Goal: Task Accomplishment & Management: Manage account settings

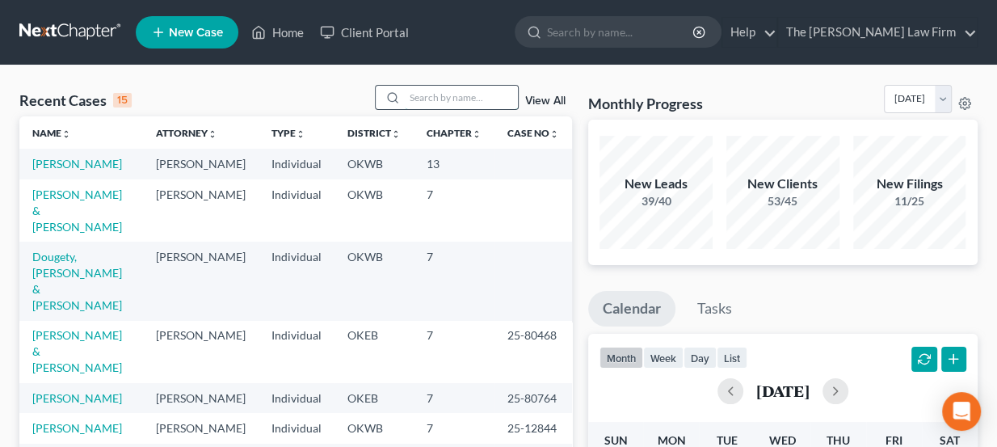
click at [453, 95] on input "search" at bounding box center [461, 97] width 113 height 23
type input "[PERSON_NAME]"
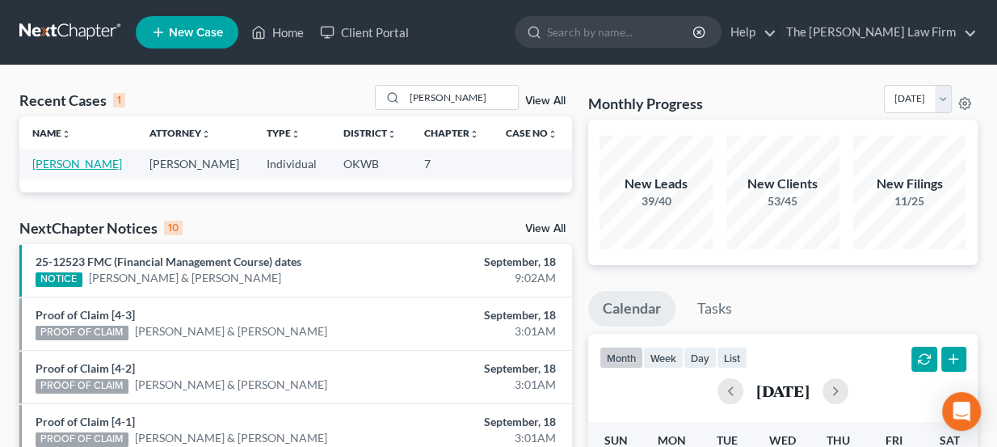
click at [81, 163] on link "Dallinger, Sheryl" at bounding box center [77, 164] width 90 height 14
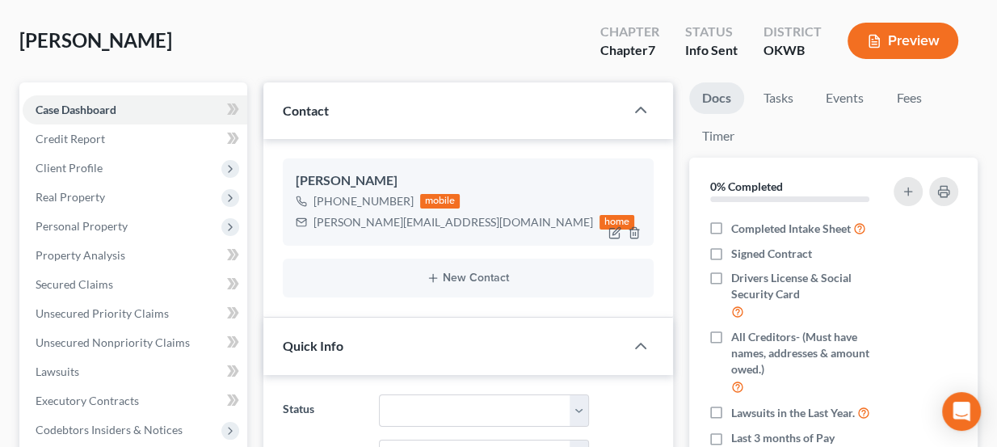
click at [378, 215] on div "sherrydallinger@att.net" at bounding box center [454, 222] width 280 height 16
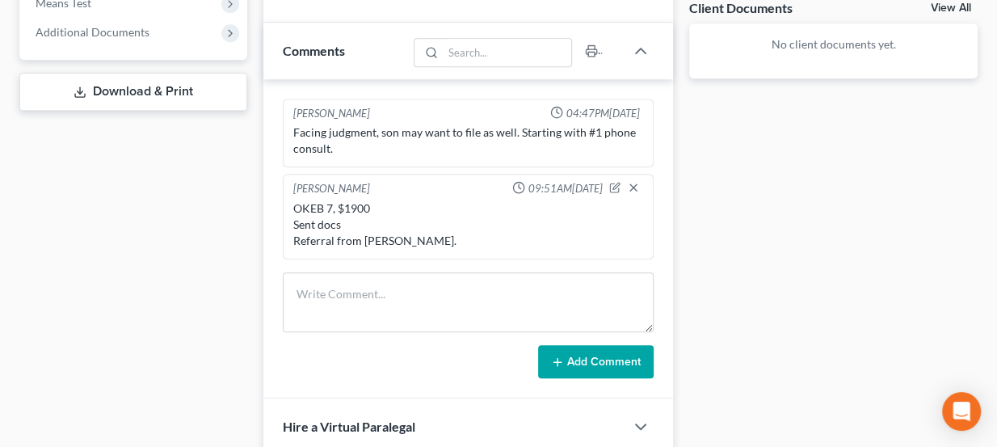
scroll to position [661, 0]
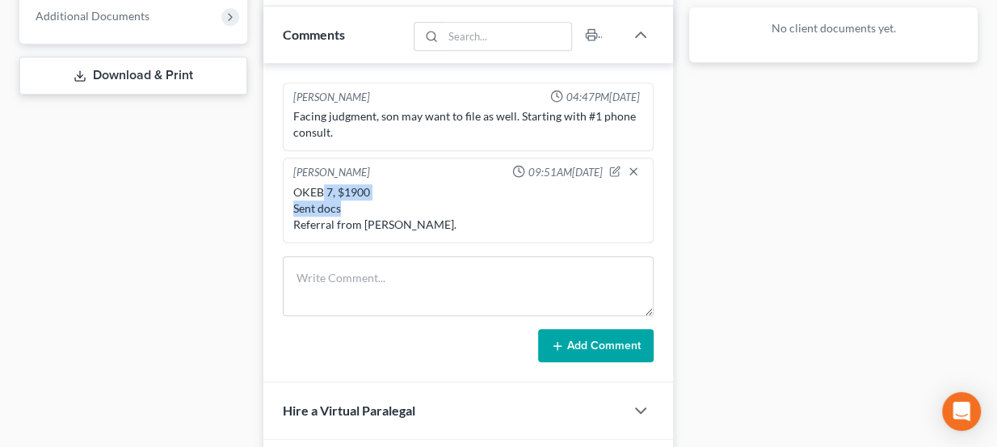
drag, startPoint x: 320, startPoint y: 192, endPoint x: 344, endPoint y: 199, distance: 25.1
click at [339, 199] on div "OKEB 7, $1900 Sent docs Referral from Brad Carter." at bounding box center [468, 208] width 351 height 48
click at [344, 199] on div "OKEB 7, $1900 Sent docs Referral from Brad Carter." at bounding box center [468, 208] width 351 height 48
drag, startPoint x: 375, startPoint y: 221, endPoint x: 426, endPoint y: 213, distance: 51.5
click at [426, 213] on div "OKEB 7, $1900 Sent docs Referral from Brad Carter." at bounding box center [468, 208] width 351 height 48
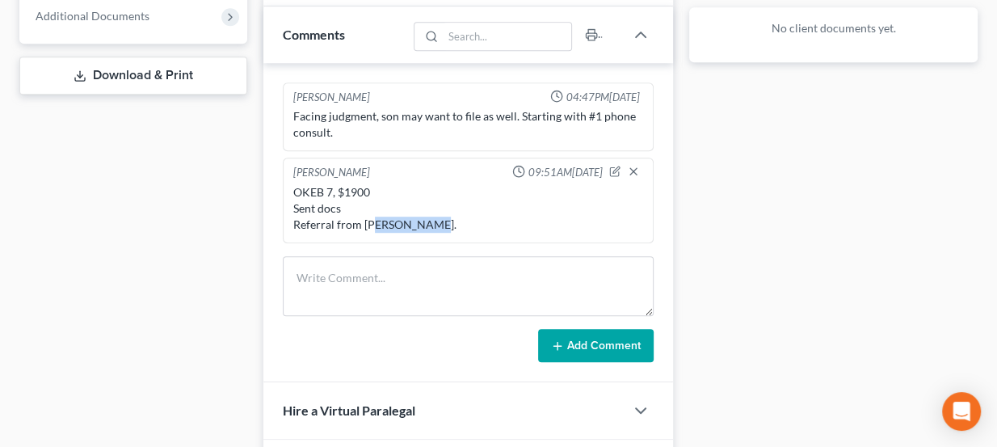
click at [426, 213] on div "OKEB 7, $1900 Sent docs Referral from Brad Carter." at bounding box center [468, 208] width 351 height 48
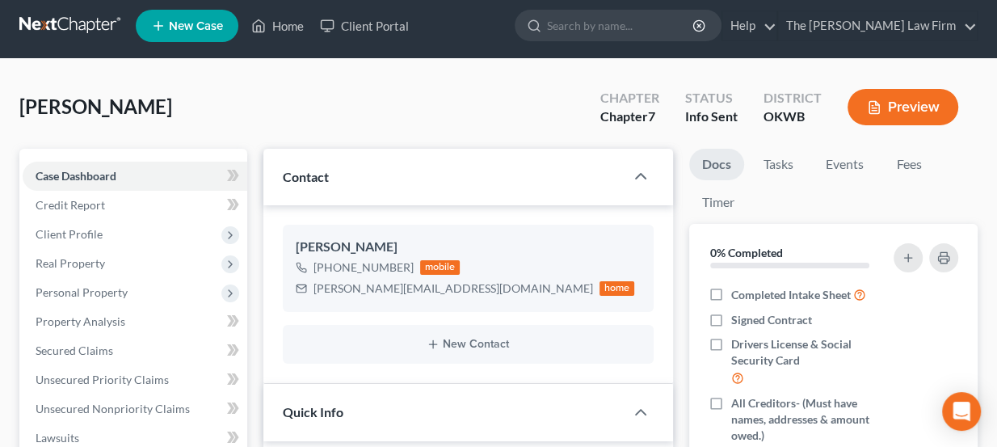
scroll to position [0, 0]
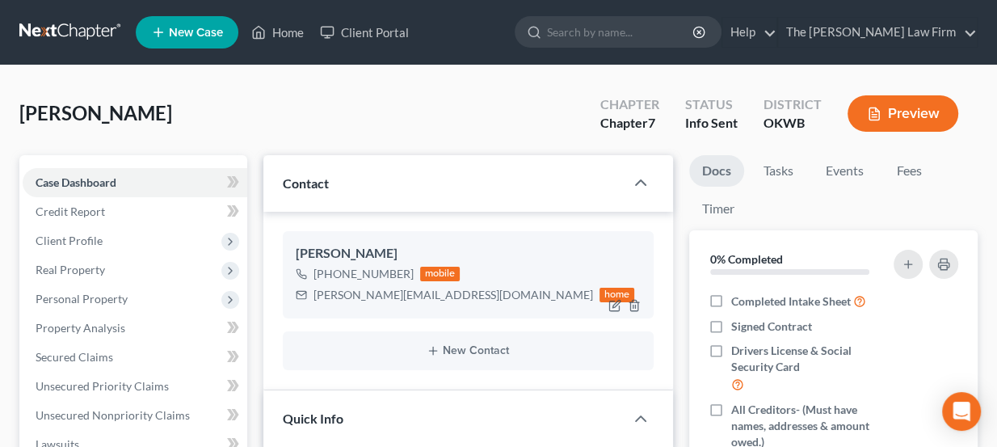
click at [364, 291] on div "sherrydallinger@att.net" at bounding box center [454, 295] width 280 height 16
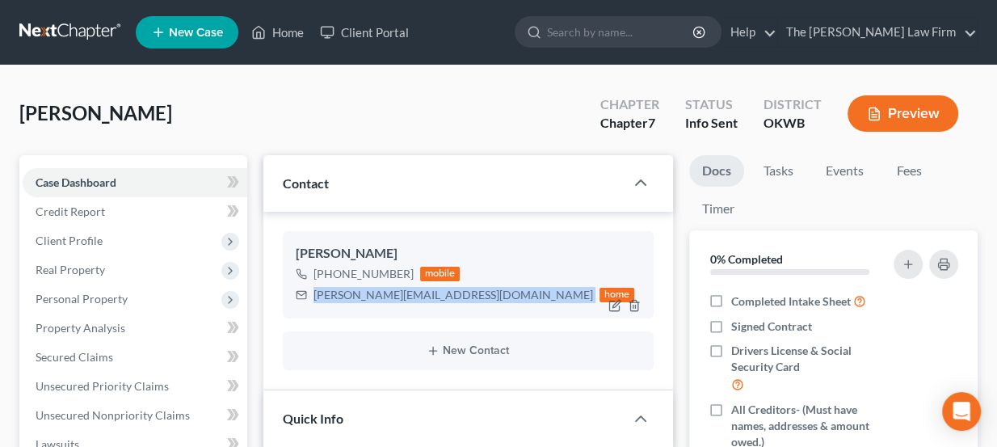
click at [364, 291] on div "sherrydallinger@att.net" at bounding box center [454, 295] width 280 height 16
copy div "sherrydallinger@att.net"
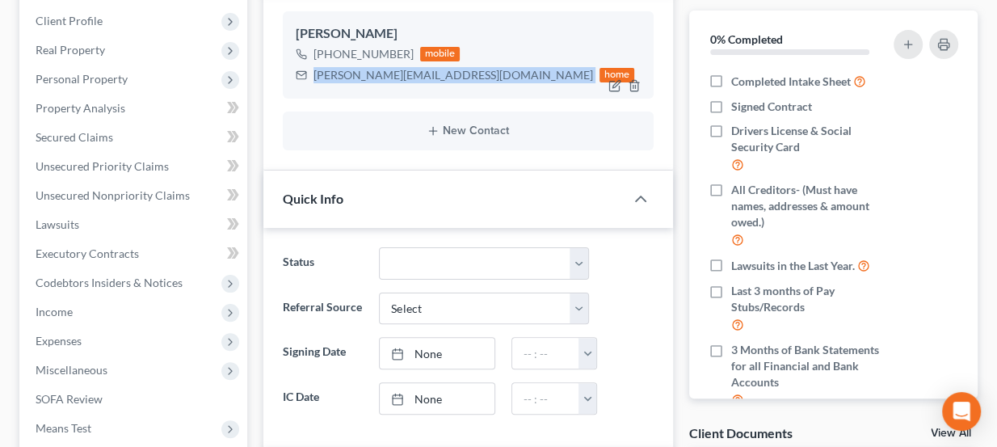
scroll to position [220, 0]
click at [366, 68] on div "sherrydallinger@att.net" at bounding box center [454, 75] width 280 height 16
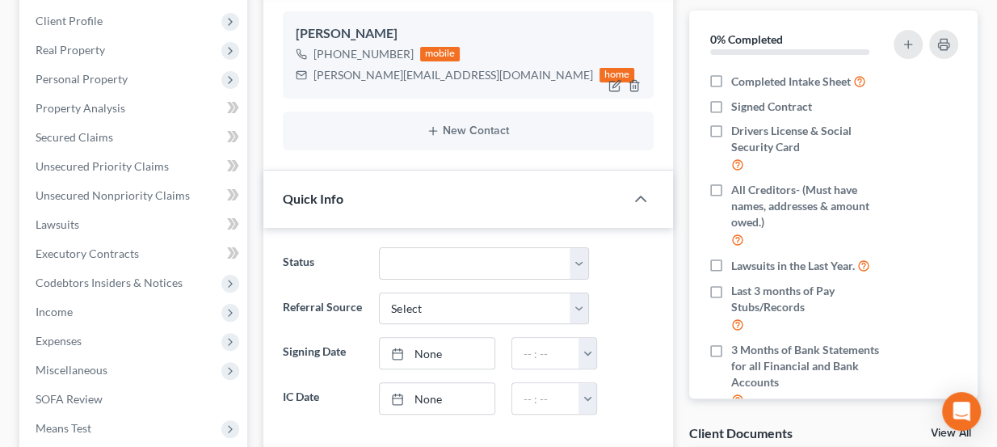
click at [366, 68] on div "sherrydallinger@att.net" at bounding box center [454, 75] width 280 height 16
drag, startPoint x: 339, startPoint y: 78, endPoint x: 359, endPoint y: 78, distance: 19.4
click at [359, 78] on div "sherrydallinger@att.net" at bounding box center [454, 75] width 280 height 16
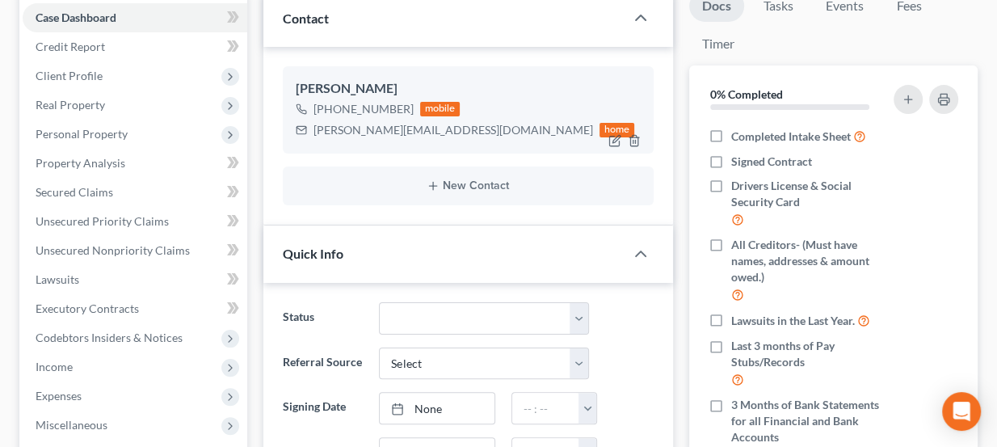
scroll to position [146, 0]
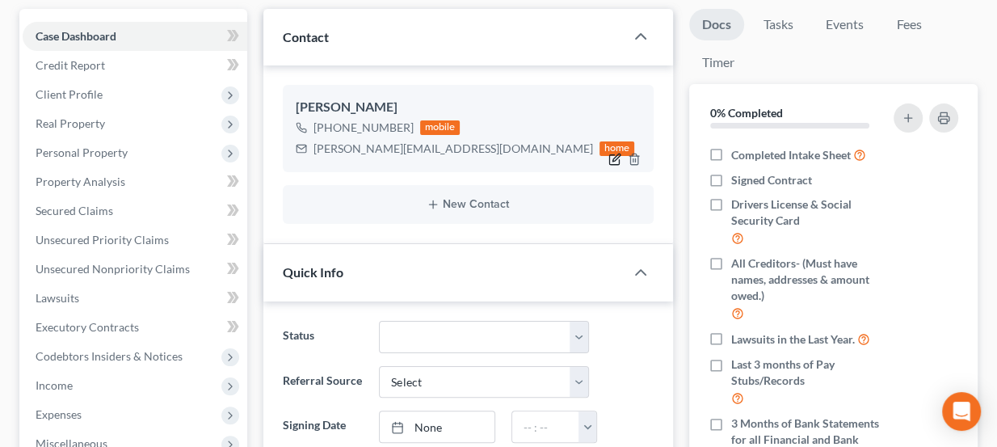
click at [612, 157] on icon "button" at bounding box center [614, 159] width 13 height 13
select select "0"
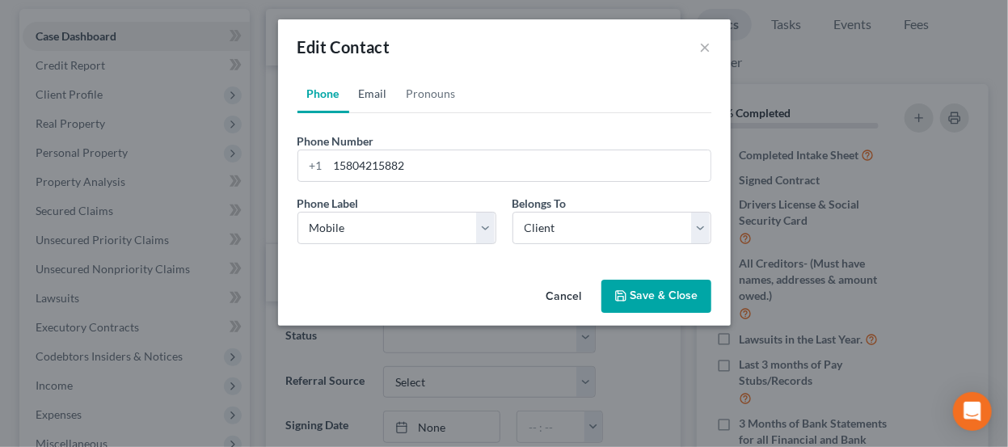
click at [362, 89] on link "Email" at bounding box center [373, 93] width 48 height 39
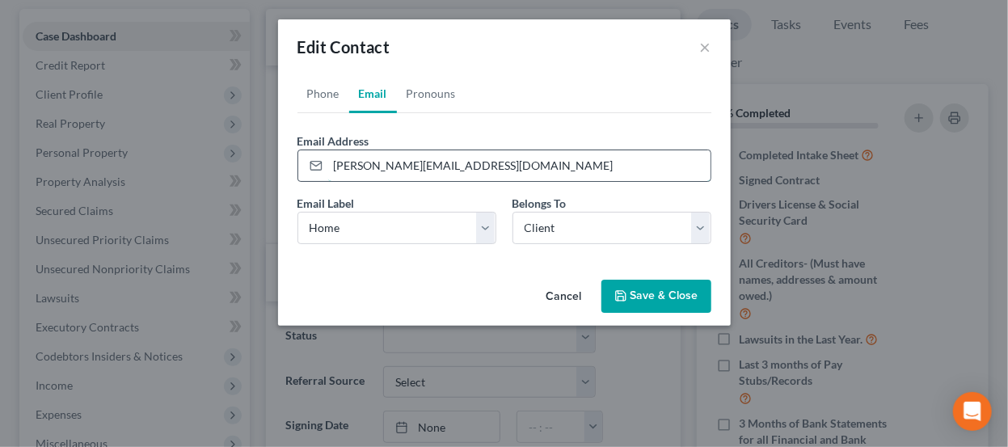
click at [469, 171] on input "sherrydallinger@att.net" at bounding box center [519, 165] width 382 height 31
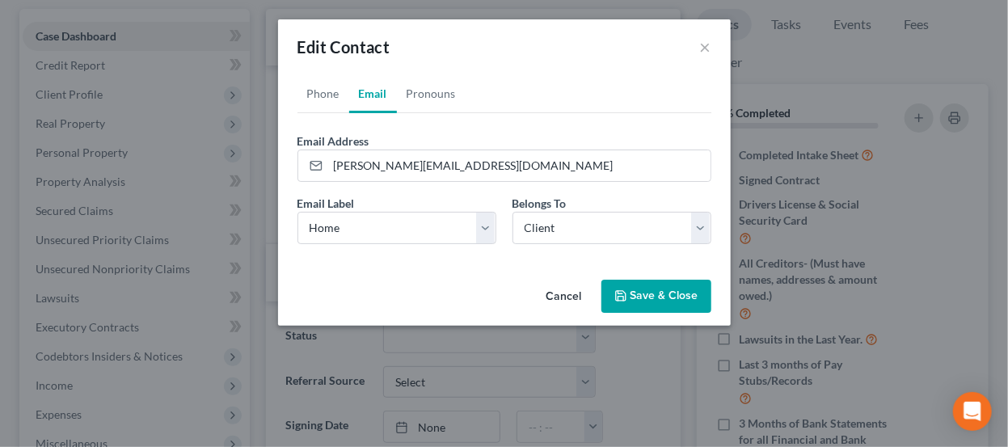
drag, startPoint x: 444, startPoint y: 40, endPoint x: 456, endPoint y: 36, distance: 12.0
click at [456, 36] on div "Edit Contact ×" at bounding box center [504, 46] width 453 height 55
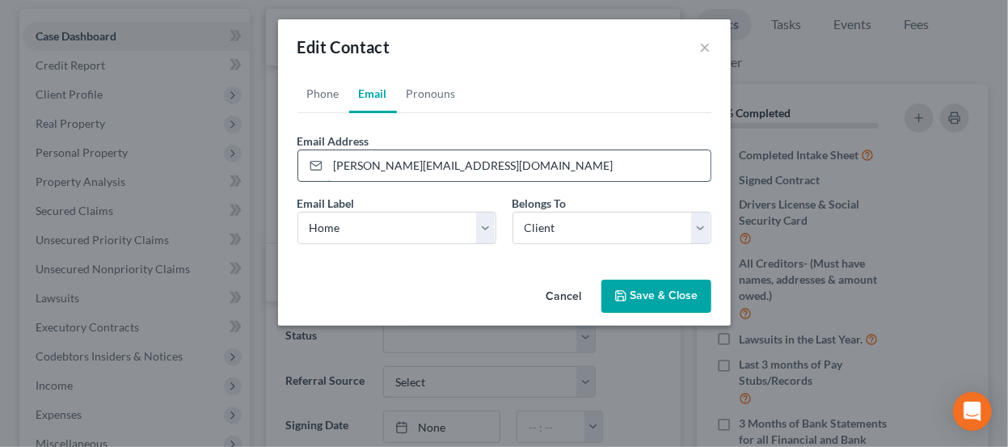
click at [368, 166] on input "sherrydallinger@att.net" at bounding box center [519, 165] width 382 height 31
click at [385, 166] on input "sherrydallinger@att.net" at bounding box center [519, 165] width 382 height 31
click at [383, 164] on input "sherrydallinger@att.net" at bounding box center [519, 165] width 382 height 31
click at [446, 172] on input "sherrydalinger@att.net" at bounding box center [519, 165] width 382 height 31
type input "sherrydalinger@att.net"
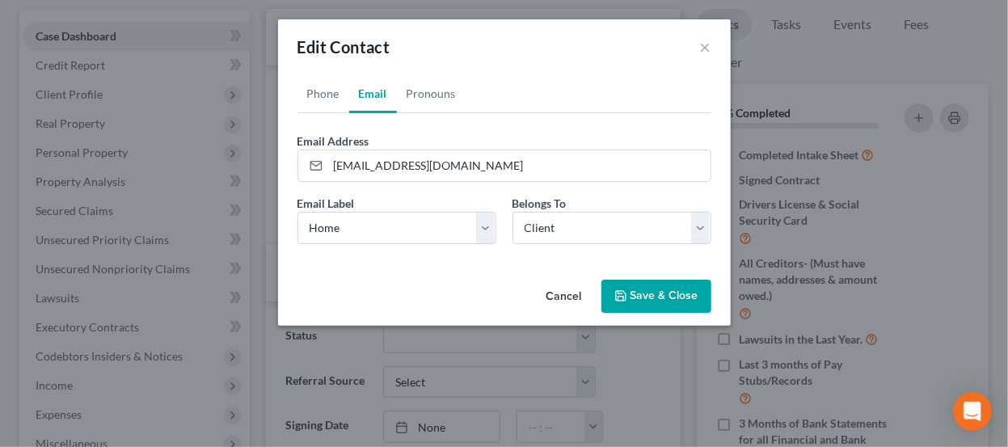
click at [621, 293] on polyline "button" at bounding box center [619, 292] width 4 height 2
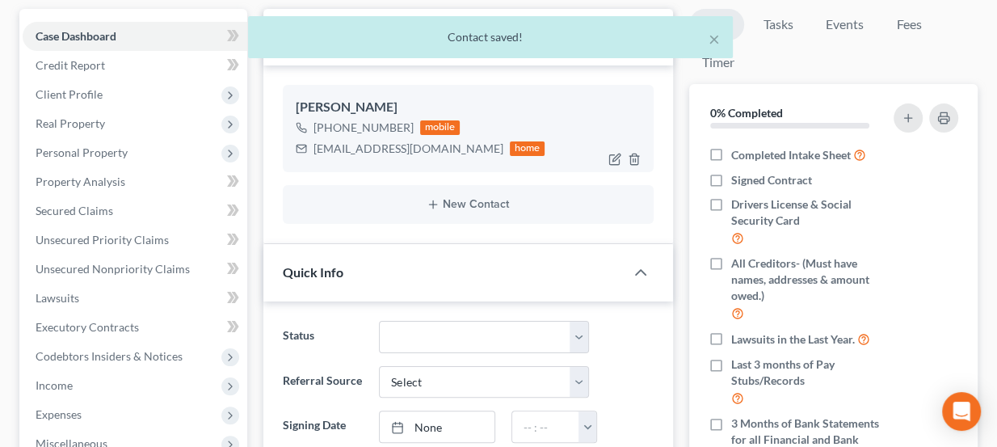
click at [345, 149] on div "sherrydalinger@att.net" at bounding box center [409, 149] width 190 height 16
copy div "sherrydalinger@att.net"
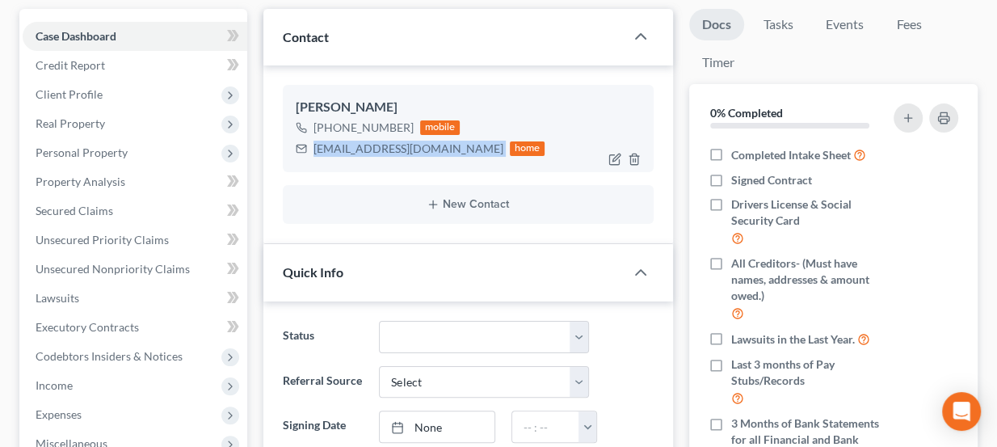
click at [389, 145] on div "sherrydalinger@att.net" at bounding box center [409, 149] width 190 height 16
drag, startPoint x: 343, startPoint y: 101, endPoint x: 376, endPoint y: 103, distance: 32.4
click at [376, 103] on div "Sheryl Dallinger" at bounding box center [469, 107] width 346 height 19
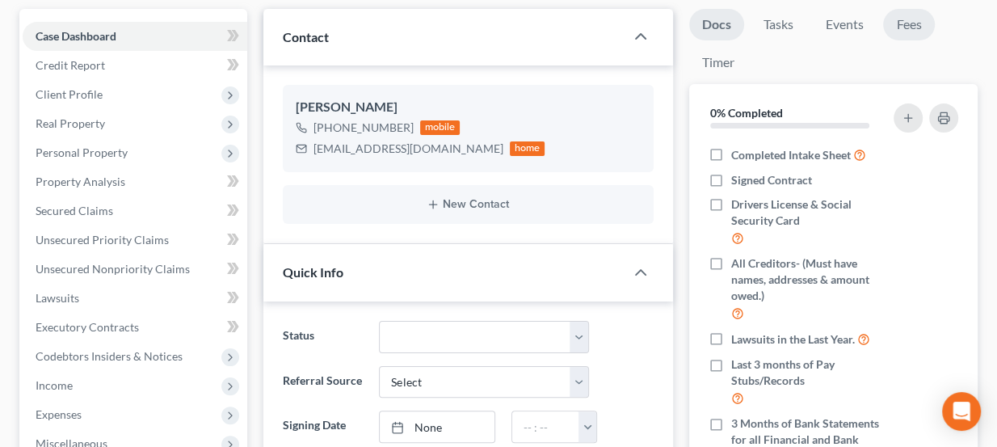
click at [914, 32] on link "Fees" at bounding box center [909, 25] width 52 height 32
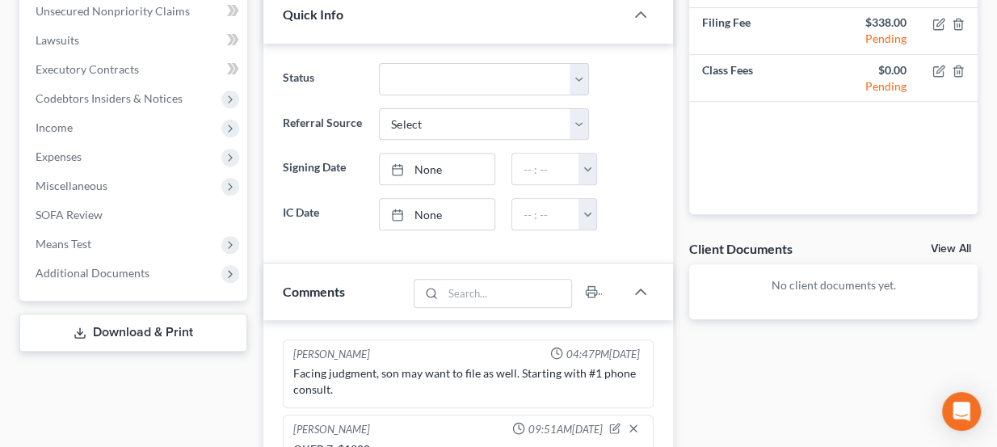
scroll to position [701, 0]
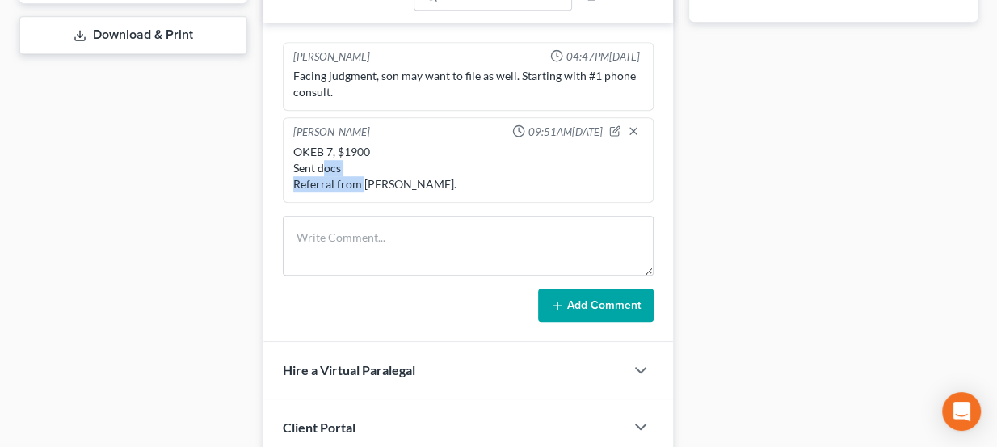
drag, startPoint x: 322, startPoint y: 159, endPoint x: 362, endPoint y: 171, distance: 42.2
click at [362, 171] on div "OKEB 7, $1900 Sent docs Referral from Brad Carter." at bounding box center [468, 168] width 351 height 48
drag, startPoint x: 429, startPoint y: 70, endPoint x: 508, endPoint y: 66, distance: 79.3
click at [508, 68] on div "Facing judgment, son may want to file as well. Starting with #1 phone consult." at bounding box center [468, 84] width 351 height 32
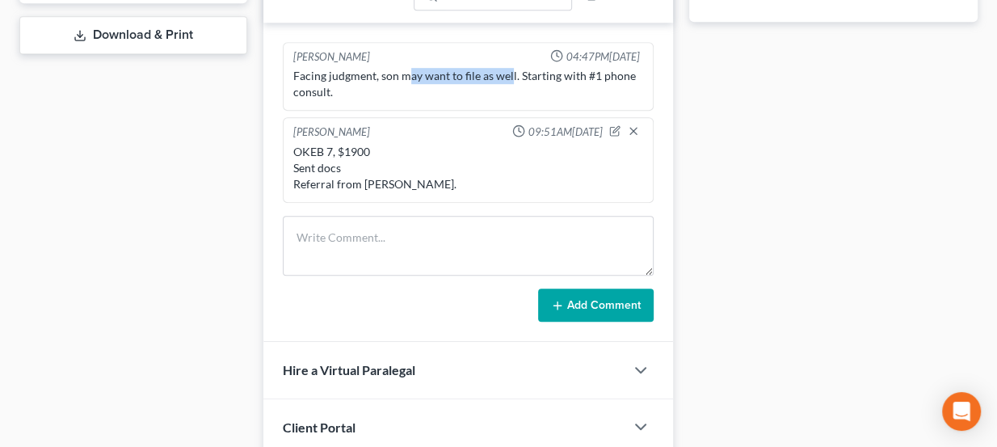
click at [508, 68] on div "Facing judgment, son may want to file as well. Starting with #1 phone consult." at bounding box center [468, 84] width 351 height 32
drag, startPoint x: 322, startPoint y: 161, endPoint x: 360, endPoint y: 166, distance: 37.6
click at [360, 166] on div "OKEB 7, $1900 Sent docs Referral from Brad Carter." at bounding box center [468, 168] width 351 height 48
drag, startPoint x: 364, startPoint y: 179, endPoint x: 411, endPoint y: 180, distance: 47.7
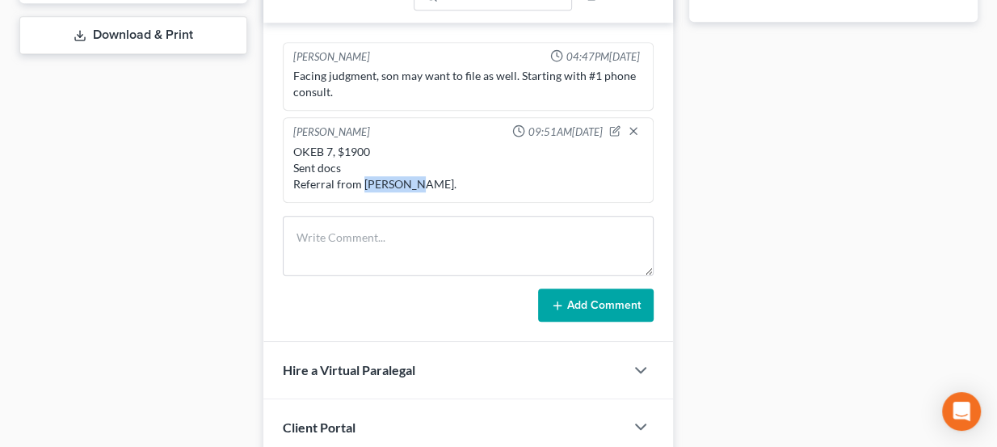
click at [410, 179] on div "OKEB 7, $1900 Sent docs Referral from Brad Carter." at bounding box center [468, 168] width 351 height 48
click at [411, 180] on div "OKEB 7, $1900 Sent docs Referral from Brad Carter." at bounding box center [468, 168] width 351 height 48
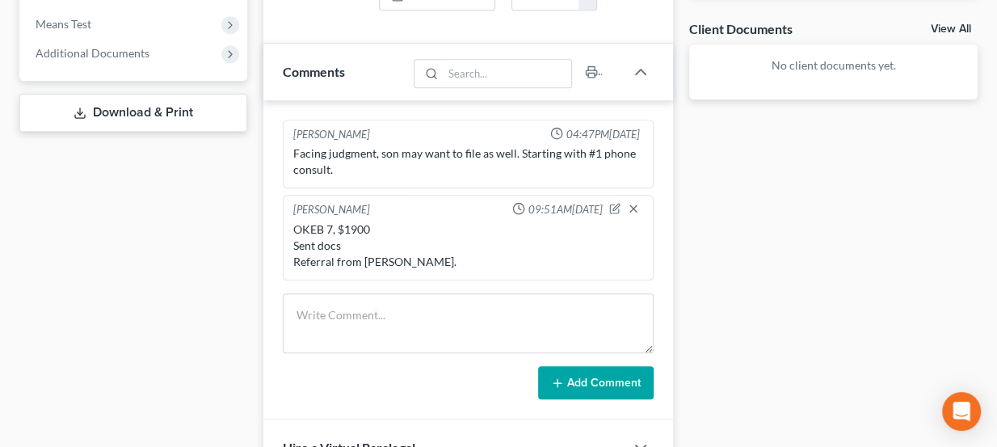
scroll to position [628, 0]
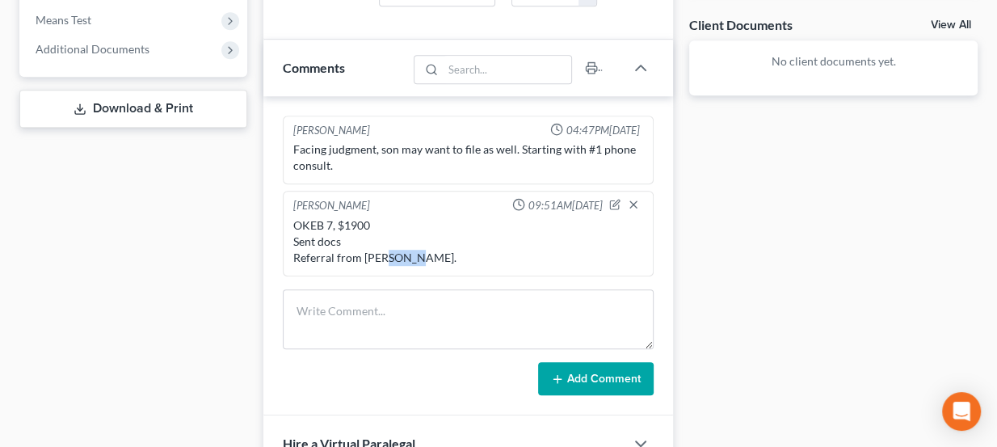
drag, startPoint x: 382, startPoint y: 247, endPoint x: 412, endPoint y: 253, distance: 30.4
click at [412, 253] on div "OKEB 7, $1900 Sent docs Referral from Brad Carter." at bounding box center [468, 241] width 351 height 48
drag, startPoint x: 368, startPoint y: 217, endPoint x: 336, endPoint y: 220, distance: 31.6
click at [336, 220] on div "OKEB 7, $1900 Sent docs Referral from Brad Carter." at bounding box center [468, 241] width 351 height 48
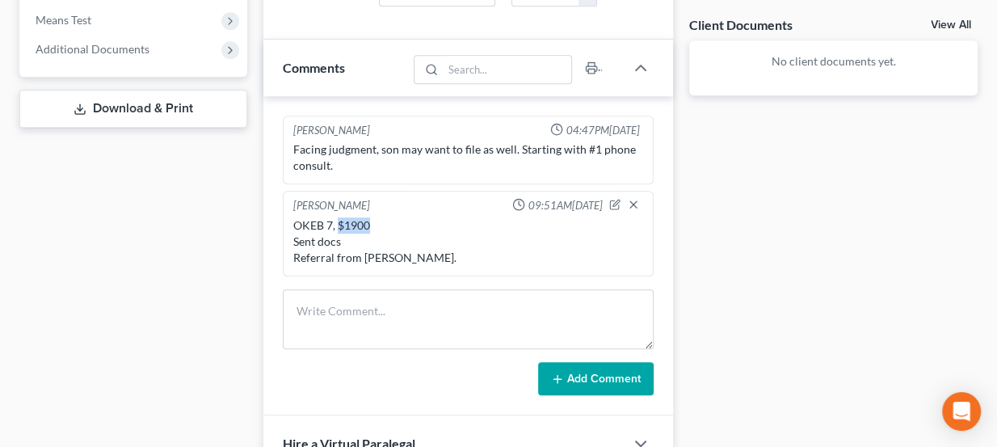
click at [336, 220] on div "OKEB 7, $1900 Sent docs Referral from Brad Carter." at bounding box center [468, 241] width 351 height 48
drag, startPoint x: 293, startPoint y: 216, endPoint x: 419, endPoint y: 252, distance: 131.2
click at [419, 252] on div "OKEB 7, $1900 Sent docs Referral from Brad Carter." at bounding box center [468, 241] width 351 height 48
drag, startPoint x: 419, startPoint y: 252, endPoint x: 299, endPoint y: 214, distance: 125.5
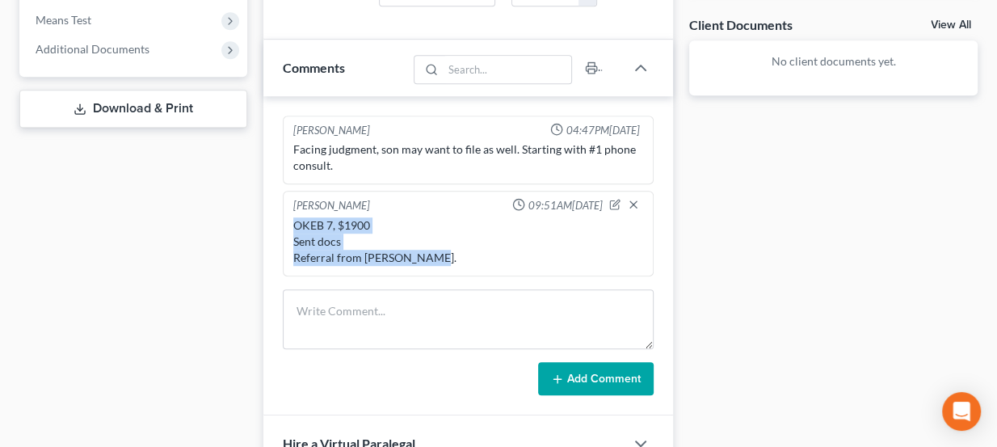
click at [299, 217] on div "OKEB 7, $1900 Sent docs Referral from Brad Carter." at bounding box center [468, 241] width 351 height 48
drag, startPoint x: 296, startPoint y: 221, endPoint x: 432, endPoint y: 261, distance: 142.2
click at [432, 261] on div "OKEB 7, $1900 Sent docs Referral from Brad Carter." at bounding box center [468, 241] width 357 height 55
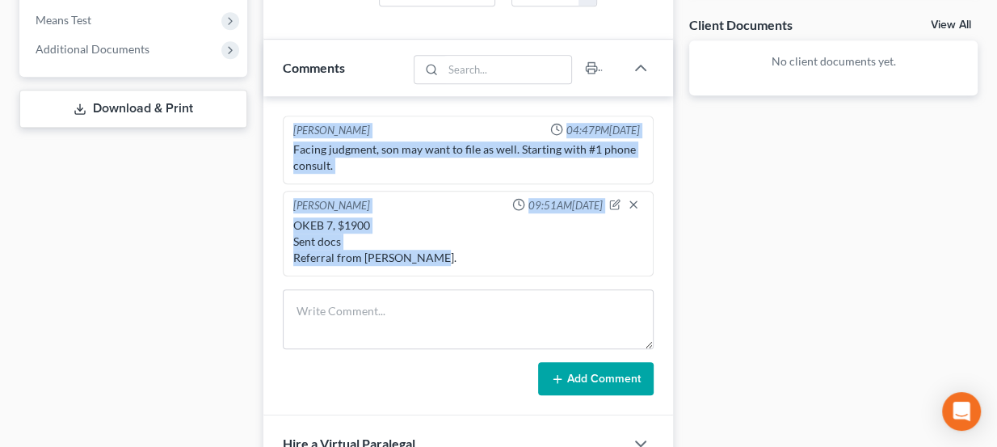
drag, startPoint x: 429, startPoint y: 255, endPoint x: 290, endPoint y: 124, distance: 190.4
click at [290, 124] on ng-include "Kate Martin 04:47PM, 09/15/2025 Facing judgment, son may want to file as well. …" at bounding box center [469, 196] width 372 height 161
click at [290, 124] on div "Kate Martin 04:47PM, 09/15/2025" at bounding box center [468, 130] width 357 height 15
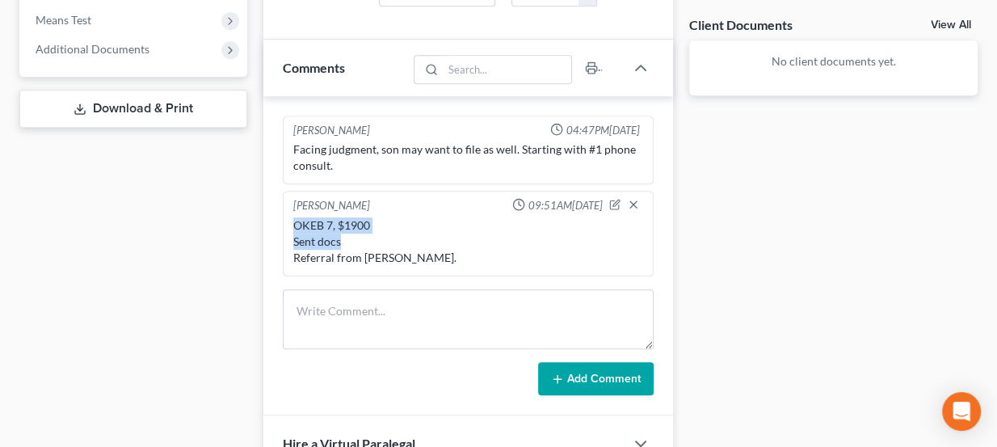
drag, startPoint x: 292, startPoint y: 216, endPoint x: 378, endPoint y: 240, distance: 89.8
click at [378, 240] on div "OKEB 7, $1900 Sent docs Referral from Brad Carter." at bounding box center [468, 241] width 357 height 55
click at [378, 240] on div "OKEB 7, $1900 Sent docs Referral from Brad Carter." at bounding box center [468, 241] width 351 height 48
drag, startPoint x: 341, startPoint y: 221, endPoint x: 380, endPoint y: 225, distance: 39.0
click at [380, 225] on div "OKEB 7, $1900 Sent docs Referral from Brad Carter." at bounding box center [468, 241] width 351 height 48
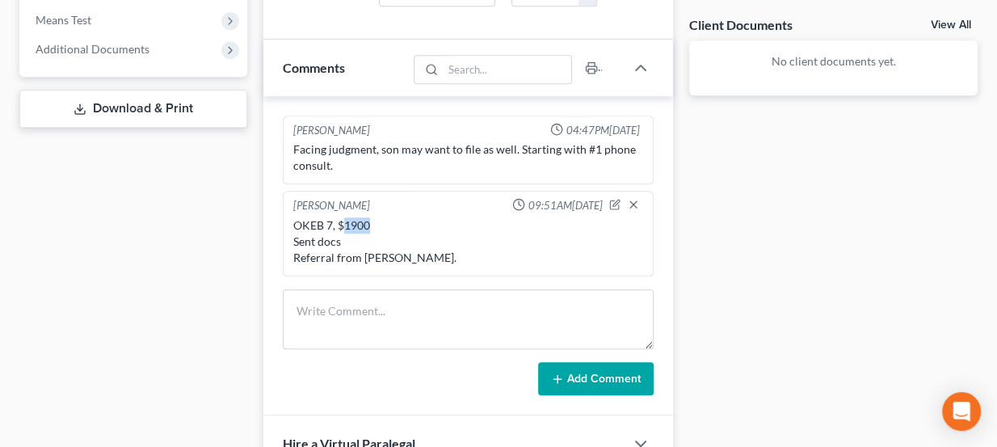
click at [380, 225] on div "OKEB 7, $1900 Sent docs Referral from Brad Carter." at bounding box center [468, 241] width 351 height 48
drag, startPoint x: 420, startPoint y: 255, endPoint x: 293, endPoint y: 219, distance: 132.5
click at [293, 219] on div "OKEB 7, $1900 Sent docs Referral from Brad Carter." at bounding box center [468, 241] width 351 height 48
drag, startPoint x: 291, startPoint y: 199, endPoint x: 356, endPoint y: 213, distance: 66.3
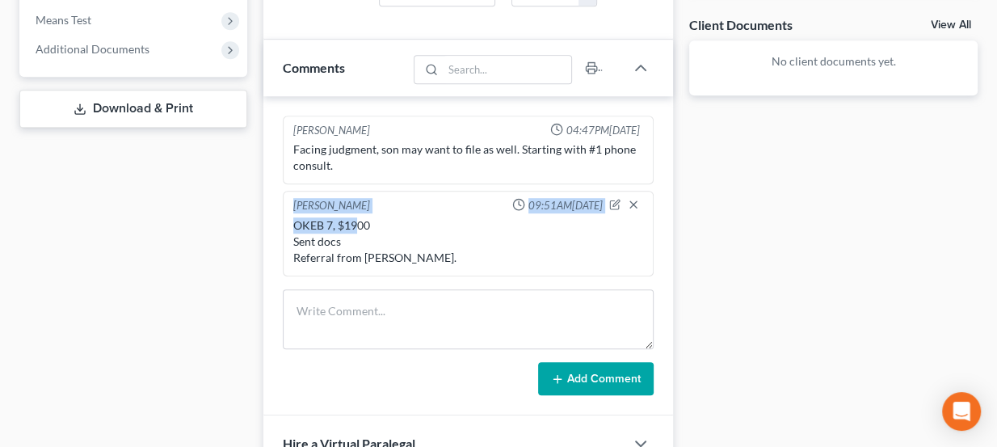
click at [356, 213] on div "Lou Phillips 09:51AM, 09/17/2025 OKEB 7, $1900 Sent docs Referral from Brad Car…" at bounding box center [469, 234] width 372 height 86
click at [356, 217] on div "OKEB 7, $1900 Sent docs Referral from Brad Carter." at bounding box center [468, 241] width 351 height 48
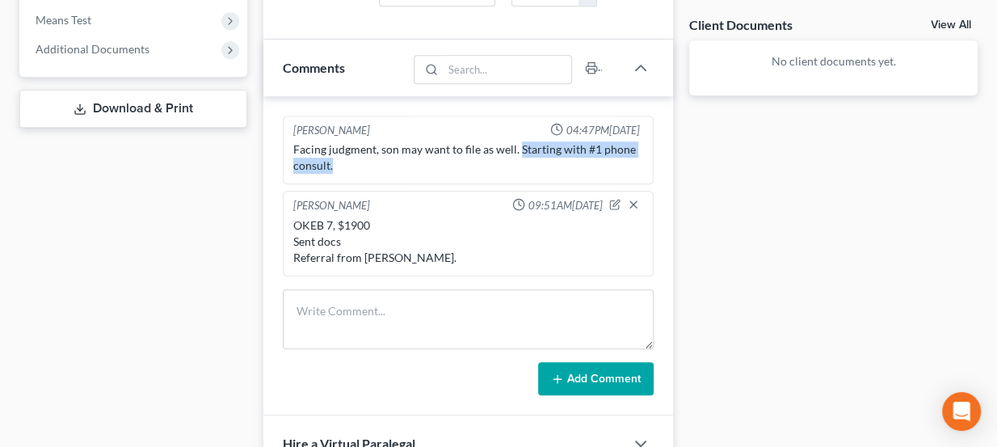
drag, startPoint x: 518, startPoint y: 141, endPoint x: 622, endPoint y: 153, distance: 104.9
click at [622, 153] on div "Facing judgment, son may want to file as well. Starting with #1 phone consult." at bounding box center [468, 157] width 351 height 32
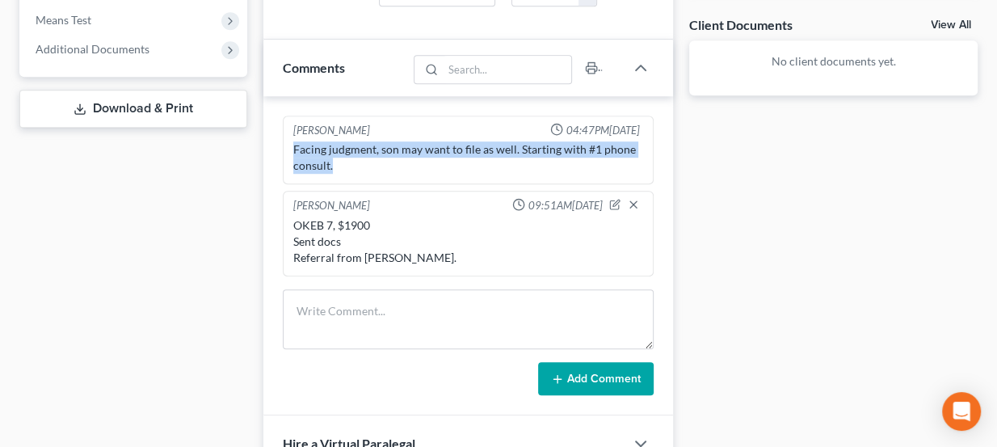
drag, startPoint x: 337, startPoint y: 162, endPoint x: 287, endPoint y: 144, distance: 53.4
click at [287, 144] on div "Kate Martin 04:47PM, 09/15/2025 Facing judgment, son may want to file as well. …" at bounding box center [469, 150] width 372 height 69
drag, startPoint x: 289, startPoint y: 144, endPoint x: 333, endPoint y: 160, distance: 46.5
click at [333, 160] on div "Facing judgment, son may want to file as well. Starting with #1 phone consult." at bounding box center [468, 157] width 357 height 39
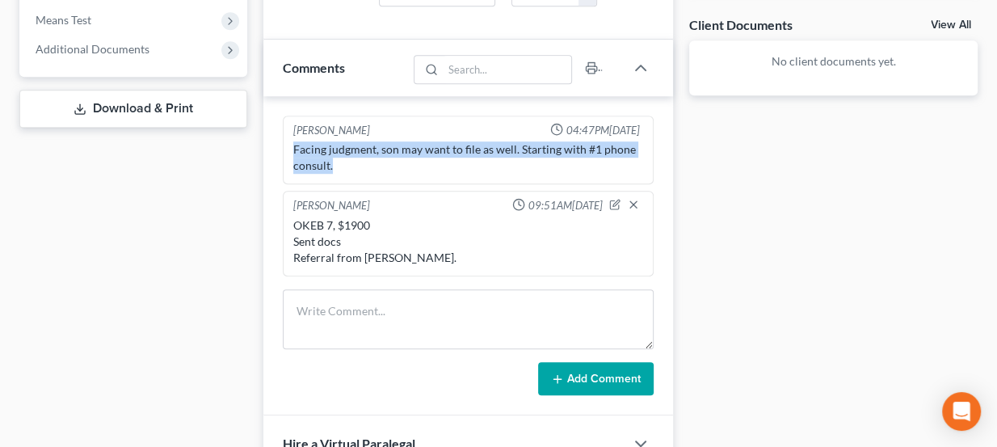
click at [333, 160] on div "Facing judgment, son may want to file as well. Starting with #1 phone consult." at bounding box center [468, 157] width 351 height 32
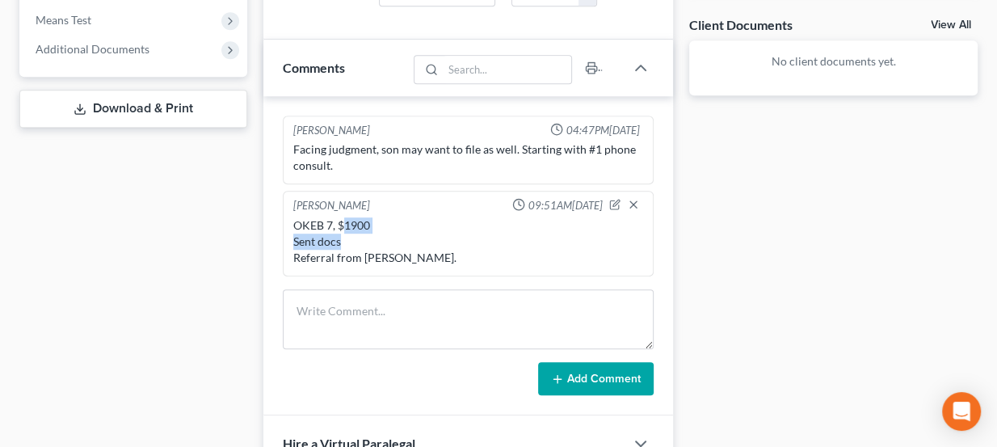
drag, startPoint x: 340, startPoint y: 217, endPoint x: 402, endPoint y: 235, distance: 63.9
click at [402, 235] on div "OKEB 7, $1900 Sent docs Referral from Brad Carter." at bounding box center [468, 241] width 351 height 48
drag, startPoint x: 421, startPoint y: 255, endPoint x: 280, endPoint y: 221, distance: 145.4
click at [280, 221] on div "Kate Martin 04:47PM, 09/15/2025 Facing judgment, son may want to file as well. …" at bounding box center [468, 255] width 410 height 319
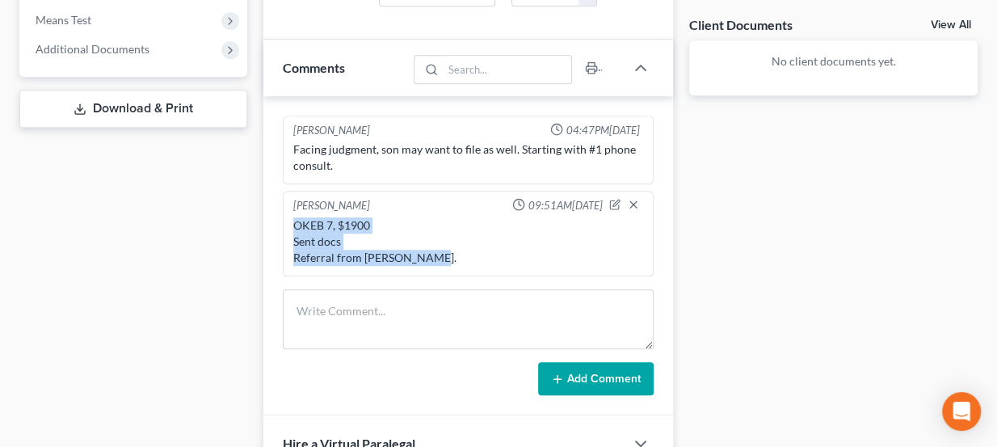
click at [280, 221] on div "Kate Martin 04:47PM, 09/15/2025 Facing judgment, son may want to file as well. …" at bounding box center [468, 255] width 410 height 319
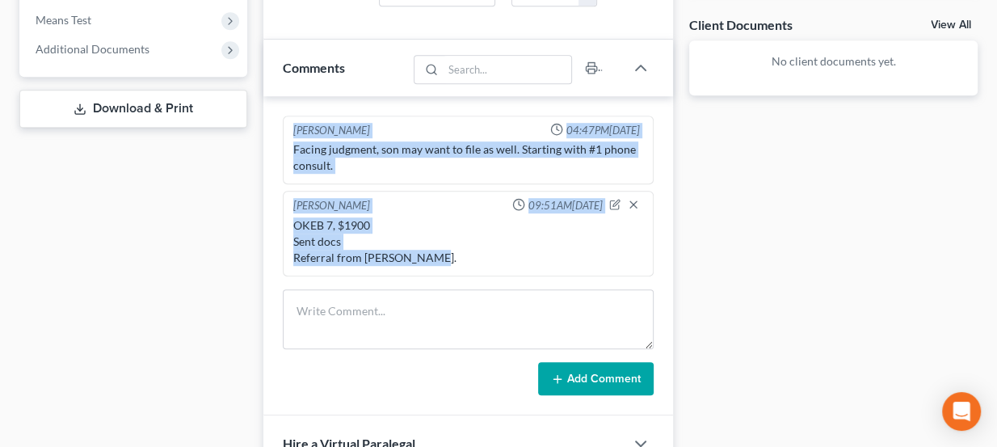
drag, startPoint x: 281, startPoint y: 124, endPoint x: 426, endPoint y: 260, distance: 198.4
click at [426, 260] on div "Kate Martin 04:47PM, 09/15/2025 Facing judgment, son may want to file as well. …" at bounding box center [468, 255] width 410 height 319
click at [426, 260] on div "OKEB 7, $1900 Sent docs Referral from Brad Carter." at bounding box center [468, 241] width 357 height 55
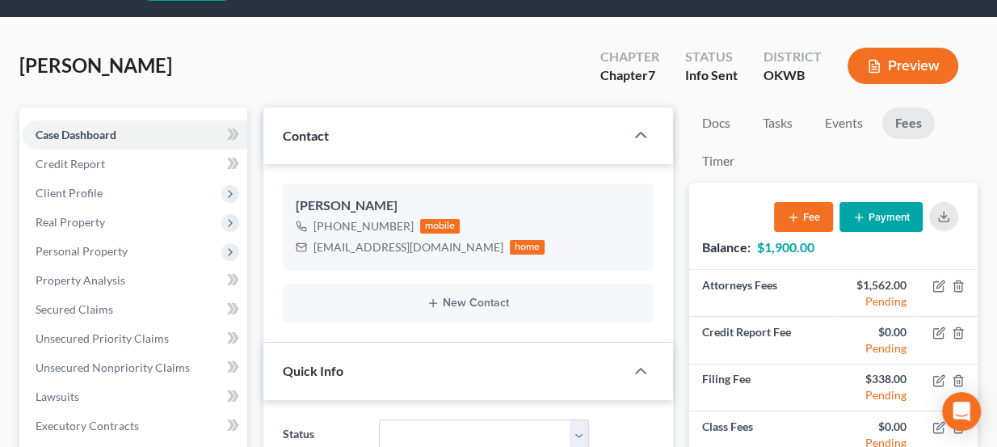
scroll to position [40, 0]
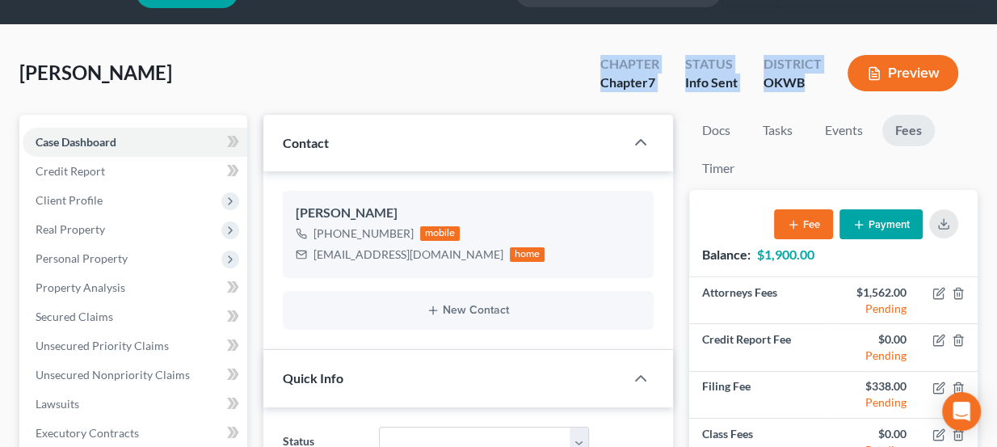
drag, startPoint x: 600, startPoint y: 66, endPoint x: 803, endPoint y: 91, distance: 205.1
click at [803, 91] on div "Chapter Chapter 7 Status Info Sent District OKWB Preview" at bounding box center [782, 75] width 390 height 48
click at [803, 91] on div "OKWB" at bounding box center [793, 83] width 58 height 19
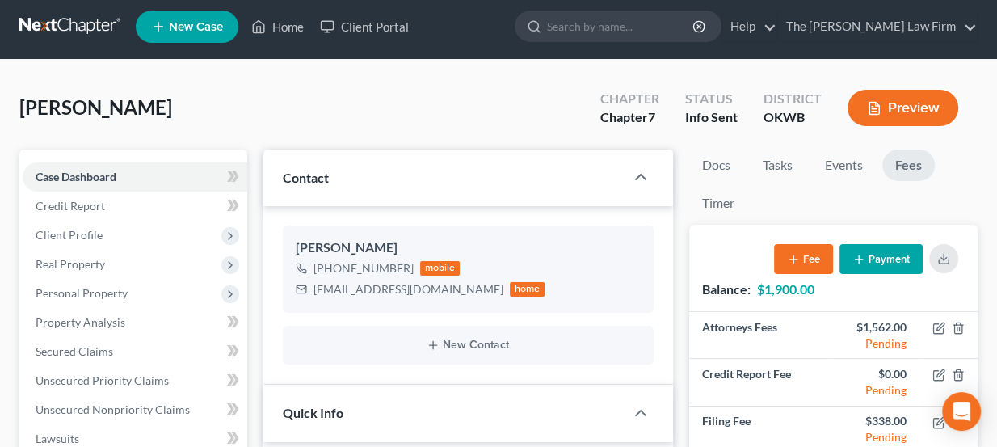
scroll to position [4, 0]
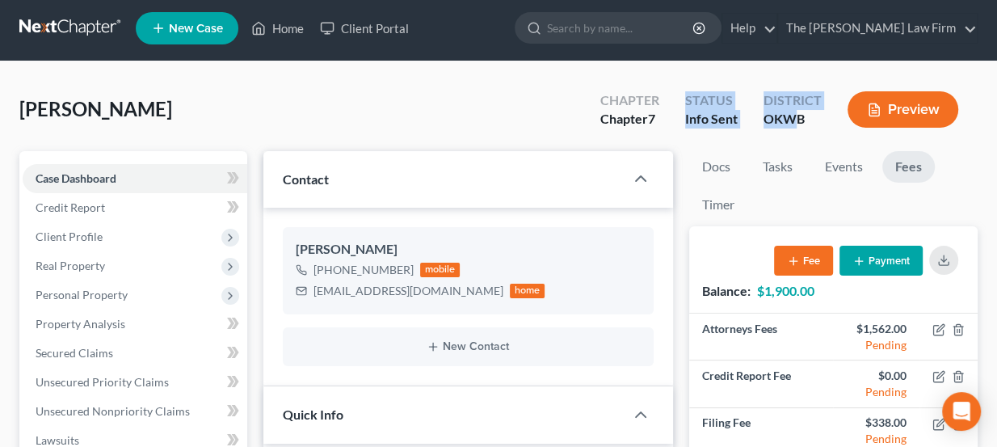
drag, startPoint x: 800, startPoint y: 120, endPoint x: 666, endPoint y: 112, distance: 134.4
click at [666, 112] on div "Chapter Chapter 7 Status Info Sent District OKWB Preview" at bounding box center [782, 111] width 390 height 48
click at [666, 112] on div "Chapter Chapter 7" at bounding box center [629, 111] width 85 height 48
drag, startPoint x: 802, startPoint y: 123, endPoint x: 598, endPoint y: 100, distance: 204.9
click at [598, 100] on div "Chapter Chapter 7 Status Info Sent District OKWB Preview" at bounding box center [782, 111] width 390 height 48
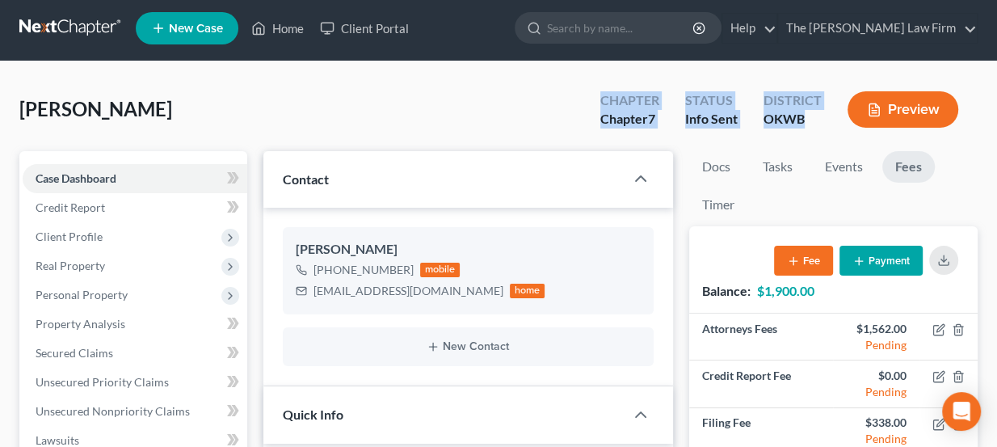
click at [598, 100] on div "Chapter Chapter 7" at bounding box center [629, 111] width 85 height 48
drag, startPoint x: 598, startPoint y: 100, endPoint x: 802, endPoint y: 122, distance: 204.8
click at [802, 122] on div "Chapter Chapter 7 Status Info Sent District OKWB Preview" at bounding box center [782, 111] width 390 height 48
click at [802, 122] on div "OKWB" at bounding box center [793, 119] width 58 height 19
drag, startPoint x: 827, startPoint y: 120, endPoint x: 566, endPoint y: 97, distance: 262.1
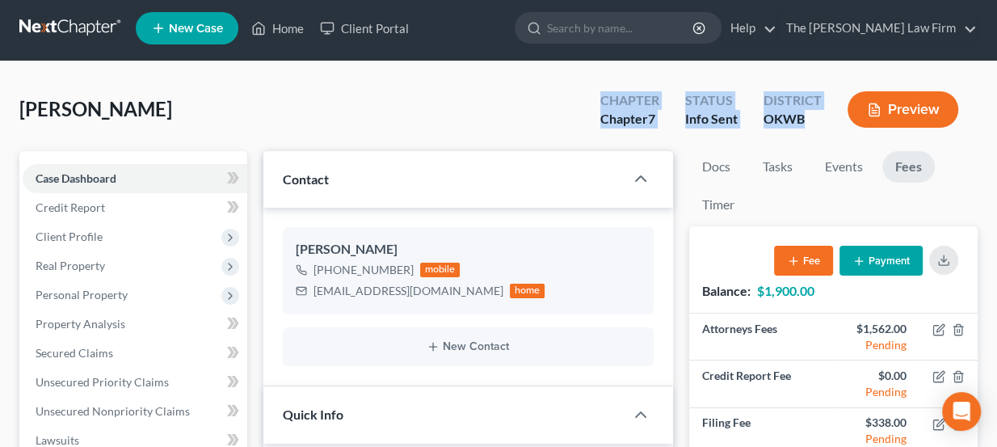
click at [566, 97] on div "Dallinger, Sheryl Upgraded Chapter Chapter 7 Status Info Sent District OKWB Pre…" at bounding box center [498, 116] width 958 height 70
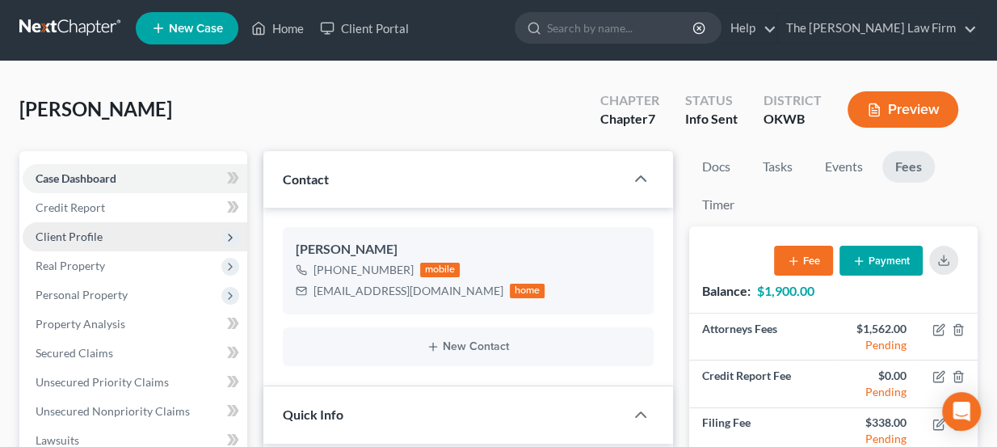
click at [101, 225] on span "Client Profile" at bounding box center [135, 236] width 225 height 29
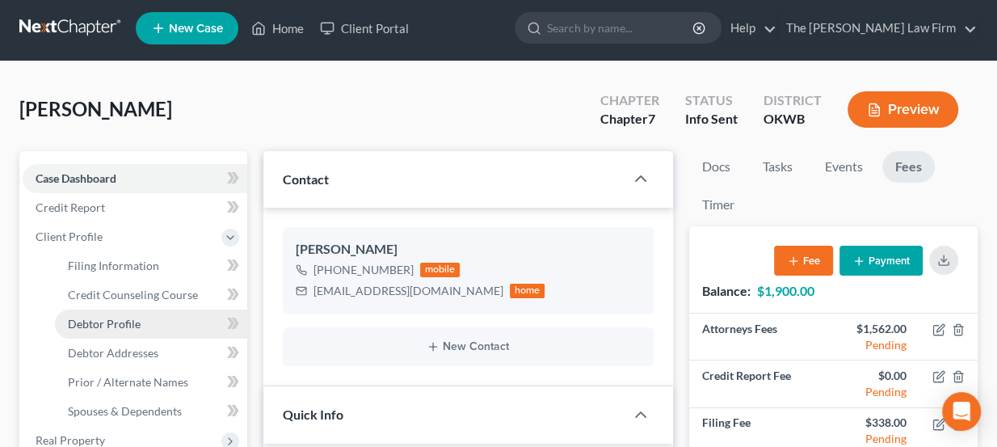
click at [125, 321] on span "Debtor Profile" at bounding box center [104, 324] width 73 height 14
select select "0"
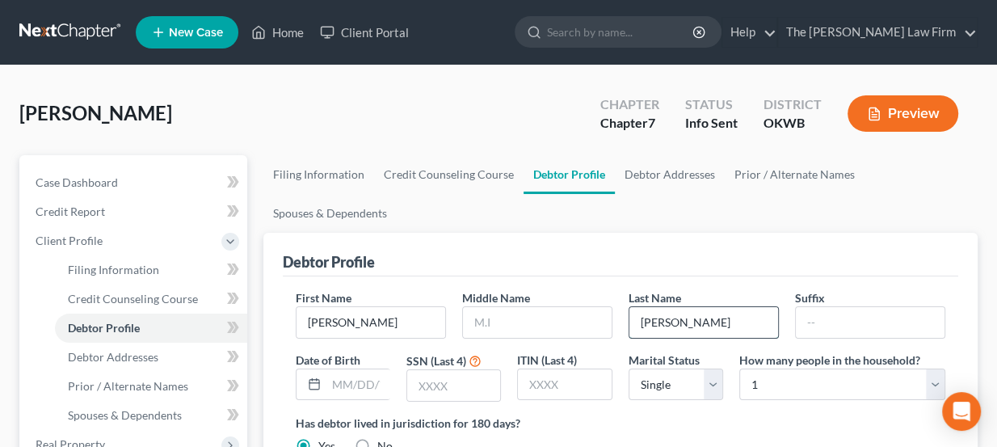
click at [661, 318] on input "Dallinger" at bounding box center [703, 322] width 149 height 31
type input "Dalinger"
click at [696, 324] on input "Dalinger" at bounding box center [703, 322] width 149 height 31
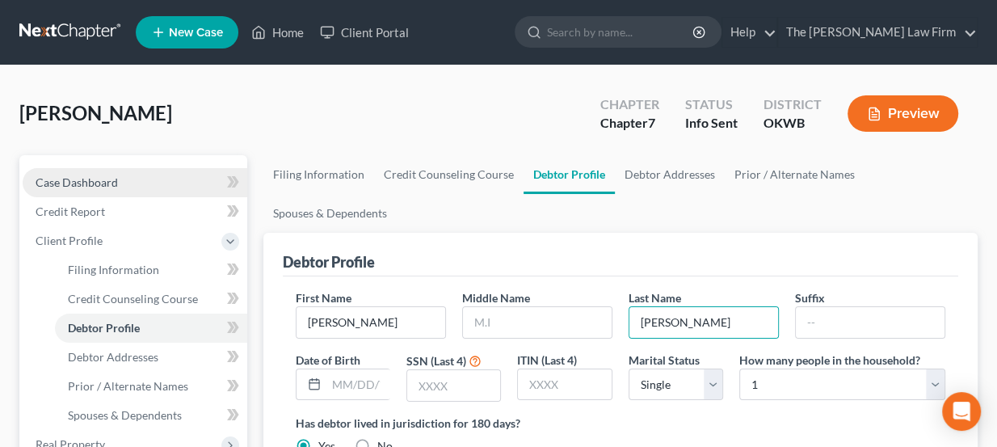
click at [91, 179] on span "Case Dashboard" at bounding box center [77, 182] width 82 height 14
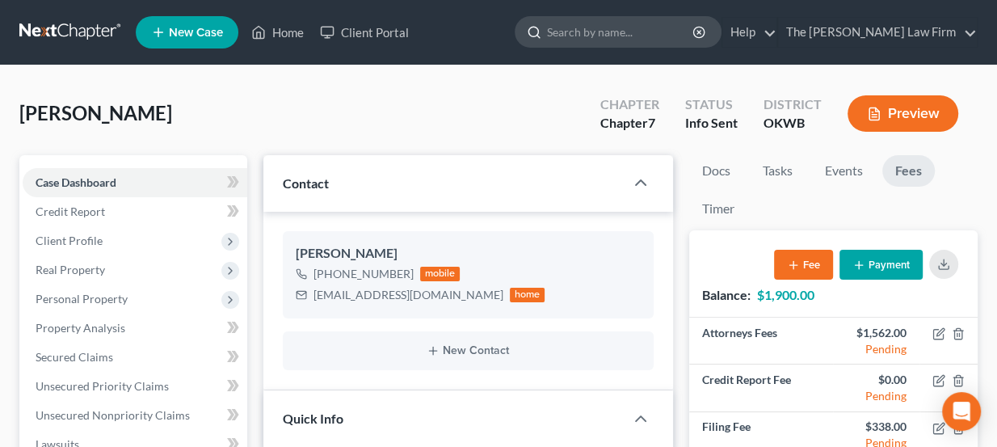
click at [625, 40] on input "search" at bounding box center [621, 32] width 148 height 30
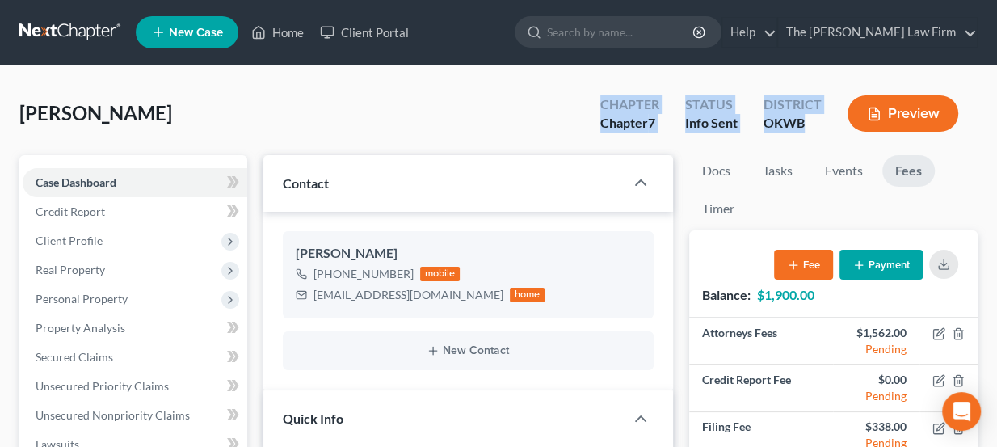
drag, startPoint x: 599, startPoint y: 107, endPoint x: 805, endPoint y: 131, distance: 207.5
click at [805, 131] on div "Chapter Chapter 7 Status Info Sent District OKWB Preview" at bounding box center [782, 115] width 390 height 48
click at [805, 131] on div "OKWB" at bounding box center [793, 123] width 58 height 19
drag, startPoint x: 604, startPoint y: 99, endPoint x: 810, endPoint y: 133, distance: 208.8
click at [810, 133] on div "Chapter Chapter 7 Status Info Sent District OKWB Preview" at bounding box center [782, 115] width 390 height 48
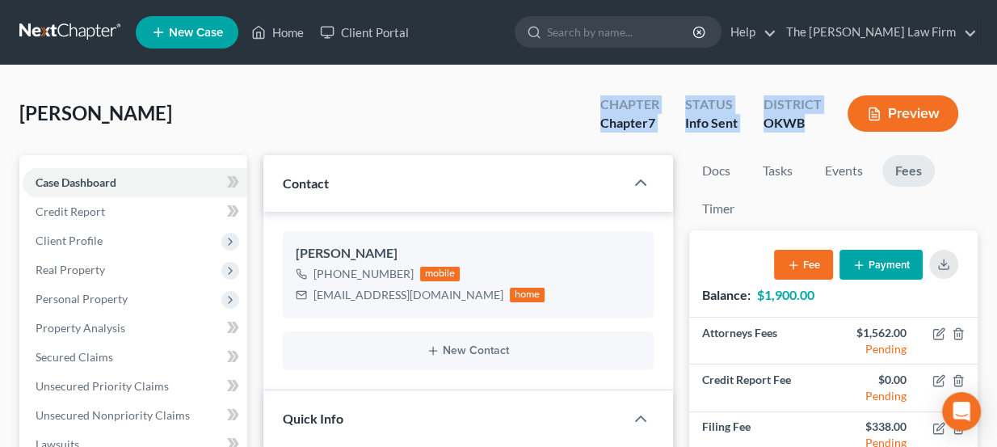
click at [810, 133] on div "District OKWB" at bounding box center [793, 115] width 84 height 48
drag, startPoint x: 805, startPoint y: 120, endPoint x: 590, endPoint y: 105, distance: 215.4
click at [590, 105] on div "Chapter Chapter 7 Status Info Sent District OKWB Preview" at bounding box center [782, 115] width 390 height 48
click at [590, 105] on div "Chapter Chapter 7" at bounding box center [629, 115] width 85 height 48
drag, startPoint x: 607, startPoint y: 105, endPoint x: 802, endPoint y: 123, distance: 195.5
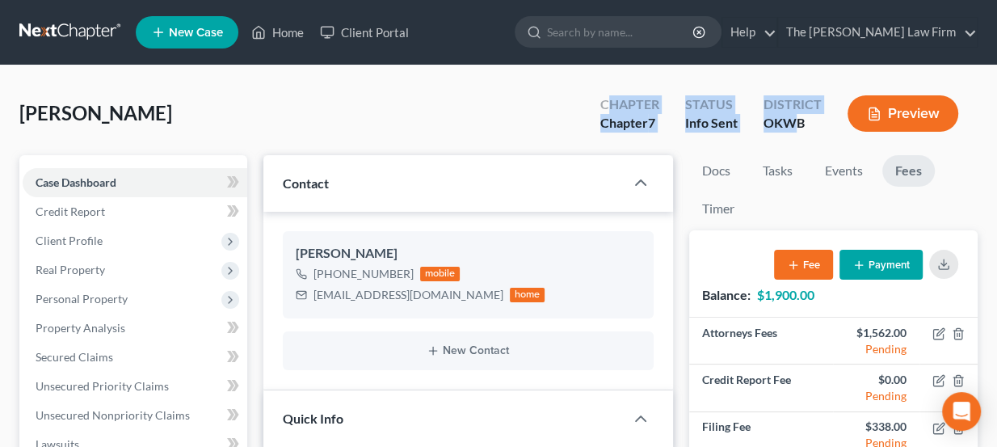
click at [800, 123] on div "Chapter Chapter 7 Status Info Sent District OKWB Preview" at bounding box center [782, 115] width 390 height 48
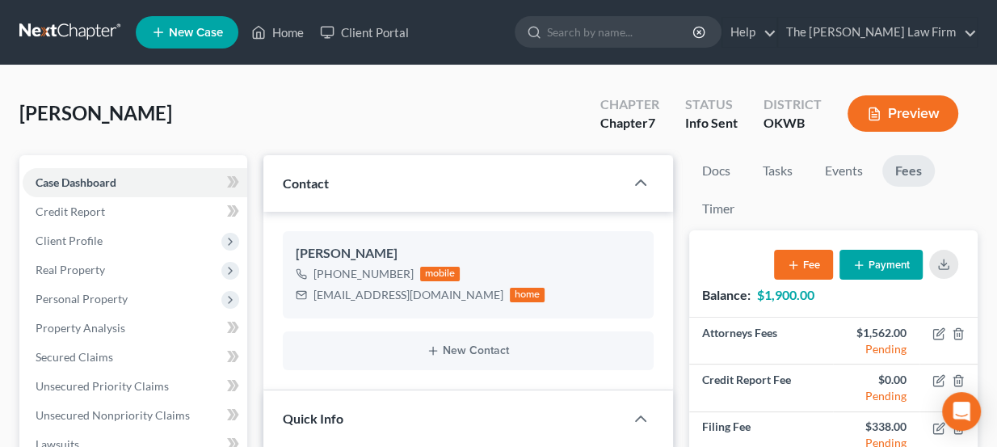
click at [802, 123] on div "OKWB" at bounding box center [793, 123] width 58 height 19
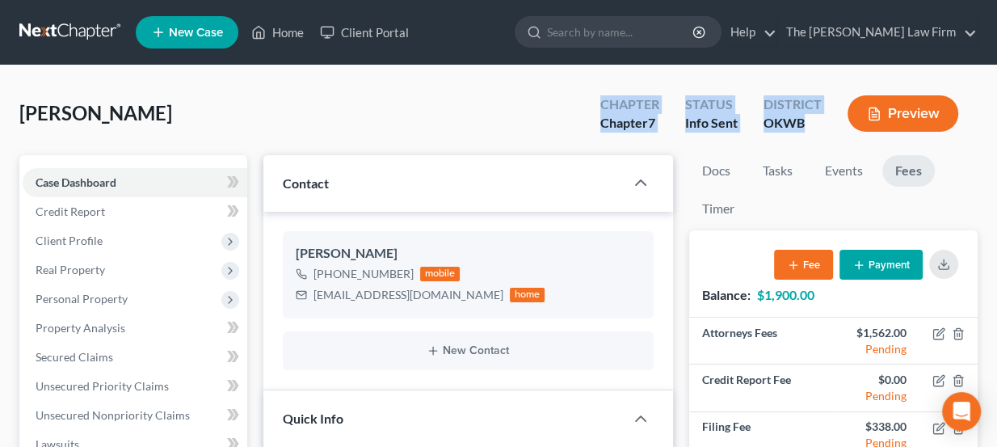
drag, startPoint x: 806, startPoint y: 128, endPoint x: 561, endPoint y: 98, distance: 247.5
click at [561, 98] on div "Dallinger, Sheryl Upgraded Chapter Chapter 7 Status Info Sent District OKWB Pre…" at bounding box center [498, 120] width 958 height 70
drag, startPoint x: 601, startPoint y: 102, endPoint x: 820, endPoint y: 120, distance: 219.7
click at [820, 120] on div "Chapter Chapter 7 Status Info Sent District OKWB Preview" at bounding box center [782, 115] width 390 height 48
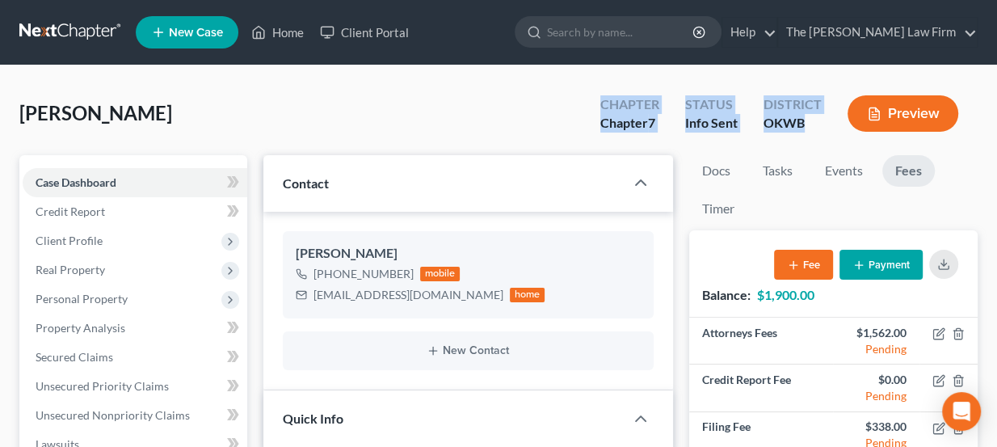
click at [819, 120] on div "OKWB" at bounding box center [793, 123] width 58 height 19
drag, startPoint x: 806, startPoint y: 124, endPoint x: 603, endPoint y: 108, distance: 204.2
click at [603, 108] on div "Chapter Chapter 7 Status Info Sent District OKWB Preview" at bounding box center [782, 115] width 390 height 48
click at [603, 108] on div "Chapter" at bounding box center [629, 104] width 59 height 19
drag, startPoint x: 602, startPoint y: 100, endPoint x: 798, endPoint y: 131, distance: 197.9
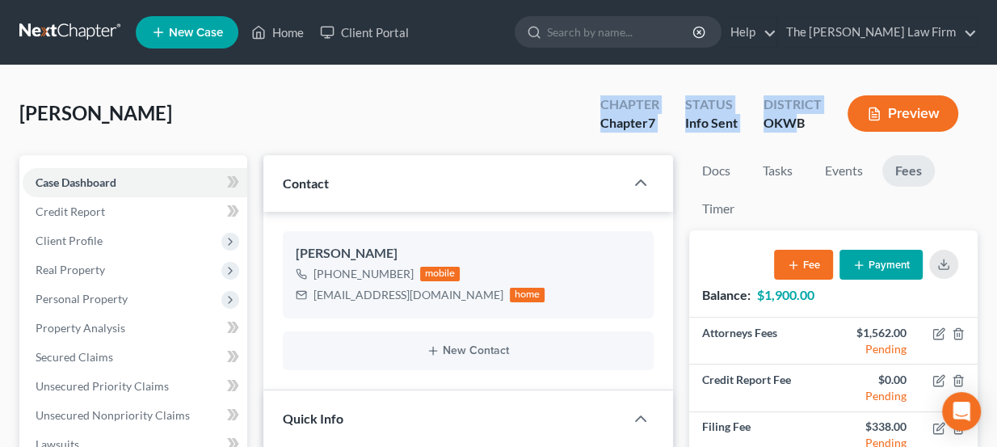
click at [796, 132] on div "Chapter Chapter 7 Status Info Sent District OKWB Preview" at bounding box center [782, 115] width 390 height 48
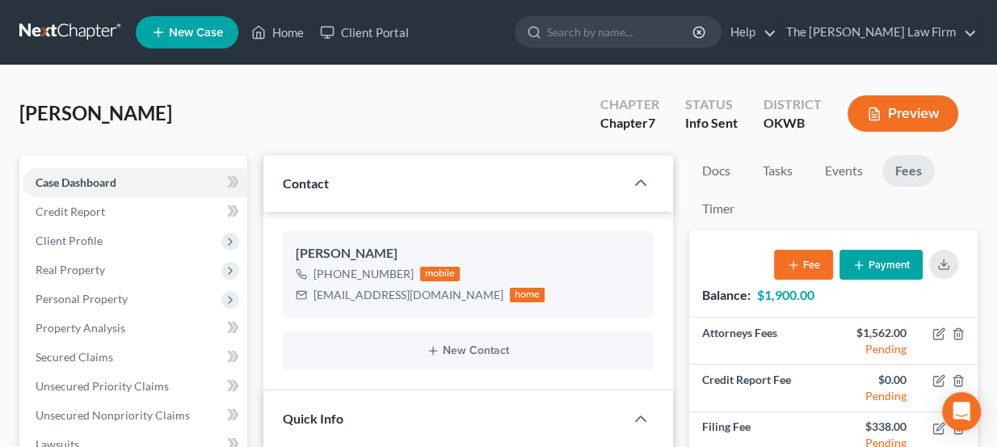
click at [803, 124] on div "OKWB" at bounding box center [793, 123] width 58 height 19
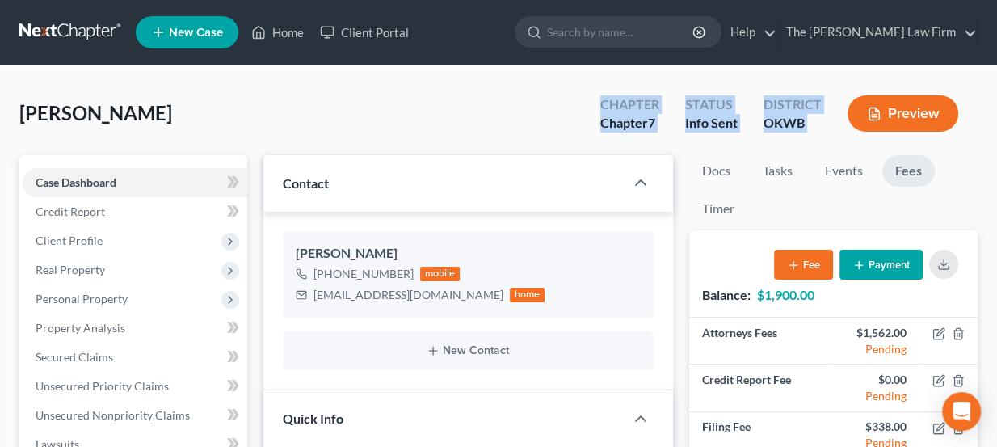
drag, startPoint x: 785, startPoint y: 127, endPoint x: 607, endPoint y: 96, distance: 181.2
click at [612, 112] on div "Chapter Chapter 7 Status Info Sent District OKWB Preview" at bounding box center [782, 115] width 390 height 48
click at [607, 96] on div "Chapter" at bounding box center [629, 104] width 59 height 19
drag, startPoint x: 604, startPoint y: 101, endPoint x: 802, endPoint y: 119, distance: 198.0
click at [802, 119] on div "Chapter Chapter 7 Status Info Sent District OKWB Preview" at bounding box center [782, 115] width 390 height 48
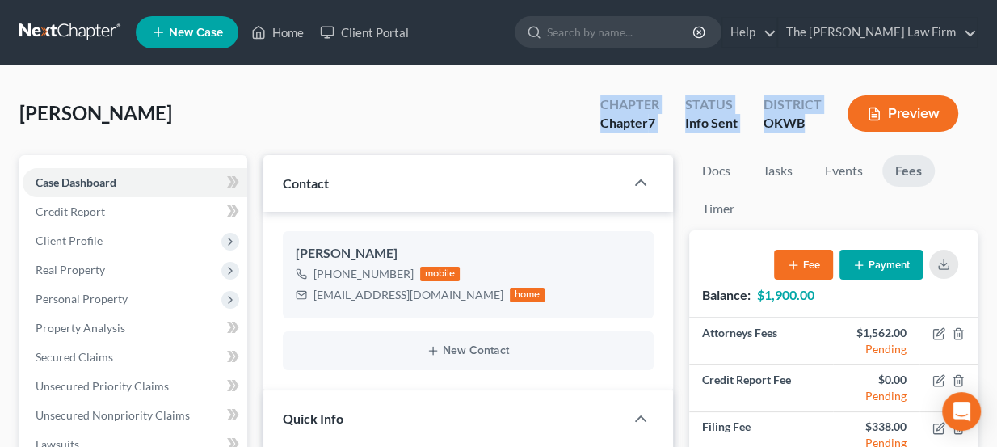
click at [802, 119] on div "OKWB" at bounding box center [793, 123] width 58 height 19
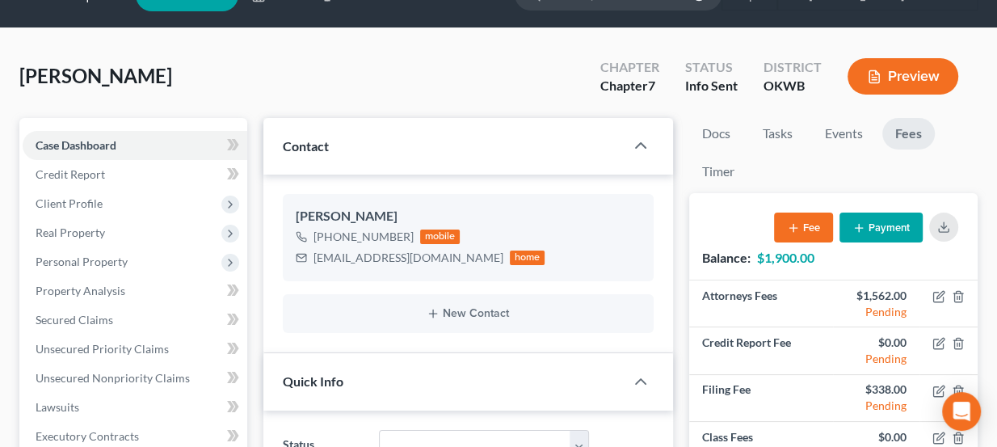
scroll to position [44, 0]
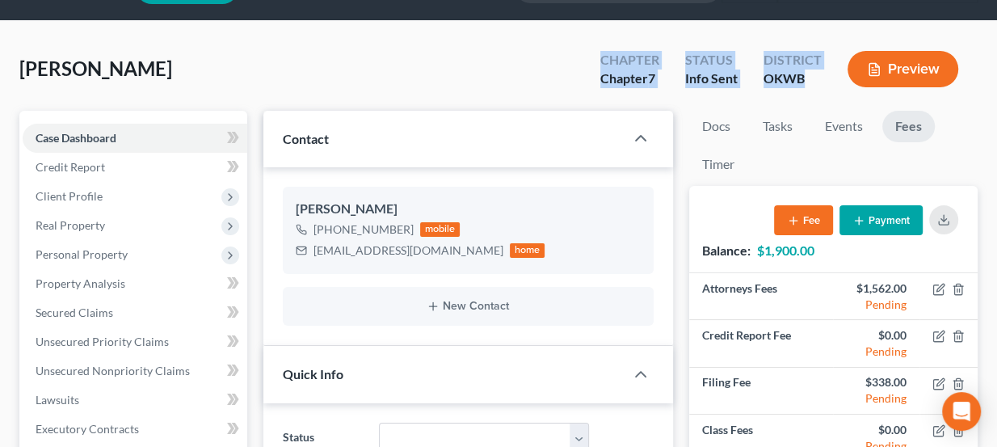
drag, startPoint x: 806, startPoint y: 78, endPoint x: 581, endPoint y: 65, distance: 225.0
click at [581, 65] on div "Dallinger, Sheryl Upgraded Chapter Chapter 7 Status Info Sent District OKWB Pre…" at bounding box center [498, 75] width 958 height 70
drag, startPoint x: 600, startPoint y: 65, endPoint x: 812, endPoint y: 87, distance: 213.7
click at [812, 87] on div "Chapter Chapter 7 Status Info Sent District OKWB Preview" at bounding box center [782, 71] width 390 height 48
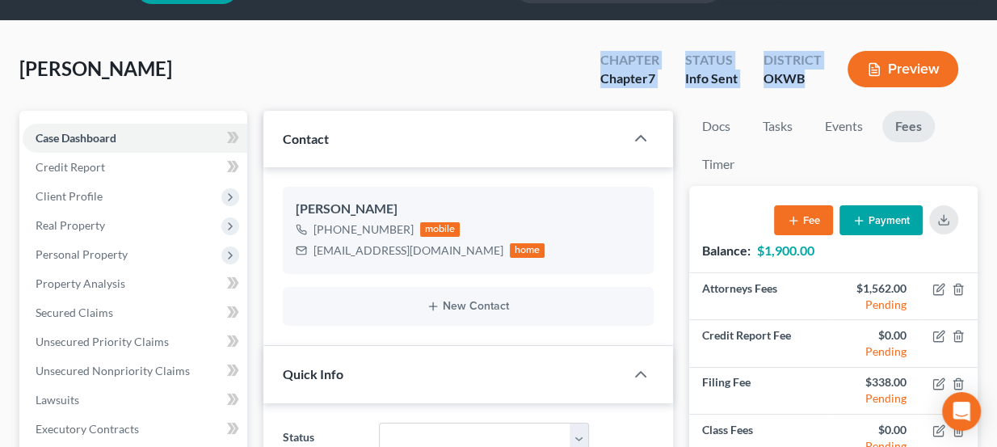
click at [812, 87] on div "District OKWB" at bounding box center [793, 71] width 84 height 48
drag, startPoint x: 708, startPoint y: 74, endPoint x: 566, endPoint y: 54, distance: 142.8
click at [566, 54] on div "Dallinger, Sheryl Upgraded Chapter Chapter 7 Status Info Sent District OKWB Pre…" at bounding box center [498, 75] width 958 height 70
drag, startPoint x: 169, startPoint y: 61, endPoint x: 25, endPoint y: 68, distance: 144.0
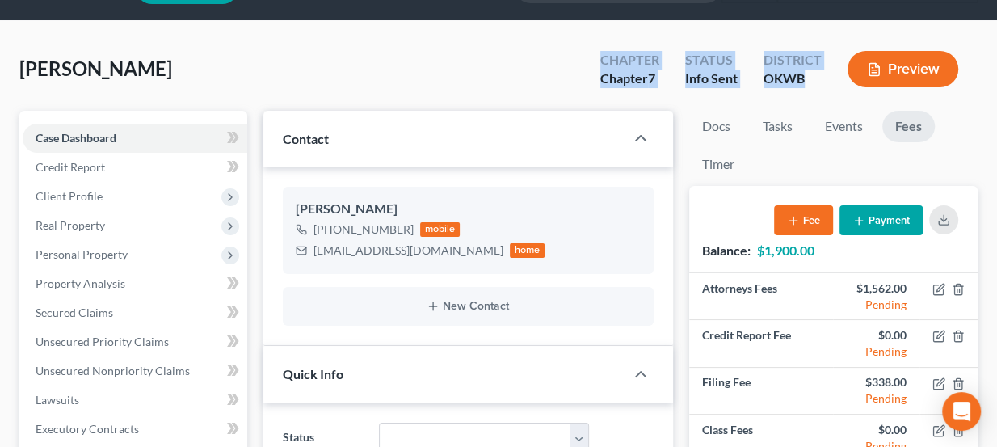
click at [25, 68] on div "Dallinger, Sheryl Upgraded Chapter Chapter 7 Status Info Sent District OKWB Pre…" at bounding box center [498, 75] width 958 height 70
click at [25, 68] on span "Dallinger, Sheryl" at bounding box center [95, 68] width 153 height 23
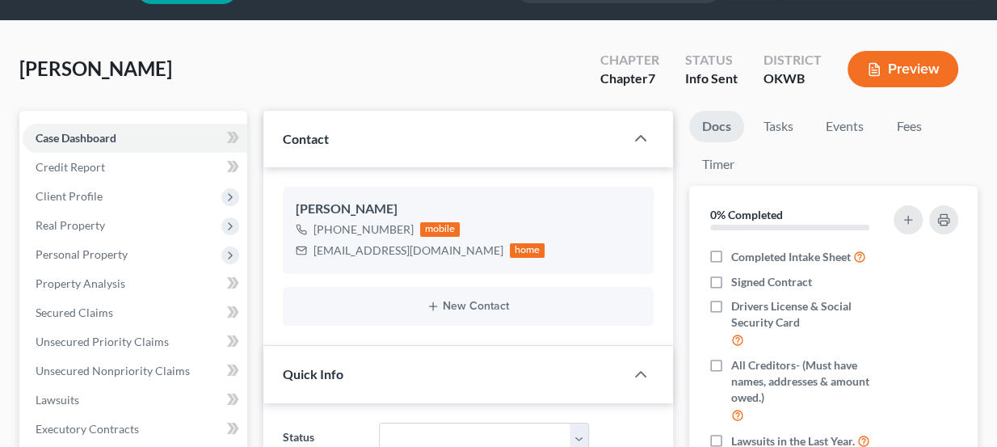
scroll to position [44, 0]
drag, startPoint x: 65, startPoint y: 68, endPoint x: 117, endPoint y: 70, distance: 52.6
click at [112, 70] on span "Dalinger, Sheryl" at bounding box center [95, 68] width 153 height 23
click at [117, 70] on span "Dalinger, Sheryl" at bounding box center [95, 68] width 153 height 23
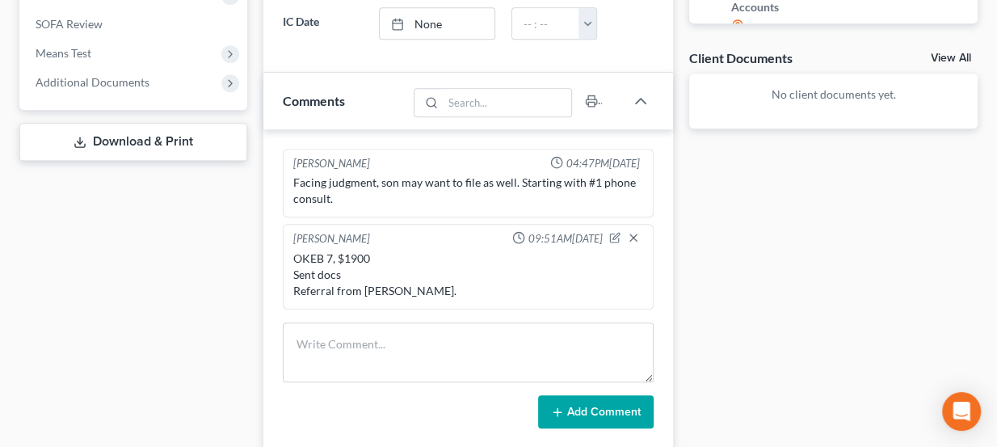
scroll to position [633, 0]
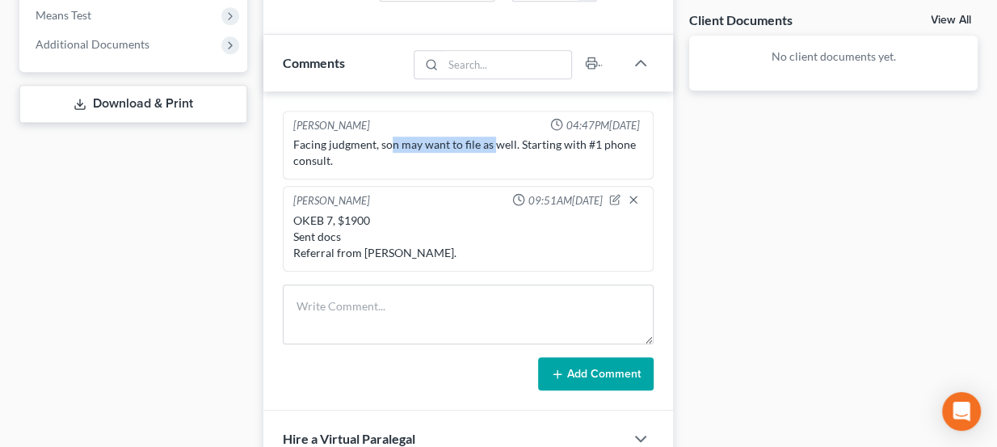
drag, startPoint x: 391, startPoint y: 141, endPoint x: 495, endPoint y: 145, distance: 103.5
click at [495, 145] on div "Facing judgment, son may want to file as well. Starting with #1 phone consult." at bounding box center [468, 153] width 351 height 32
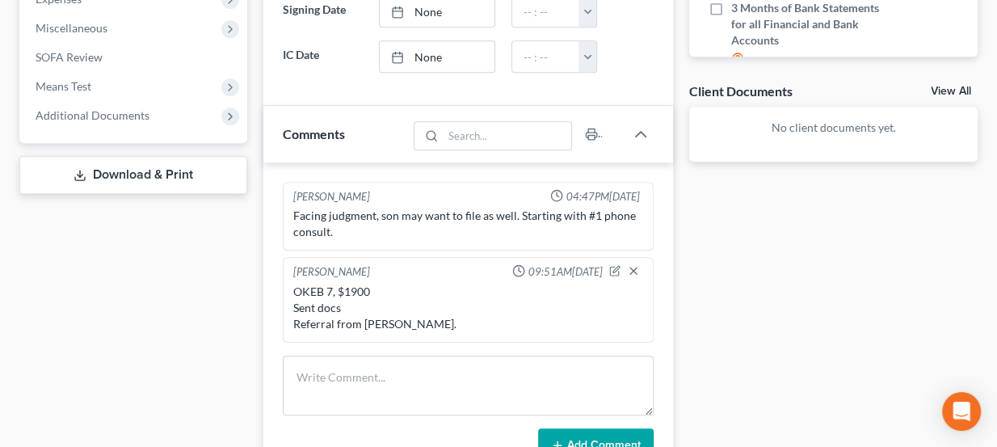
scroll to position [559, 0]
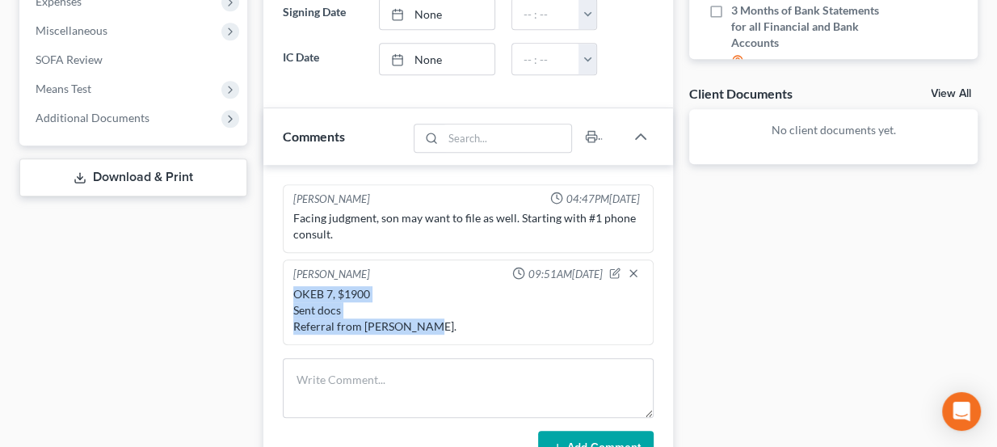
drag, startPoint x: 294, startPoint y: 287, endPoint x: 419, endPoint y: 319, distance: 129.4
click at [419, 319] on div "OKEB 7, $1900 Sent docs Referral from Brad Carter." at bounding box center [468, 310] width 351 height 48
drag, startPoint x: 432, startPoint y: 322, endPoint x: 288, endPoint y: 288, distance: 148.8
click at [288, 288] on div "Lou Phillips 09:51AM, 09/17/2025 OKEB 7, $1900 Sent docs Referral from Brad Car…" at bounding box center [469, 302] width 372 height 86
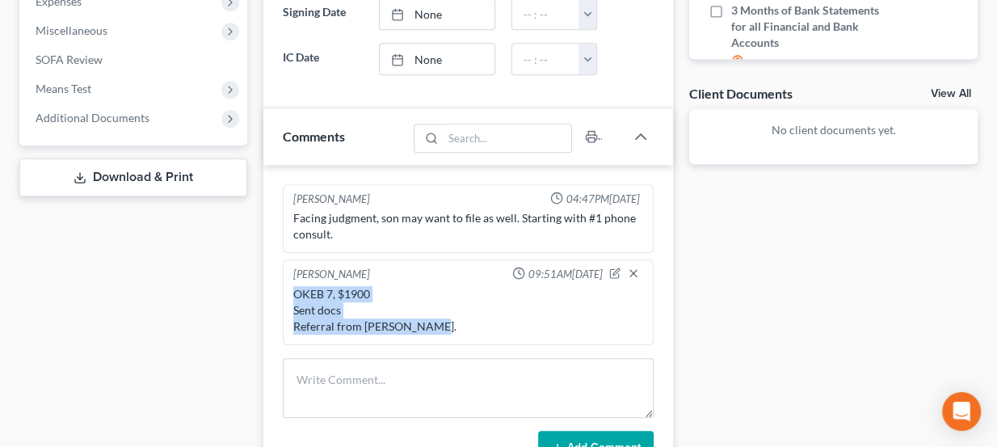
click at [288, 288] on div "Lou Phillips 09:51AM, 09/17/2025 OKEB 7, $1900 Sent docs Referral from Brad Car…" at bounding box center [469, 302] width 372 height 86
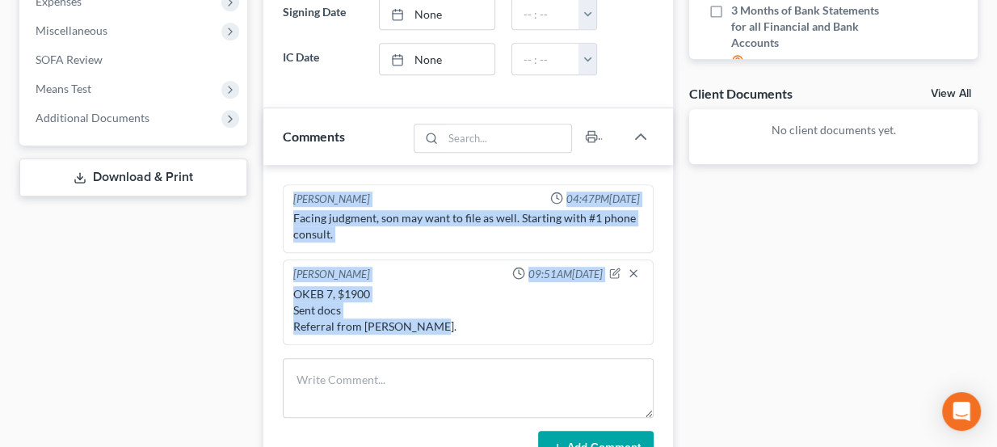
drag, startPoint x: 292, startPoint y: 200, endPoint x: 424, endPoint y: 335, distance: 189.7
click at [424, 335] on ng-include "Kate Martin 04:47PM, 09/15/2025 Facing judgment, son may want to file as well. …" at bounding box center [469, 264] width 372 height 161
click at [424, 335] on div "Lou Phillips 09:51AM, 09/17/2025 OKEB 7, $1900 Sent docs Referral from Brad Car…" at bounding box center [469, 302] width 372 height 86
drag, startPoint x: 444, startPoint y: 319, endPoint x: 263, endPoint y: 210, distance: 212.0
click at [263, 210] on div "Kate Martin 04:47PM, 09/15/2025 Facing judgment, son may want to file as well. …" at bounding box center [468, 324] width 410 height 319
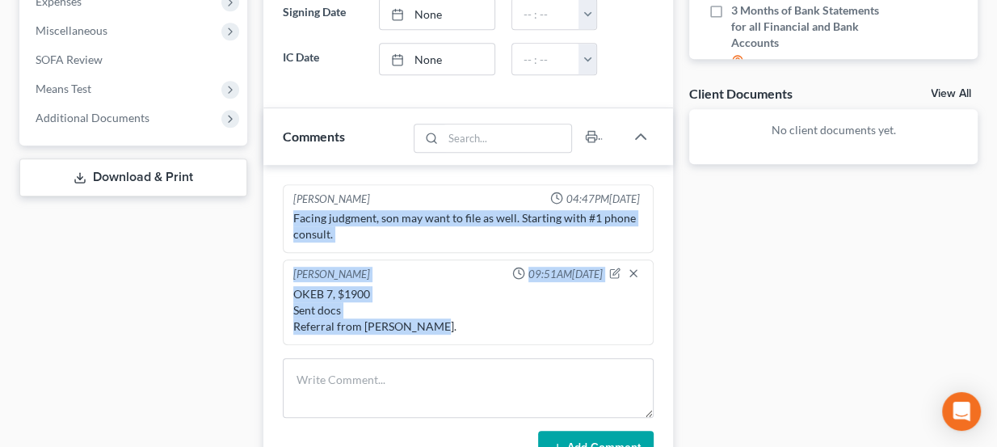
click at [263, 210] on div "Kate Martin 04:47PM, 09/15/2025 Facing judgment, son may want to file as well. …" at bounding box center [468, 324] width 410 height 319
drag, startPoint x: 274, startPoint y: 187, endPoint x: 434, endPoint y: 337, distance: 219.5
click at [429, 342] on div "Kate Martin 04:47PM, 09/15/2025 Facing judgment, son may want to file as well. …" at bounding box center [468, 324] width 410 height 319
click at [441, 334] on div "Lou Phillips 09:51AM, 09/17/2025 OKEB 7, $1900 Sent docs Referral from Brad Car…" at bounding box center [469, 302] width 372 height 86
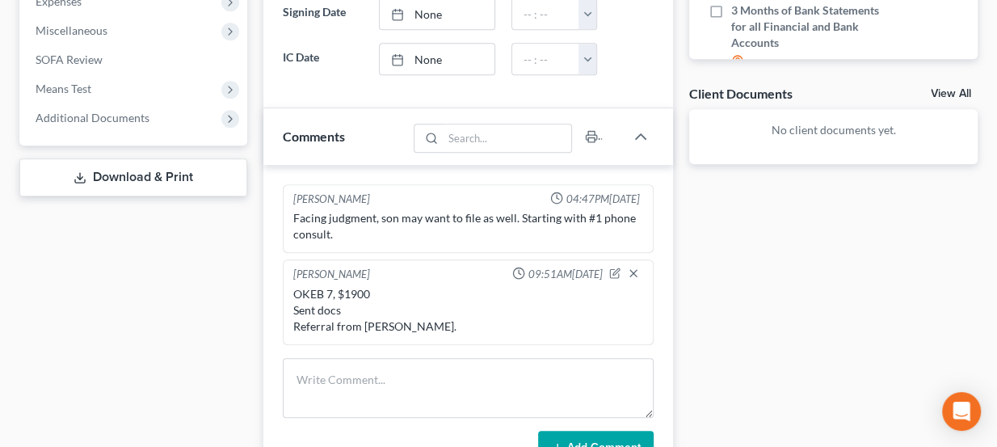
drag, startPoint x: 406, startPoint y: 208, endPoint x: 419, endPoint y: 211, distance: 12.4
click at [415, 210] on div "Facing judgment, son may want to file as well. Starting with #1 phone consult." at bounding box center [468, 226] width 351 height 32
click at [419, 211] on div "Facing judgment, son may want to file as well. Starting with #1 phone consult." at bounding box center [468, 226] width 351 height 32
drag, startPoint x: 407, startPoint y: 212, endPoint x: 465, endPoint y: 219, distance: 58.6
click at [465, 219] on div "Facing judgment, son may want to file as well. Starting with #1 phone consult." at bounding box center [468, 226] width 351 height 32
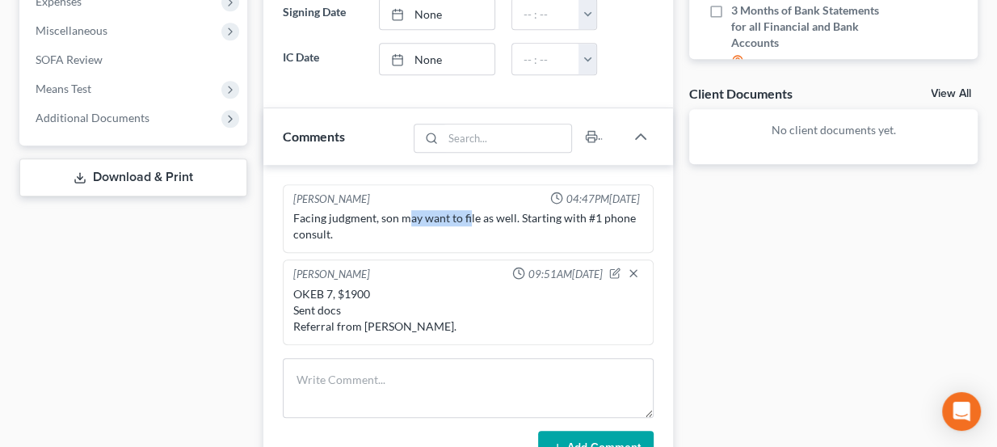
click at [465, 219] on div "Facing judgment, son may want to file as well. Starting with #1 phone consult." at bounding box center [468, 226] width 351 height 32
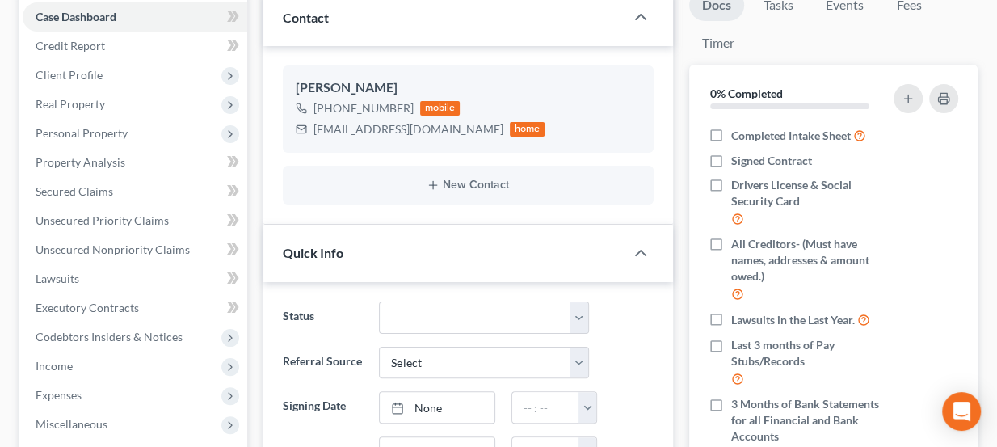
scroll to position [123, 0]
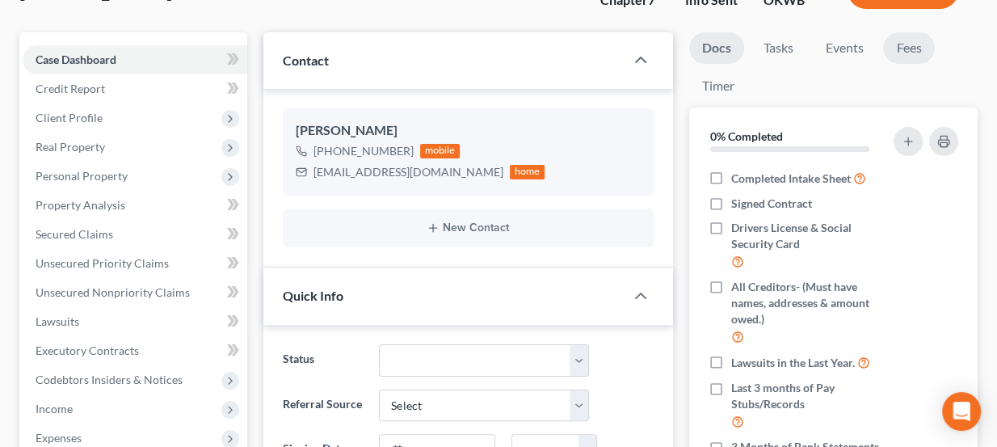
click at [901, 48] on link "Fees" at bounding box center [909, 48] width 52 height 32
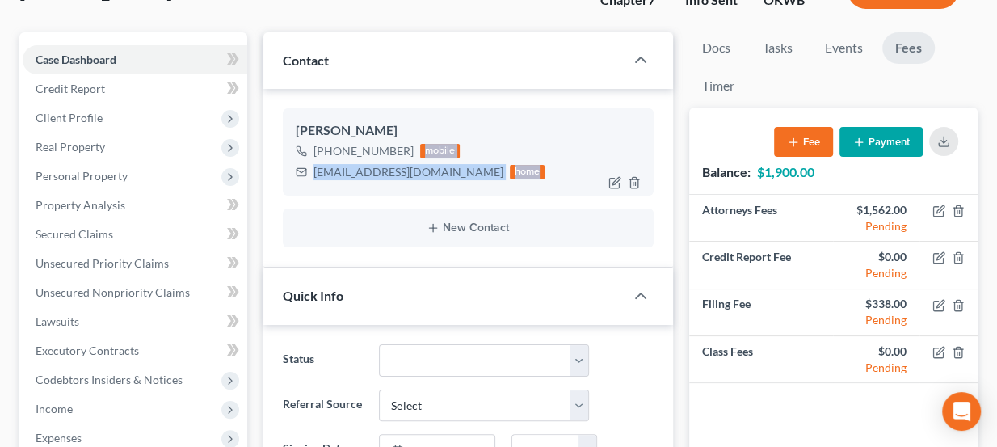
drag, startPoint x: 421, startPoint y: 150, endPoint x: 473, endPoint y: 175, distance: 57.5
click at [473, 175] on div "+1 (580) 421-5882 mobile sherrydalinger@att.net home" at bounding box center [469, 162] width 346 height 42
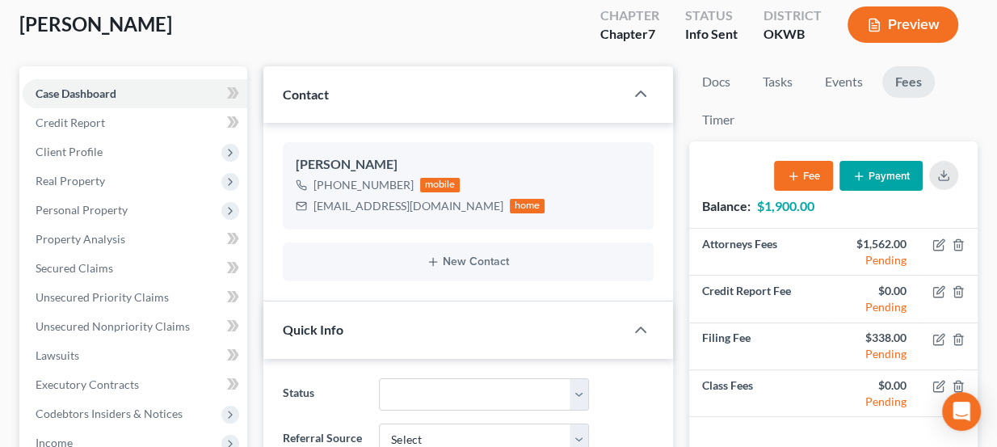
scroll to position [84, 0]
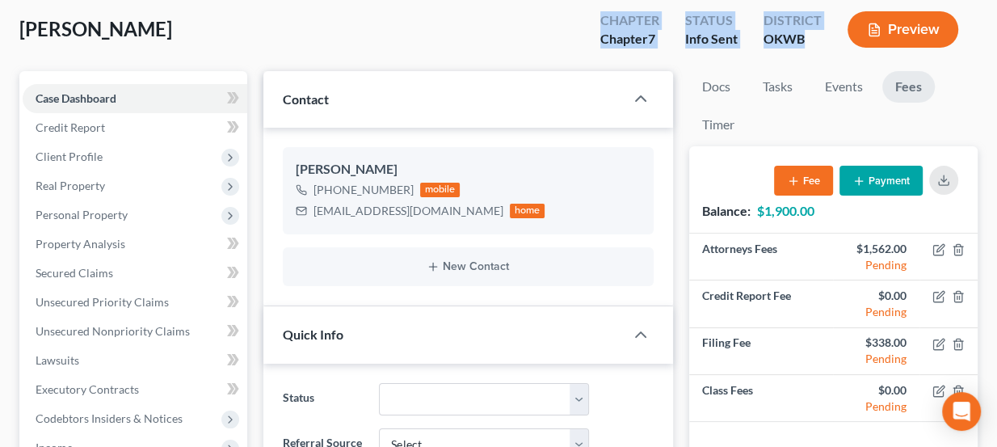
drag, startPoint x: 800, startPoint y: 36, endPoint x: 591, endPoint y: 16, distance: 209.4
click at [591, 16] on div "Chapter Chapter 7 Status Info Sent District OKWB Preview" at bounding box center [782, 31] width 390 height 48
click at [591, 16] on div "Chapter Chapter 7" at bounding box center [629, 31] width 85 height 48
drag, startPoint x: 598, startPoint y: 17, endPoint x: 810, endPoint y: 48, distance: 214.8
click at [810, 48] on div "Chapter Chapter 7 Status Info Sent District OKWB Preview" at bounding box center [782, 31] width 390 height 48
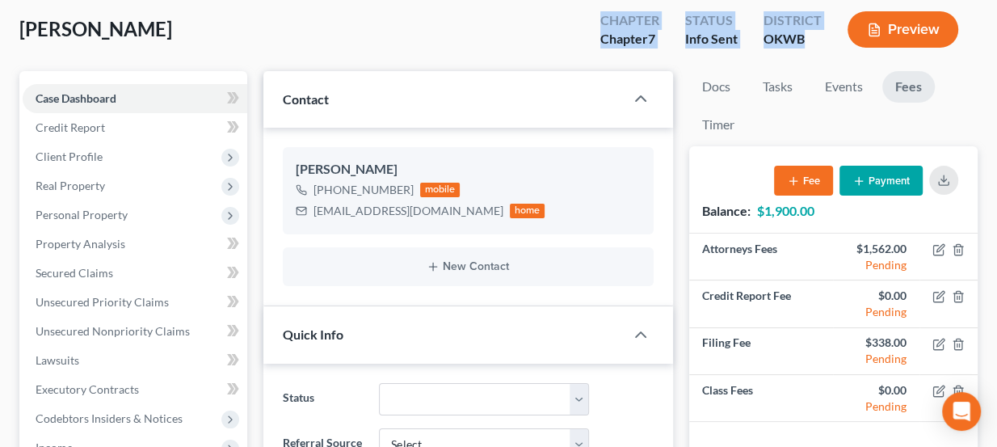
click at [810, 48] on div "District OKWB" at bounding box center [793, 31] width 84 height 48
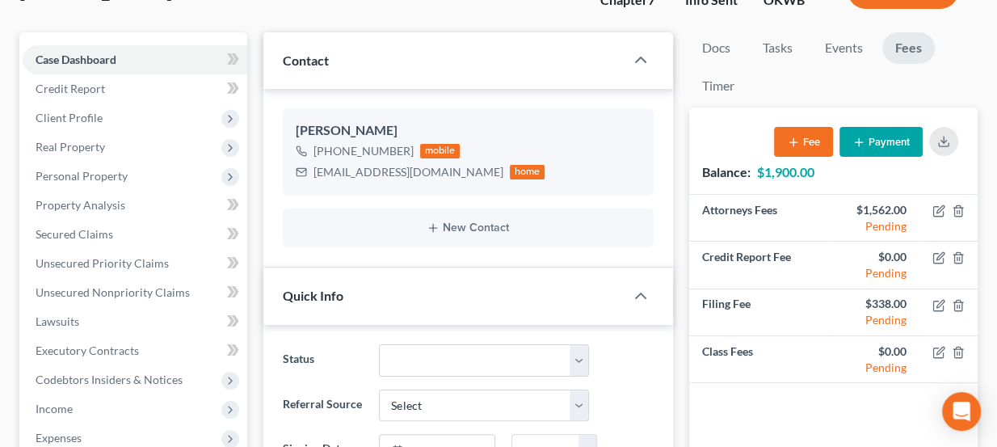
scroll to position [129, 0]
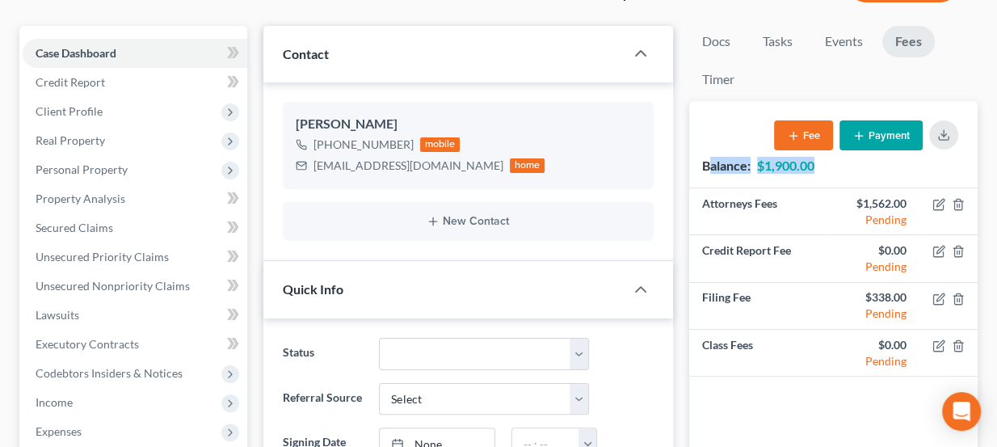
drag, startPoint x: 709, startPoint y: 158, endPoint x: 835, endPoint y: 175, distance: 127.2
click at [835, 175] on div "Balance: $1,900.00 Fee Payment" at bounding box center [833, 144] width 288 height 86
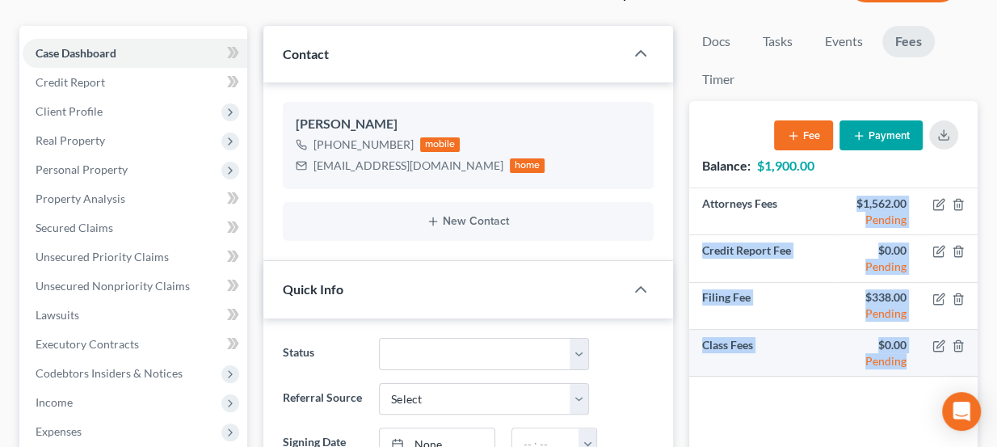
drag, startPoint x: 857, startPoint y: 196, endPoint x: 903, endPoint y: 373, distance: 181.9
click at [907, 354] on tbody "Attorneys Fees $1,562.00 Pending Credit Report Fee $0.00 Pending Filing Fee $33…" at bounding box center [833, 282] width 288 height 188
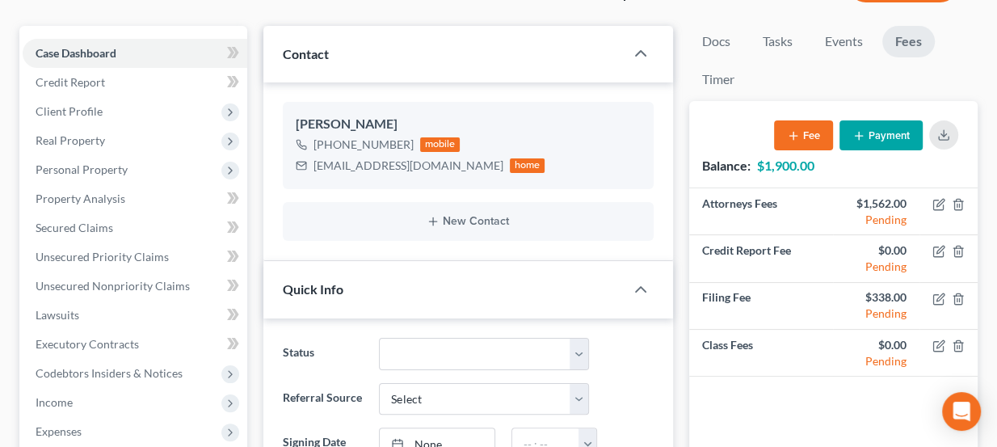
click at [899, 388] on div "Attorneys Fees $1,562.00 Pending Credit Report Fee $0.00 Pending Filing Fee $33…" at bounding box center [833, 338] width 288 height 301
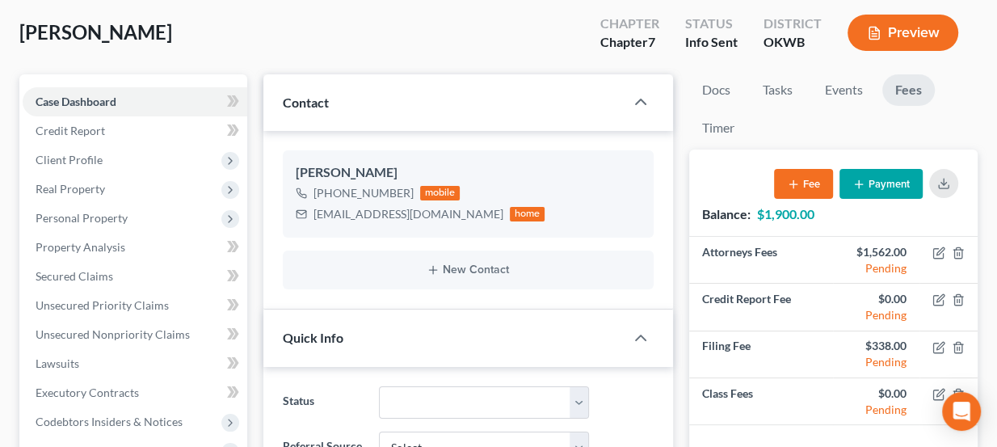
scroll to position [0, 0]
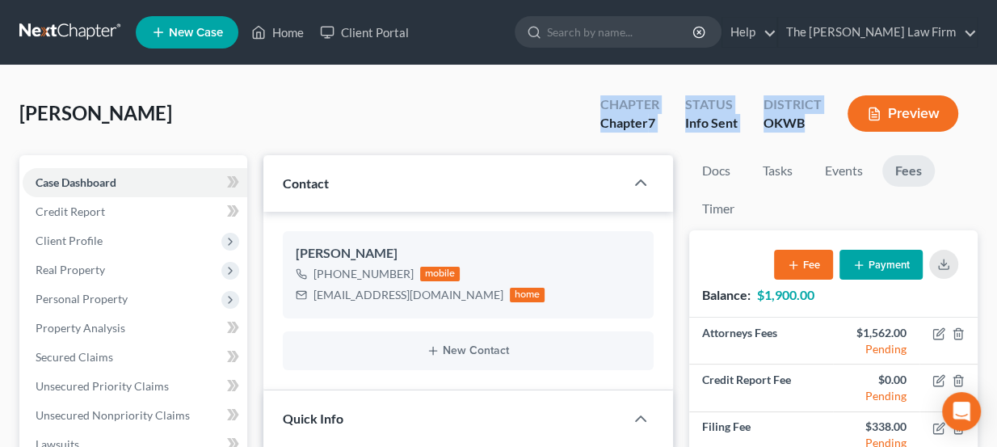
drag, startPoint x: 806, startPoint y: 128, endPoint x: 562, endPoint y: 105, distance: 245.1
click at [562, 105] on div "Dalinger, Sheryl Upgraded Chapter Chapter 7 Status Info Sent District OKWB Prev…" at bounding box center [498, 120] width 958 height 70
drag, startPoint x: 608, startPoint y: 107, endPoint x: 818, endPoint y: 138, distance: 211.5
click at [818, 138] on div "Chapter Chapter 7 Status Info Sent District OKWB Preview" at bounding box center [779, 113] width 397 height 57
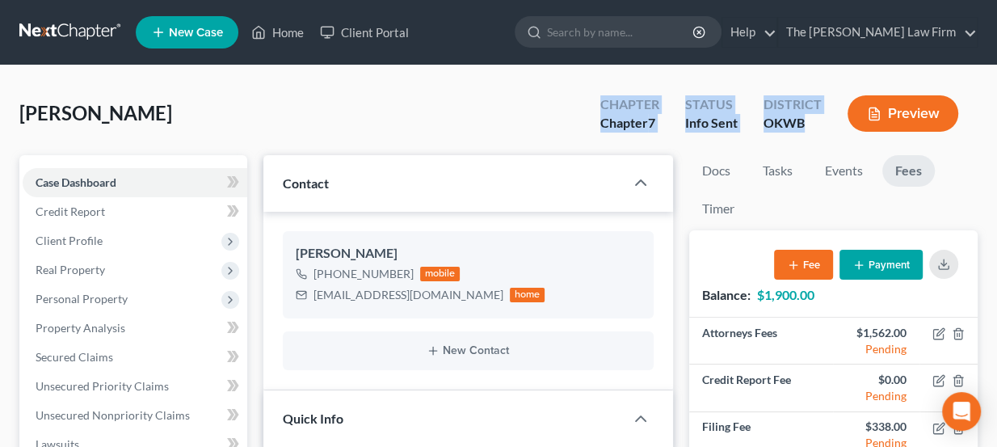
click at [818, 138] on div "Chapter Chapter 7 Status Info Sent District OKWB Preview" at bounding box center [779, 113] width 397 height 57
drag, startPoint x: 812, startPoint y: 123, endPoint x: 599, endPoint y: 99, distance: 214.6
click at [599, 99] on div "Chapter Chapter 7 Status Info Sent District OKWB Preview" at bounding box center [782, 115] width 390 height 48
click at [599, 99] on div "Chapter Chapter 7" at bounding box center [629, 115] width 85 height 48
drag, startPoint x: 602, startPoint y: 101, endPoint x: 817, endPoint y: 134, distance: 217.5
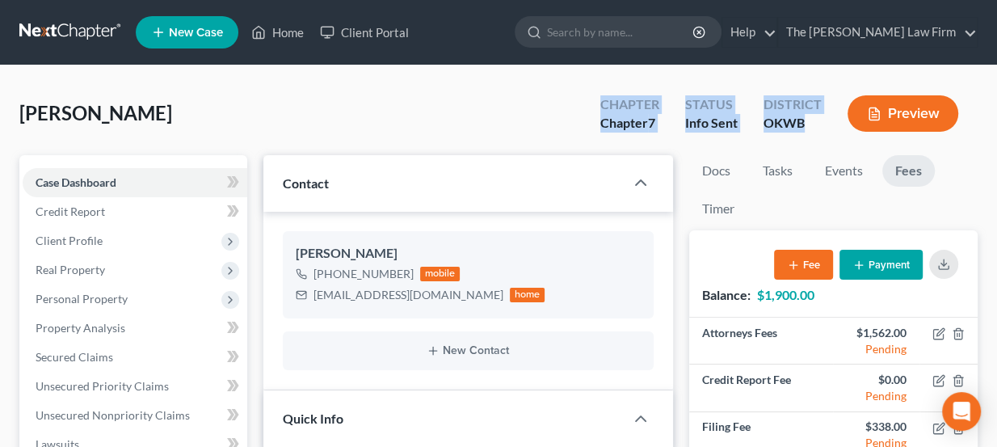
click at [817, 134] on div "Chapter Chapter 7 Status Info Sent District OKWB Preview" at bounding box center [782, 115] width 390 height 48
click at [817, 134] on div "District OKWB" at bounding box center [793, 115] width 84 height 48
drag, startPoint x: 809, startPoint y: 128, endPoint x: 583, endPoint y: 106, distance: 226.6
click at [583, 106] on div "Chapter Chapter 7 Status Info Sent District OKWB Preview" at bounding box center [779, 113] width 397 height 57
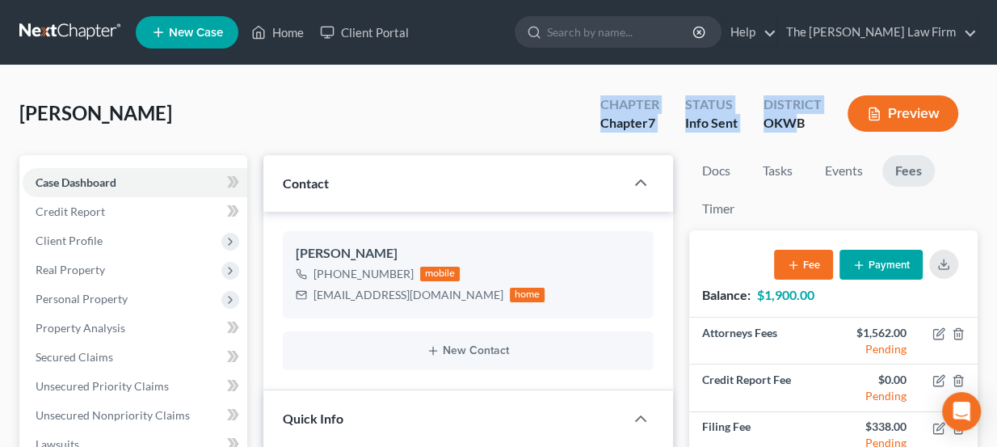
drag, startPoint x: 596, startPoint y: 103, endPoint x: 802, endPoint y: 140, distance: 209.2
click at [798, 141] on div "Chapter Chapter 7 Status Info Sent District OKWB Preview" at bounding box center [779, 113] width 397 height 57
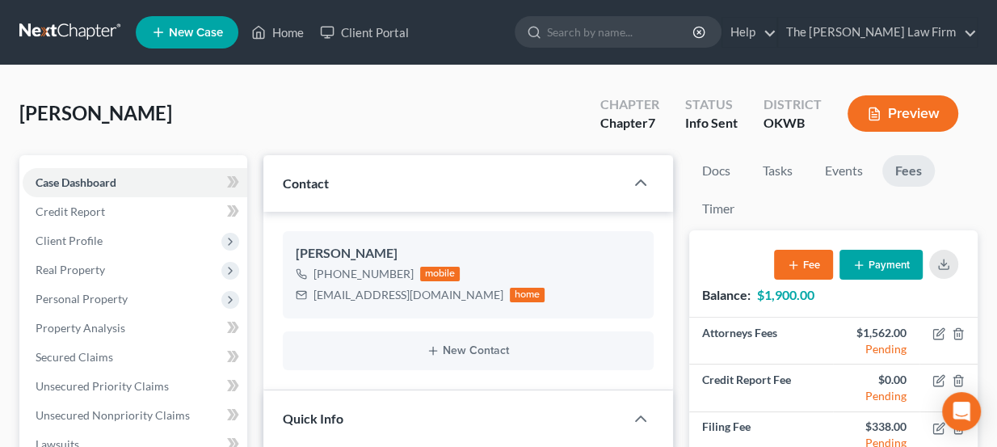
click at [802, 140] on div "Chapter Chapter 7 Status Info Sent District OKWB Preview" at bounding box center [779, 113] width 397 height 57
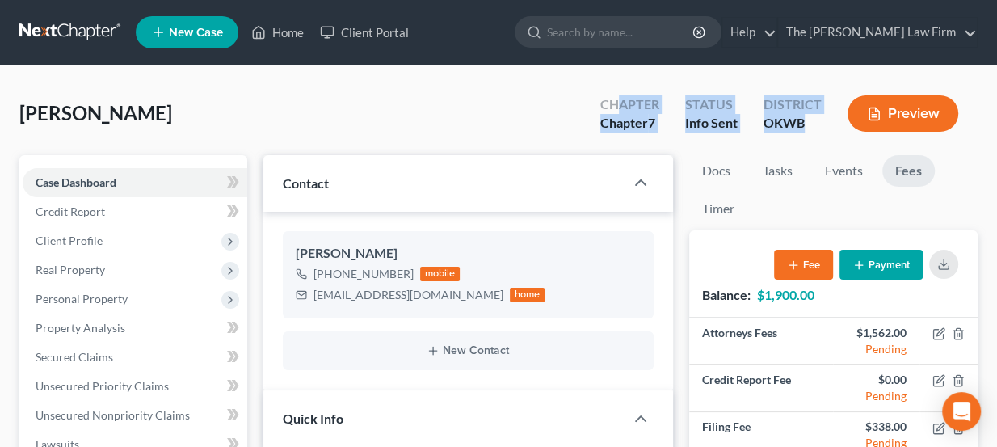
drag, startPoint x: 813, startPoint y: 126, endPoint x: 616, endPoint y: 95, distance: 199.7
click at [616, 95] on div "Chapter Chapter 7 Status Info Sent District OKWB Preview" at bounding box center [782, 115] width 390 height 48
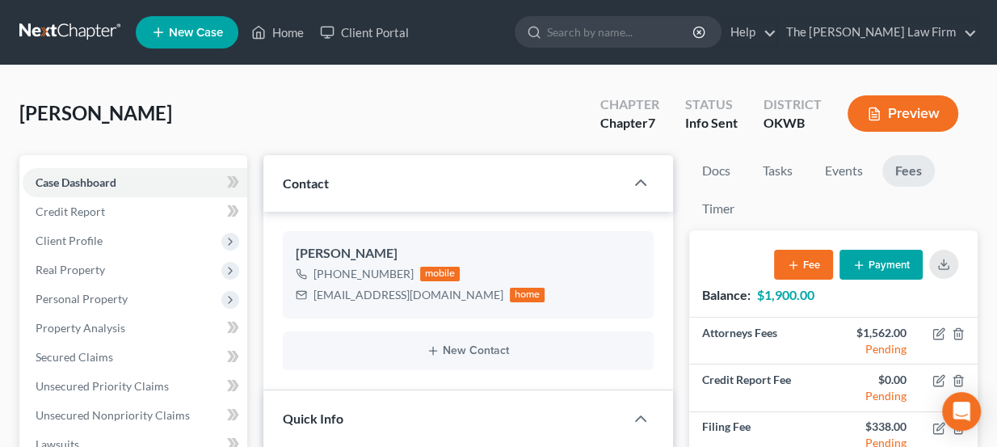
click at [609, 95] on div "Chapter Chapter 7" at bounding box center [629, 115] width 85 height 48
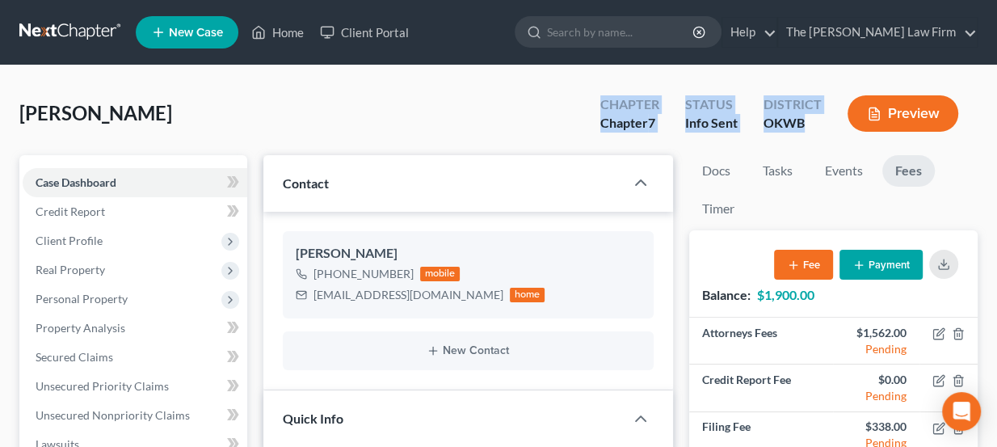
drag, startPoint x: 604, startPoint y: 95, endPoint x: 831, endPoint y: 138, distance: 231.2
click at [831, 138] on div "Chapter Chapter 7 Status Info Sent District OKWB Preview" at bounding box center [779, 113] width 397 height 57
drag, startPoint x: 812, startPoint y: 133, endPoint x: 607, endPoint y: 93, distance: 209.2
click at [607, 93] on div "Chapter Chapter 7 Status Info Sent District OKWB Preview" at bounding box center [782, 115] width 390 height 48
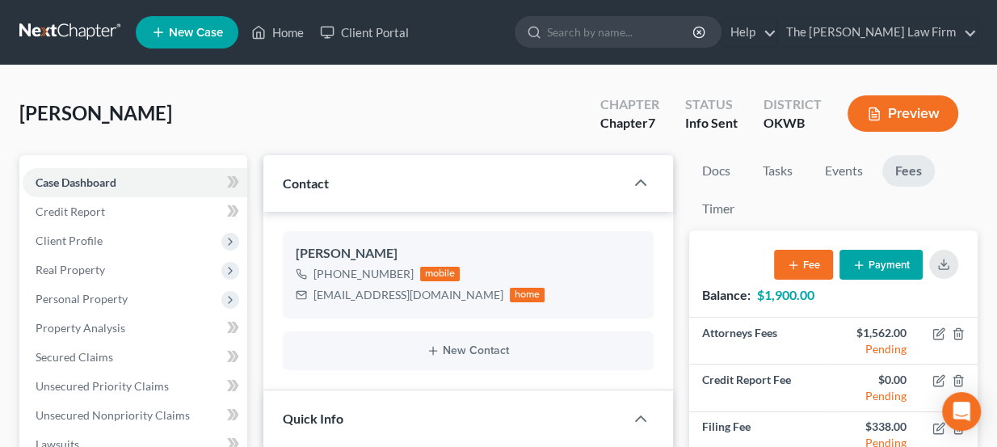
click at [603, 102] on div "Chapter" at bounding box center [629, 104] width 59 height 19
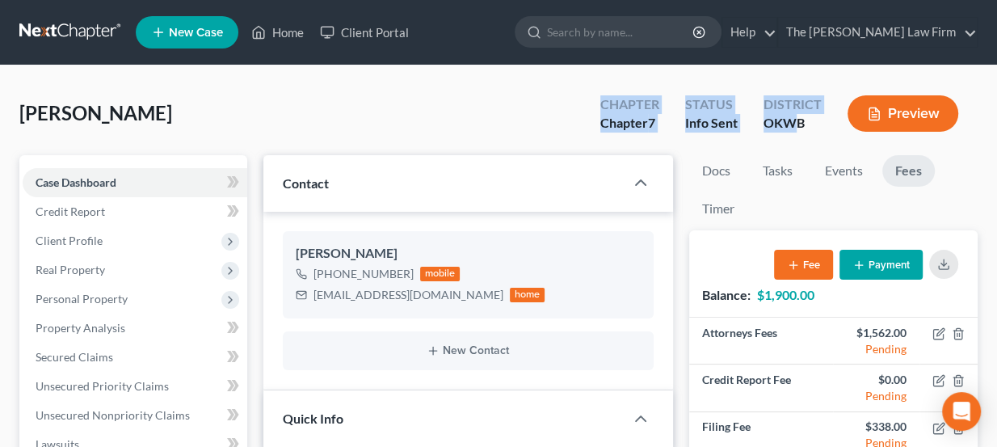
drag, startPoint x: 622, startPoint y: 103, endPoint x: 797, endPoint y: 132, distance: 176.8
click at [797, 132] on div "Chapter Chapter 7 Status Info Sent District OKWB Preview" at bounding box center [782, 115] width 390 height 48
click at [797, 132] on div "OKWB" at bounding box center [793, 123] width 58 height 19
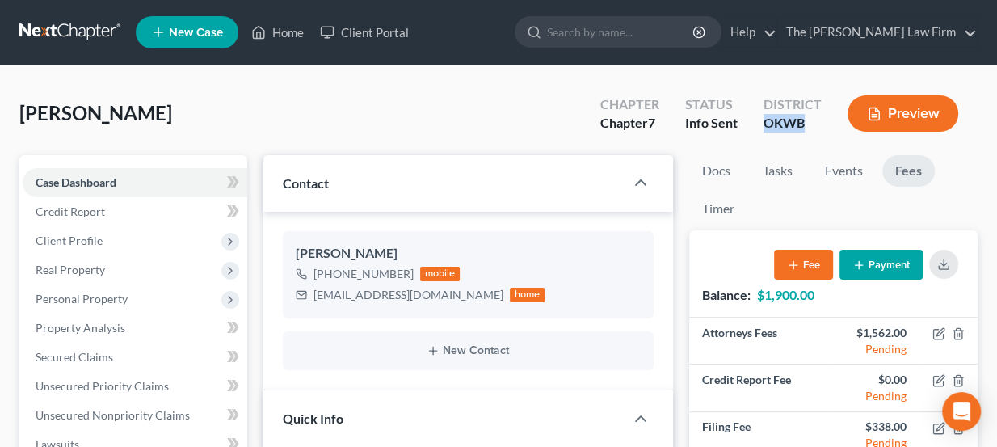
click at [798, 131] on div "OKWB" at bounding box center [793, 123] width 58 height 19
click at [800, 128] on div "OKWB" at bounding box center [793, 123] width 58 height 19
click at [801, 125] on div "OKWB" at bounding box center [793, 123] width 58 height 19
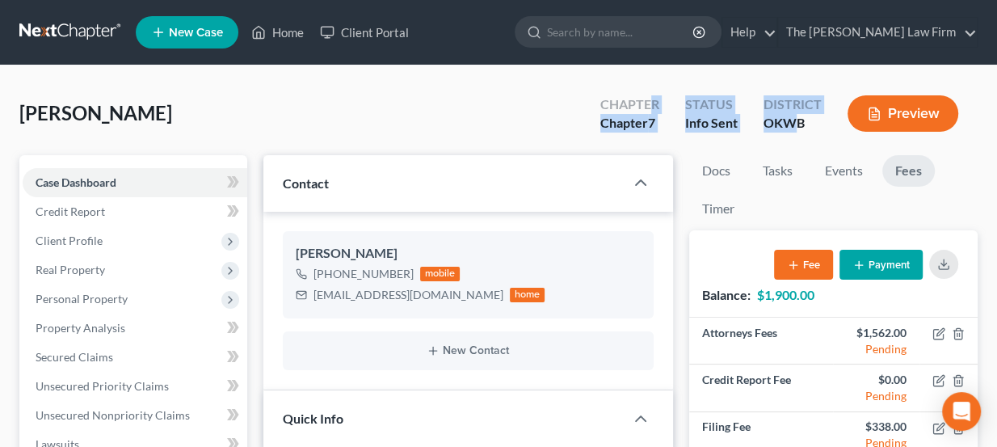
drag, startPoint x: 797, startPoint y: 120, endPoint x: 651, endPoint y: 88, distance: 149.0
click at [651, 88] on div "Chapter Chapter 7 Status Info Sent District OKWB Preview" at bounding box center [779, 113] width 397 height 57
drag, startPoint x: 827, startPoint y: 126, endPoint x: 595, endPoint y: 91, distance: 235.4
click at [595, 91] on div "Chapter Chapter 7 Status Info Sent District OKWB Preview" at bounding box center [782, 115] width 390 height 48
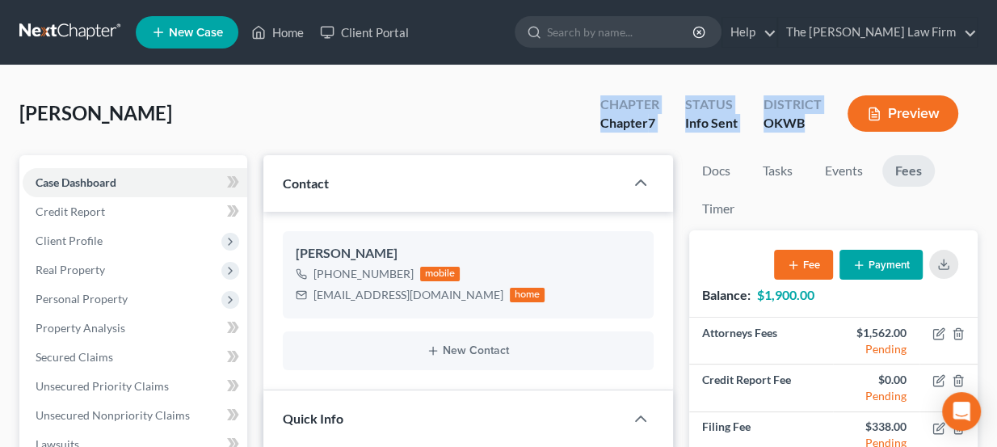
click at [595, 91] on div "Chapter Chapter 7" at bounding box center [629, 115] width 85 height 48
drag, startPoint x: 595, startPoint y: 91, endPoint x: 820, endPoint y: 133, distance: 229.3
click at [820, 133] on div "Chapter Chapter 7 Status Info Sent District OKWB Preview" at bounding box center [782, 115] width 390 height 48
click at [820, 133] on div "District OKWB" at bounding box center [793, 115] width 84 height 48
drag, startPoint x: 601, startPoint y: 97, endPoint x: 808, endPoint y: 140, distance: 211.2
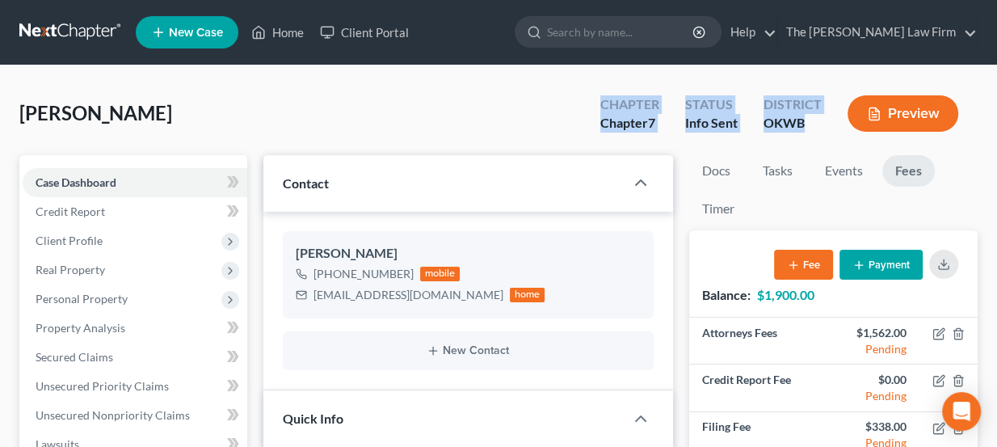
click at [808, 140] on div "Chapter Chapter 7 Status Info Sent District OKWB Preview" at bounding box center [779, 113] width 397 height 57
drag, startPoint x: 165, startPoint y: 116, endPoint x: 32, endPoint y: 119, distance: 132.6
click at [32, 119] on div "Dalinger, Sheryl Upgraded Chapter Chapter 7 Status Info Sent District OKWB Prev…" at bounding box center [498, 120] width 958 height 70
click at [32, 119] on span "[PERSON_NAME]" at bounding box center [95, 112] width 153 height 23
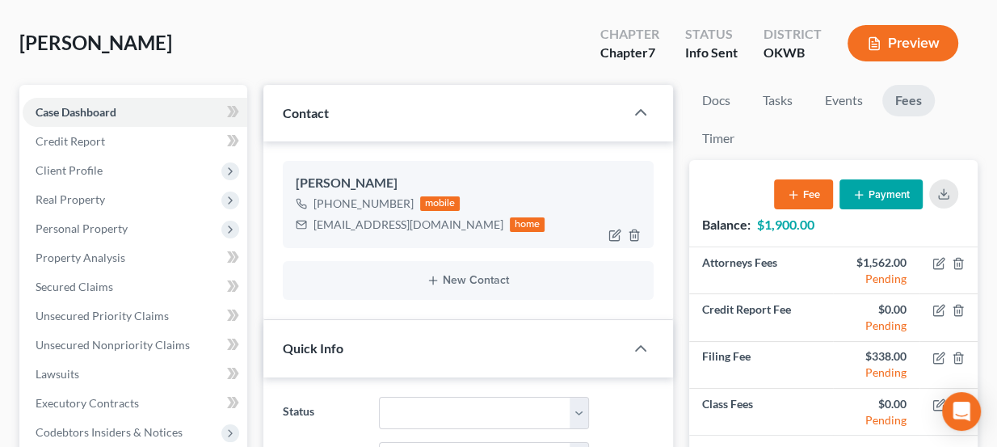
scroll to position [73, 0]
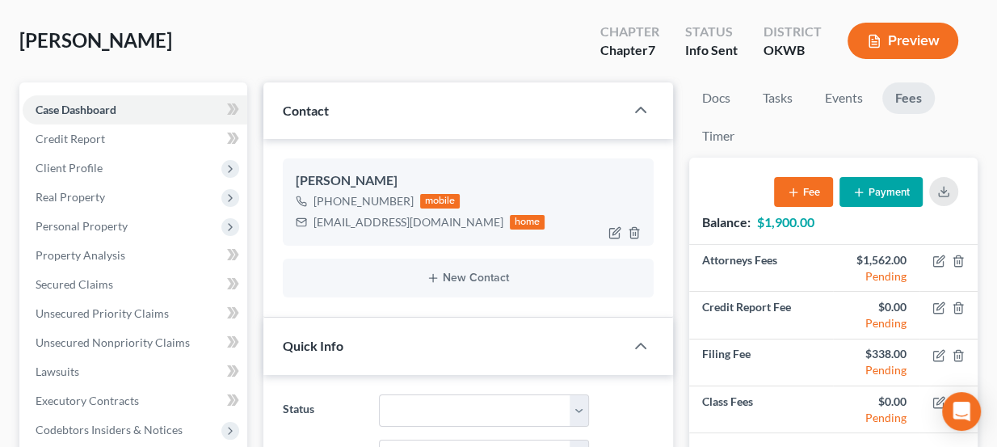
drag, startPoint x: 339, startPoint y: 175, endPoint x: 381, endPoint y: 182, distance: 42.6
click at [381, 182] on div "Sheryl Dalinger" at bounding box center [469, 180] width 346 height 19
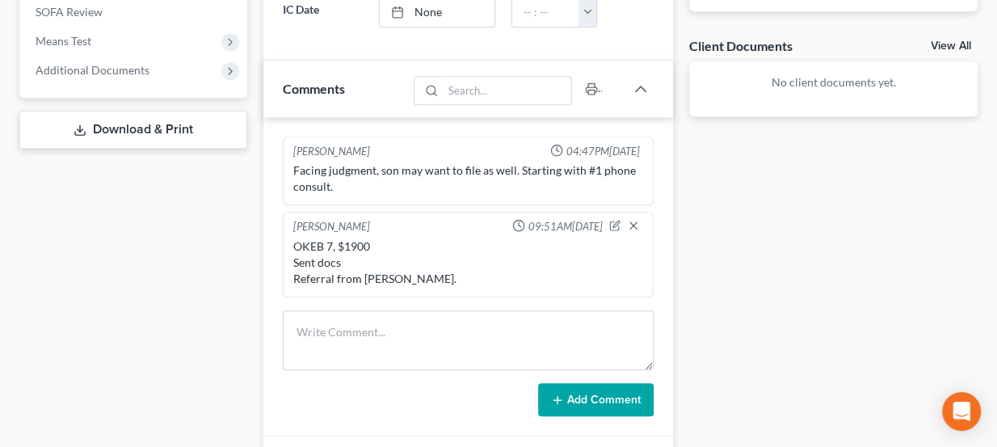
scroll to position [661, 0]
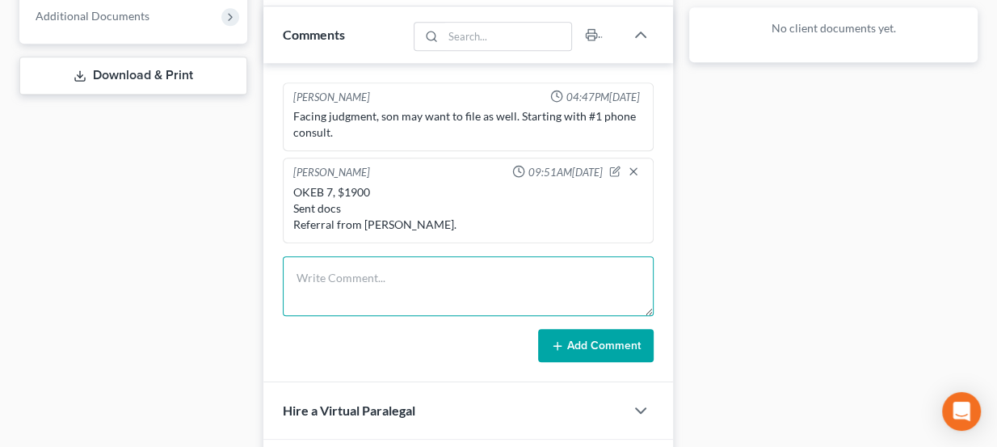
click at [429, 268] on textarea at bounding box center [469, 286] width 372 height 60
type textarea "Email bounced - resent to correct email"
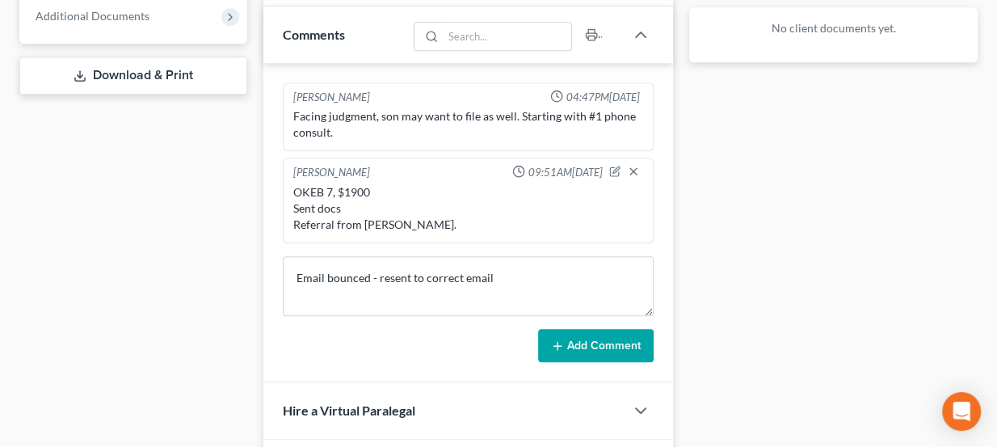
click at [575, 363] on div "Kate Martin 04:47PM, 09/15/2025 Facing judgment, son may want to file as well. …" at bounding box center [468, 222] width 410 height 319
click at [573, 329] on button "Add Comment" at bounding box center [596, 346] width 116 height 34
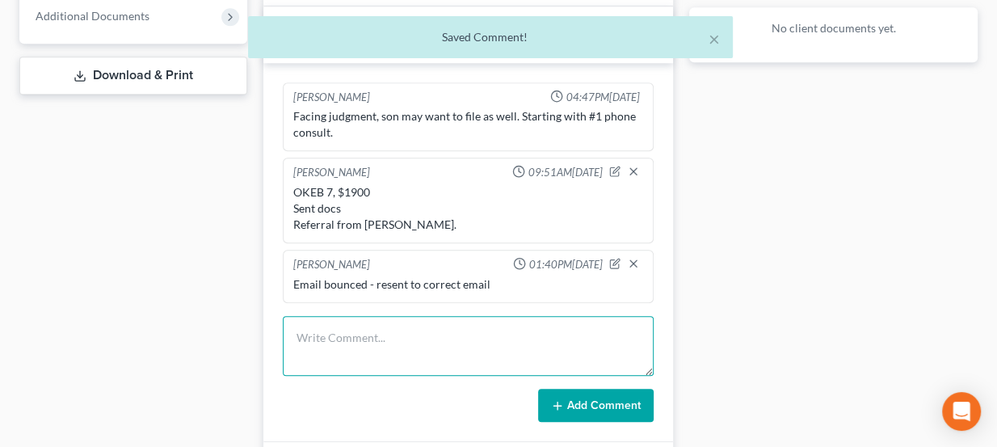
click at [596, 339] on textarea at bounding box center [469, 346] width 372 height 60
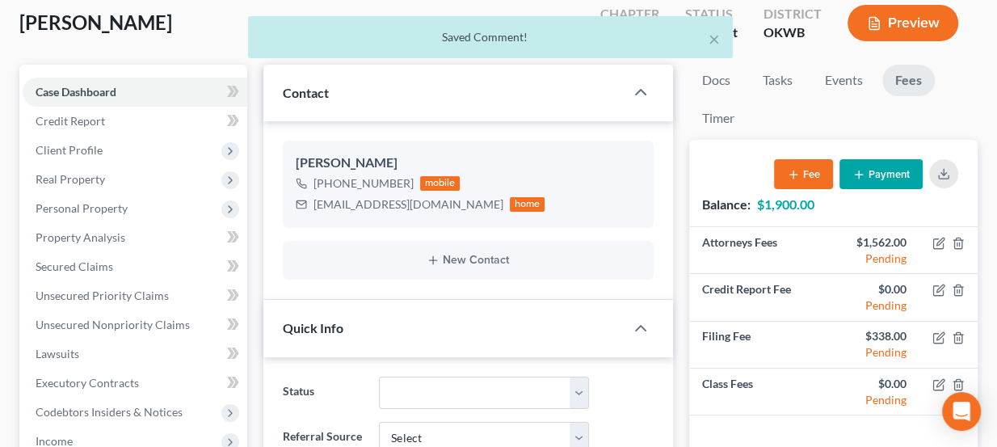
scroll to position [0, 0]
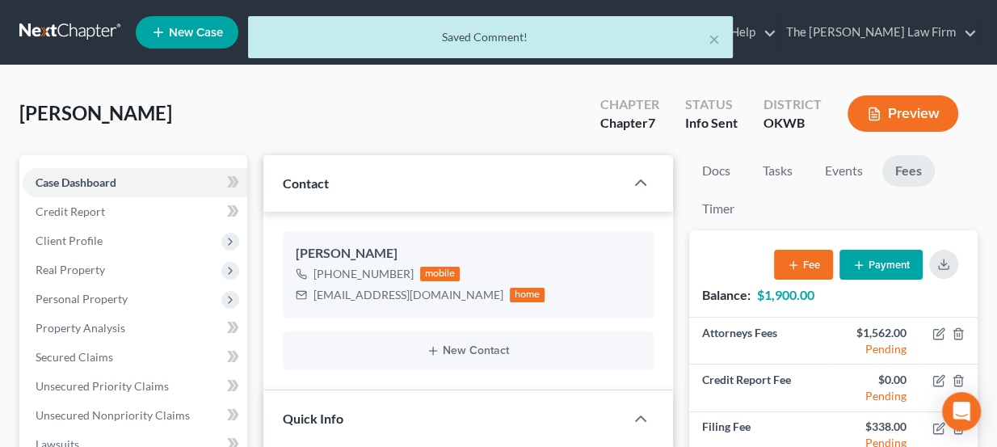
drag, startPoint x: 104, startPoint y: 104, endPoint x: 160, endPoint y: 124, distance: 59.0
click at [160, 124] on div "Dalinger, Sheryl Upgraded Chapter Chapter 7 Status Info Sent District OKWB Prev…" at bounding box center [498, 120] width 958 height 70
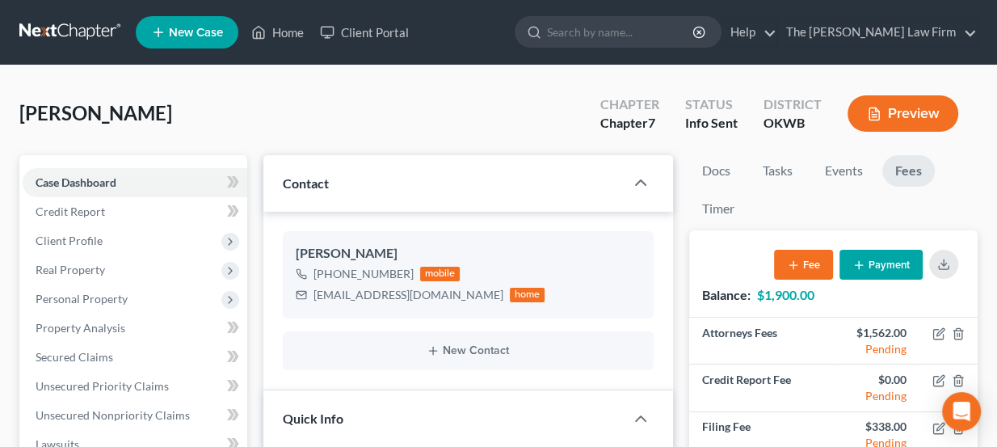
drag, startPoint x: 139, startPoint y: 119, endPoint x: 3, endPoint y: 103, distance: 136.6
click at [35, 112] on span "[PERSON_NAME]" at bounding box center [95, 112] width 153 height 23
drag, startPoint x: 26, startPoint y: 112, endPoint x: 168, endPoint y: 126, distance: 143.0
click at [168, 126] on div "Dalinger, Sheryl Upgraded Chapter Chapter 7 Status Info Sent District OKWB Prev…" at bounding box center [498, 120] width 958 height 70
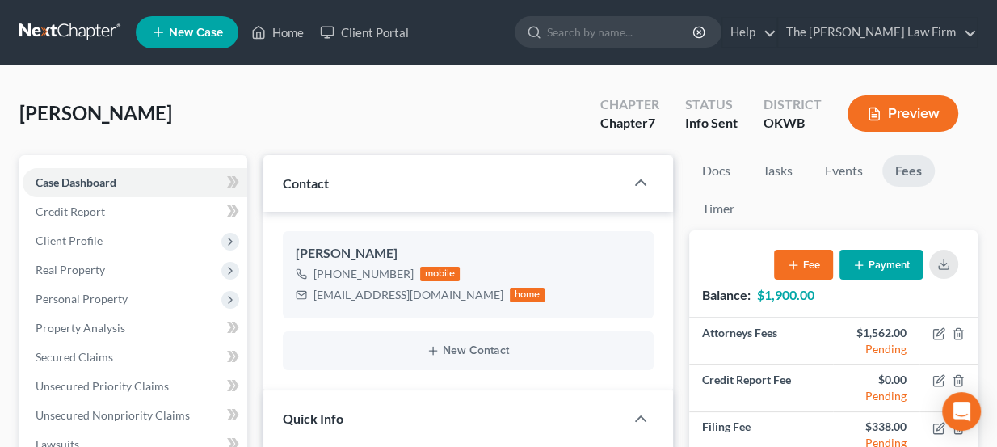
click at [168, 126] on div "Dalinger, Sheryl Upgraded Chapter Chapter 7 Status Info Sent District OKWB Prev…" at bounding box center [498, 120] width 958 height 70
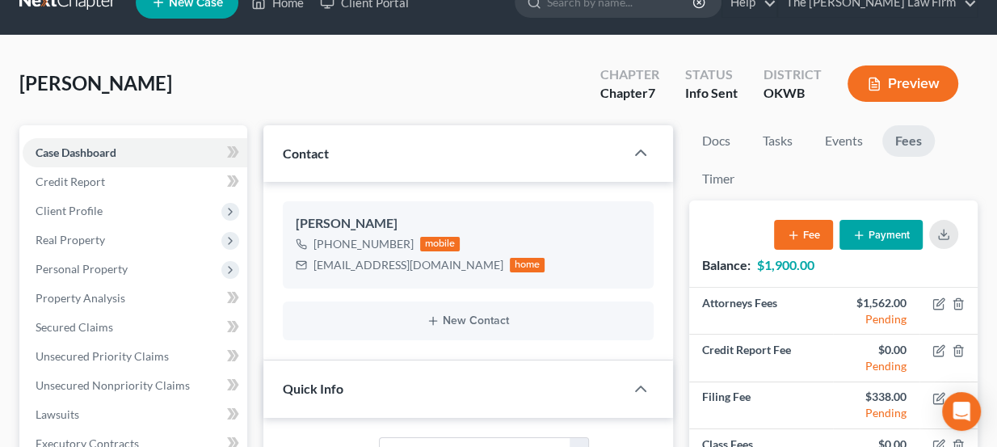
scroll to position [73, 0]
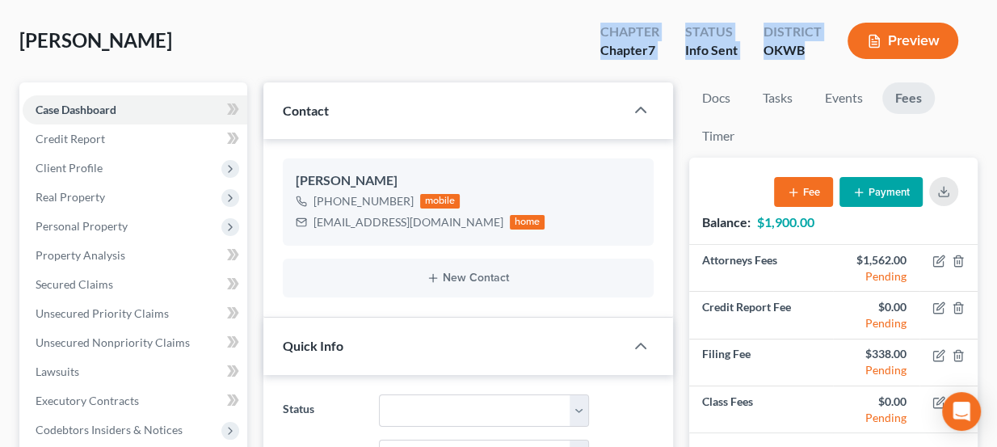
drag, startPoint x: 596, startPoint y: 28, endPoint x: 806, endPoint y: 56, distance: 211.9
click at [806, 56] on div "Chapter Chapter 7 Status Info Sent District OKWB Preview" at bounding box center [782, 43] width 390 height 48
click at [806, 56] on div "OKWB" at bounding box center [793, 50] width 58 height 19
drag, startPoint x: 607, startPoint y: 27, endPoint x: 805, endPoint y: 65, distance: 201.6
click at [805, 65] on div "Chapter Chapter 7 Status Info Sent District OKWB Preview" at bounding box center [779, 40] width 397 height 57
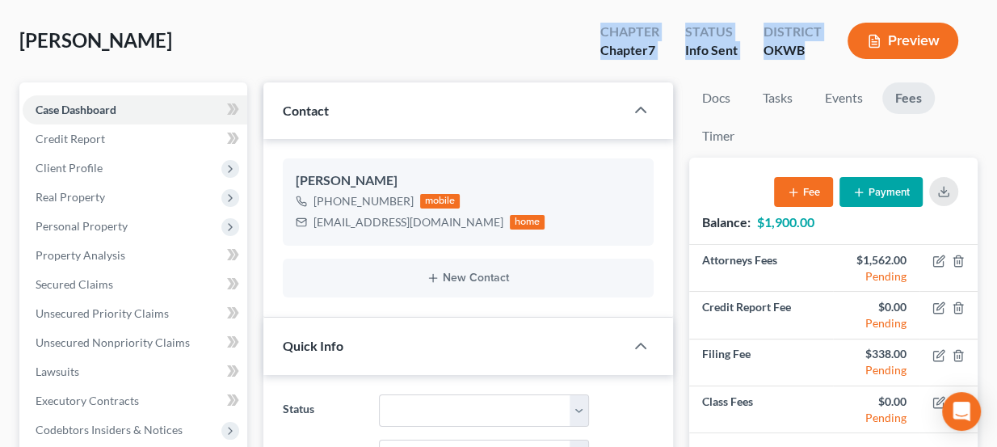
click at [805, 65] on div "Chapter Chapter 7 Status Info Sent District OKWB Preview" at bounding box center [779, 40] width 397 height 57
drag, startPoint x: 800, startPoint y: 55, endPoint x: 595, endPoint y: 20, distance: 208.2
click at [595, 20] on div "Chapter Chapter 7 Status Info Sent District OKWB Preview" at bounding box center [782, 43] width 390 height 48
click at [595, 20] on div "Chapter Chapter 7" at bounding box center [629, 43] width 85 height 48
drag, startPoint x: 604, startPoint y: 23, endPoint x: 798, endPoint y: 58, distance: 197.2
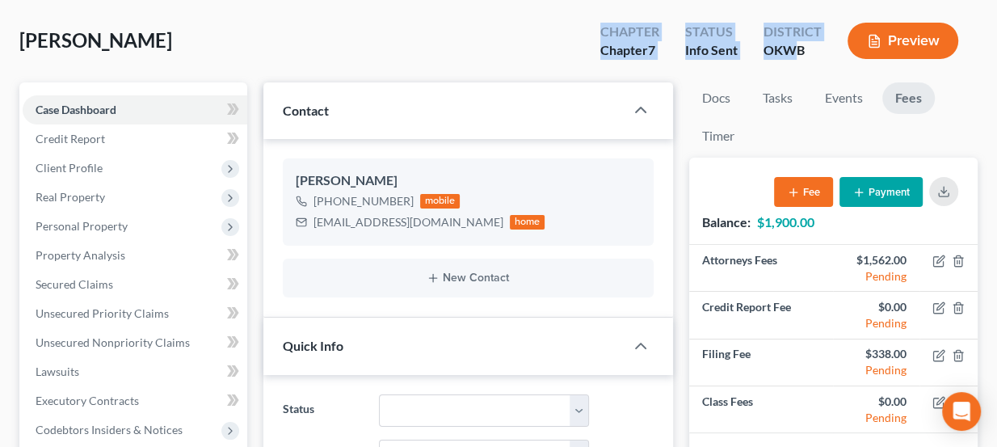
click at [797, 59] on div "Chapter Chapter 7 Status Info Sent District OKWB Preview" at bounding box center [782, 43] width 390 height 48
click at [798, 58] on div "OKWB" at bounding box center [793, 50] width 58 height 19
drag, startPoint x: 801, startPoint y: 54, endPoint x: 610, endPoint y: 36, distance: 191.6
click at [610, 36] on div "Chapter Chapter 7 Status Info Sent District OKWB Preview" at bounding box center [782, 43] width 390 height 48
click at [610, 36] on div "Chapter" at bounding box center [629, 32] width 59 height 19
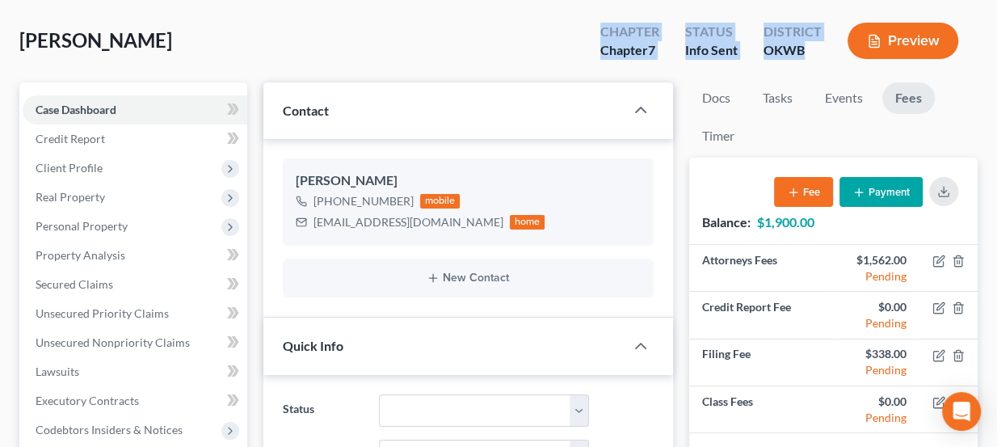
drag, startPoint x: 610, startPoint y: 36, endPoint x: 801, endPoint y: 63, distance: 192.7
click at [798, 68] on div "Dalinger, Sheryl Upgraded Chapter Chapter 7 Status Info Sent District OKWB Prev…" at bounding box center [498, 47] width 958 height 70
click at [815, 48] on div "OKWB" at bounding box center [793, 50] width 58 height 19
drag, startPoint x: 807, startPoint y: 52, endPoint x: 601, endPoint y: 32, distance: 207.0
click at [601, 32] on div "Chapter Chapter 7 Status Info Sent District OKWB Preview" at bounding box center [782, 43] width 390 height 48
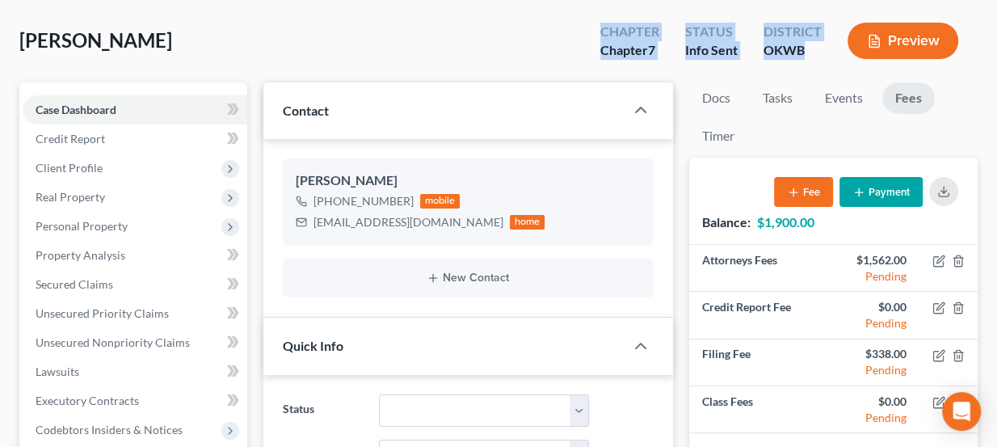
click at [601, 32] on div "Chapter" at bounding box center [629, 32] width 59 height 19
drag, startPoint x: 604, startPoint y: 32, endPoint x: 807, endPoint y: 52, distance: 204.6
click at [807, 52] on div "Chapter Chapter 7 Status Info Sent District OKWB Preview" at bounding box center [782, 43] width 390 height 48
click at [807, 52] on div "OKWB" at bounding box center [793, 50] width 58 height 19
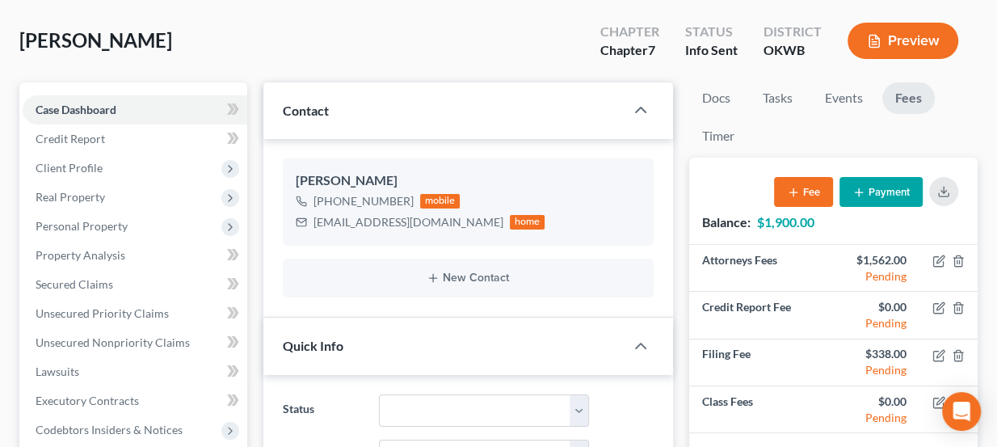
scroll to position [0, 0]
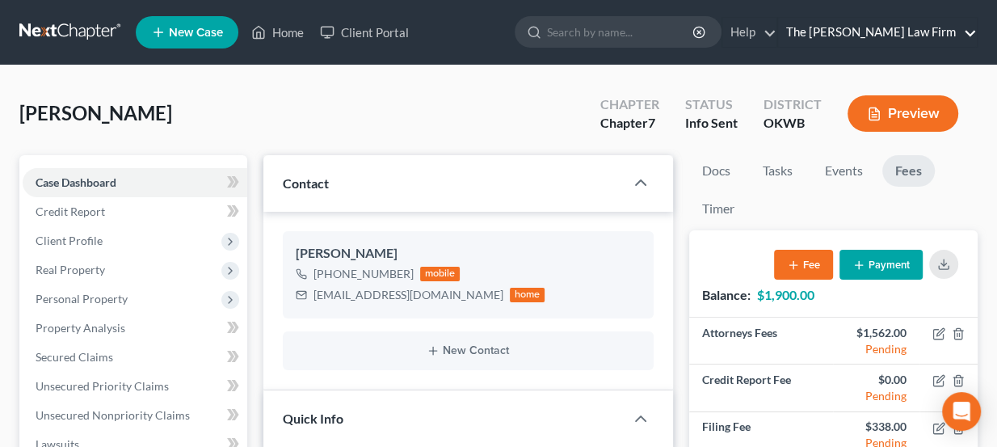
click at [970, 32] on link "The [PERSON_NAME] Law Firm" at bounding box center [877, 32] width 199 height 29
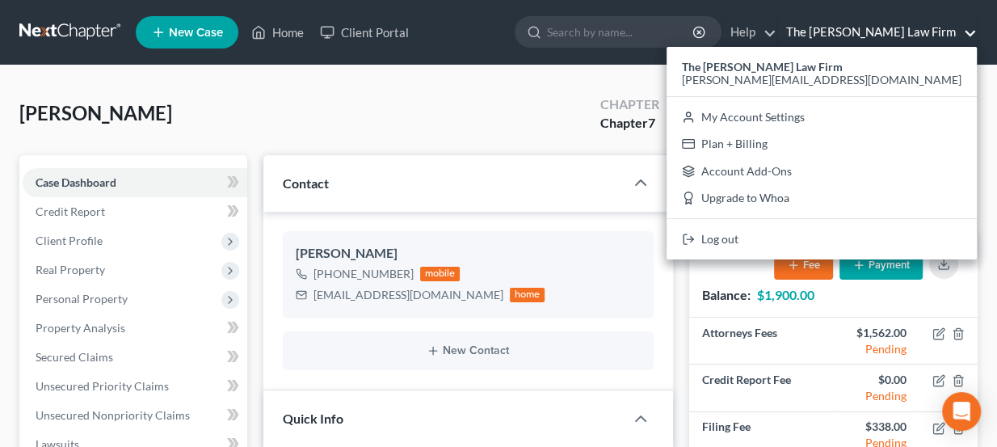
click at [970, 32] on link "The [PERSON_NAME] Law Firm" at bounding box center [877, 32] width 199 height 29
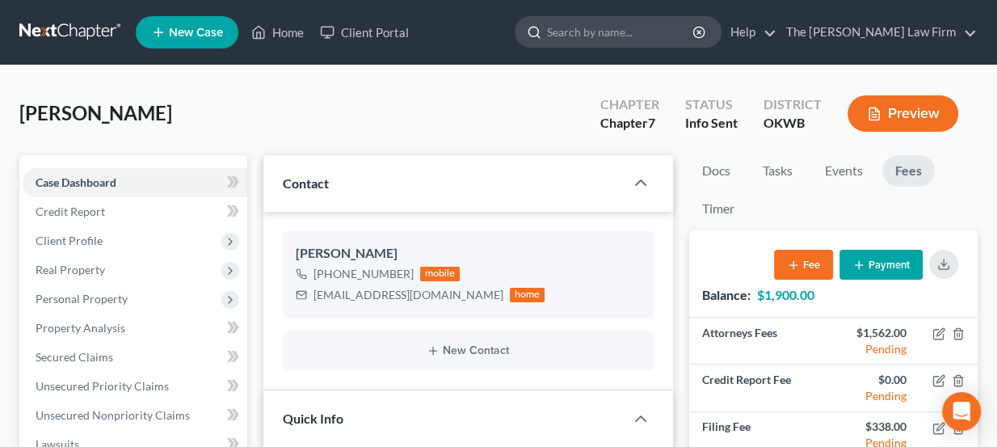
click at [695, 31] on input "search" at bounding box center [621, 32] width 148 height 30
click at [536, 24] on ul "New Case Home Client Portal - No Result - See all results Or Press Enter... Hel…" at bounding box center [557, 32] width 842 height 42
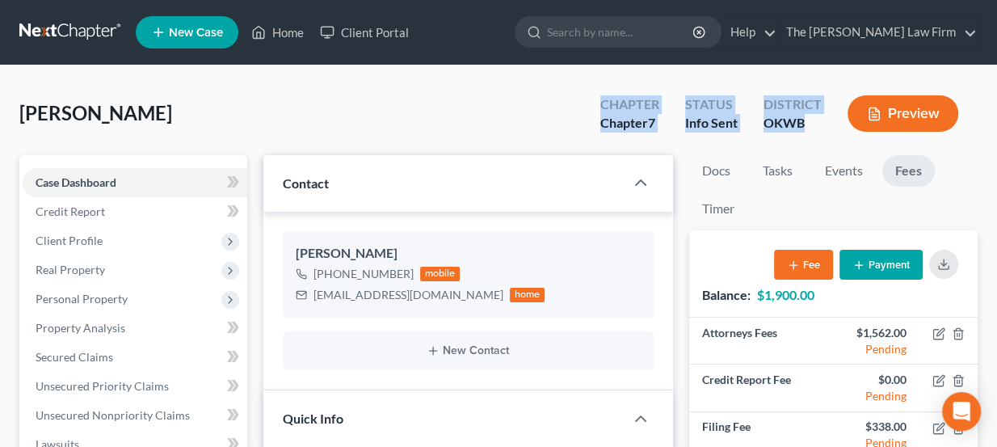
drag, startPoint x: 600, startPoint y: 103, endPoint x: 808, endPoint y: 137, distance: 210.4
click at [808, 137] on div "Chapter Chapter 7 Status Info Sent District OKWB Preview" at bounding box center [782, 115] width 390 height 48
click at [808, 137] on div "District OKWB" at bounding box center [793, 115] width 84 height 48
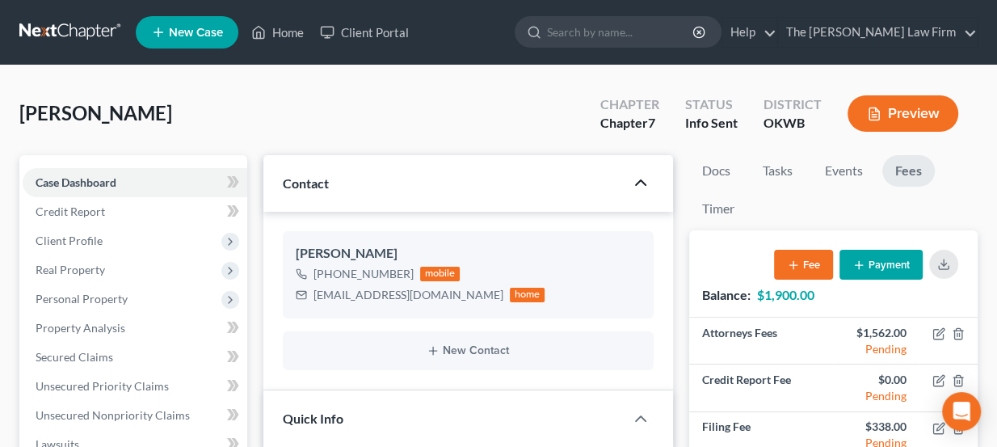
click at [643, 176] on icon "button" at bounding box center [640, 182] width 19 height 19
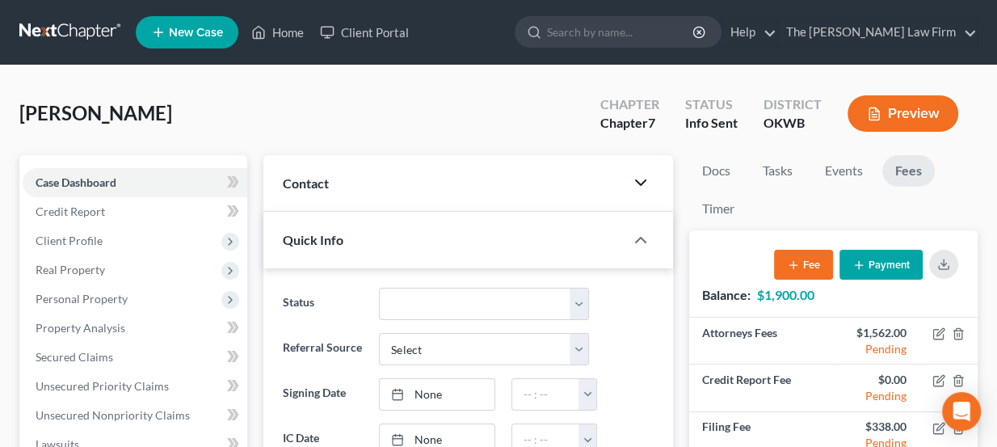
click at [643, 176] on icon "button" at bounding box center [640, 182] width 19 height 19
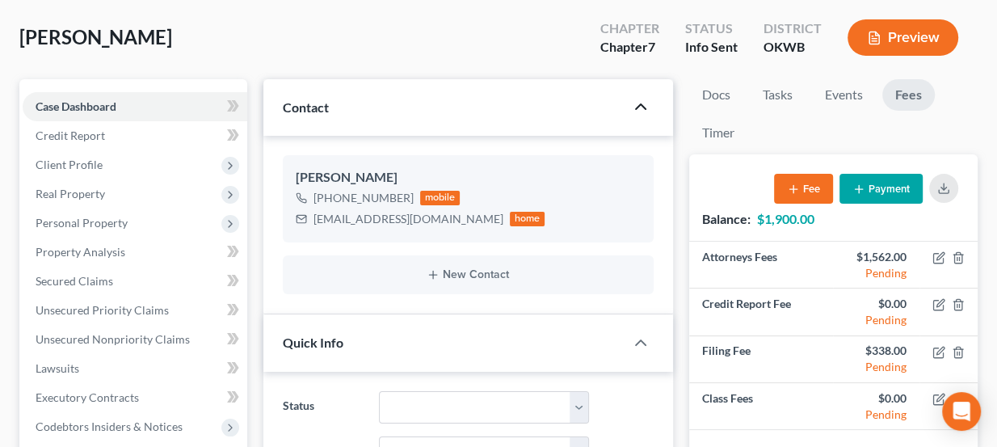
scroll to position [73, 0]
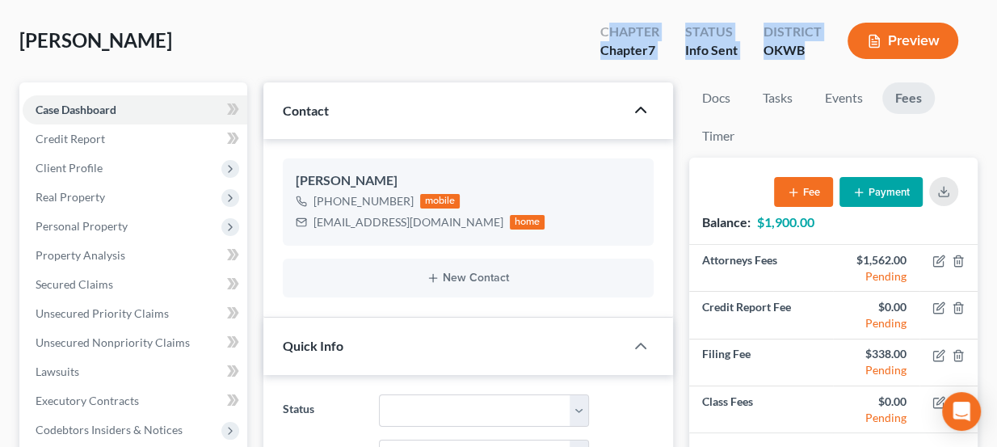
drag, startPoint x: 606, startPoint y: 27, endPoint x: 823, endPoint y: 56, distance: 218.5
click at [823, 56] on div "Chapter Chapter 7 Status Info Sent District OKWB Preview" at bounding box center [782, 43] width 390 height 48
click at [823, 56] on div "District OKWB" at bounding box center [793, 43] width 84 height 48
drag, startPoint x: 815, startPoint y: 53, endPoint x: 601, endPoint y: 23, distance: 216.2
click at [601, 23] on div "Chapter Chapter 7 Status Info Sent District OKWB Preview" at bounding box center [782, 43] width 390 height 48
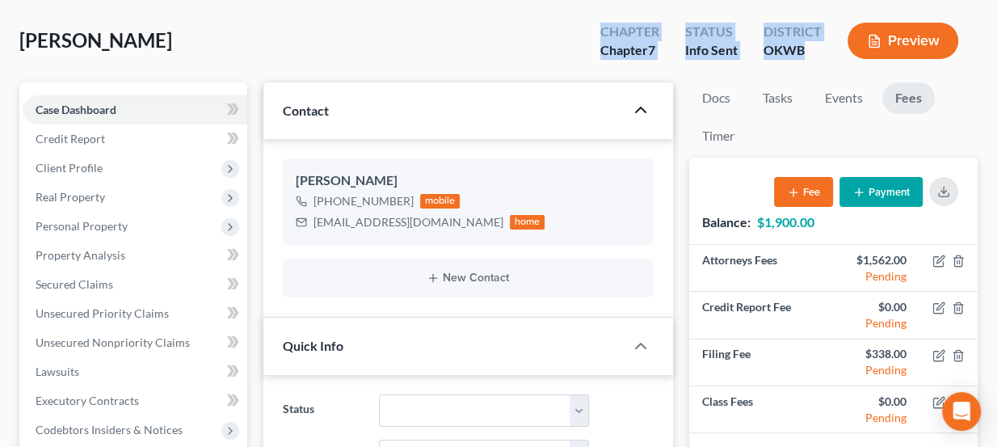
click at [601, 23] on div "Chapter" at bounding box center [629, 32] width 59 height 19
drag, startPoint x: 610, startPoint y: 29, endPoint x: 811, endPoint y: 59, distance: 203.4
click at [811, 59] on div "Chapter Chapter 7 Status Info Sent District OKWB Preview" at bounding box center [782, 43] width 390 height 48
click at [811, 59] on div "District OKWB" at bounding box center [793, 43] width 84 height 48
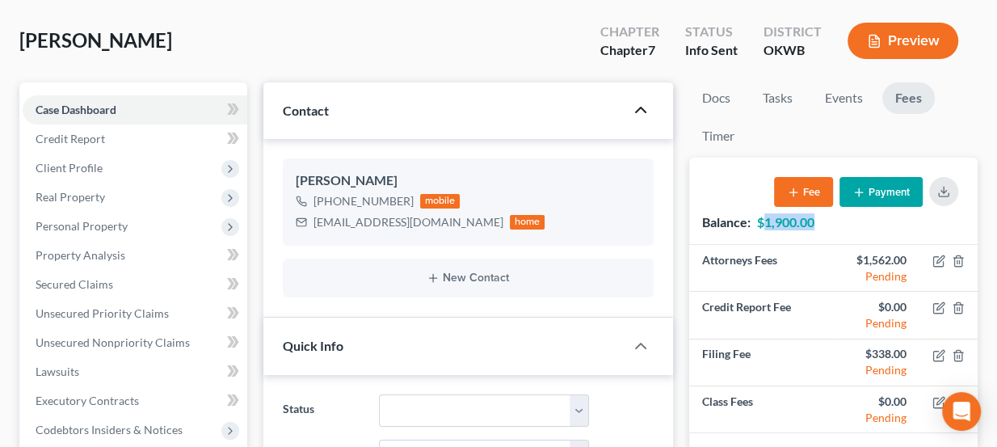
drag, startPoint x: 768, startPoint y: 221, endPoint x: 815, endPoint y: 229, distance: 47.7
click at [815, 229] on div "Balance: $1,900.00 Fee Payment" at bounding box center [833, 201] width 288 height 86
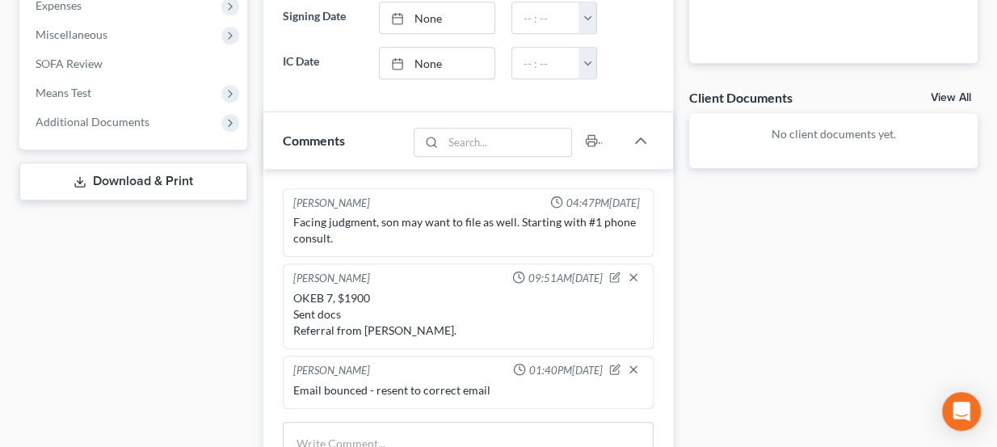
scroll to position [587, 0]
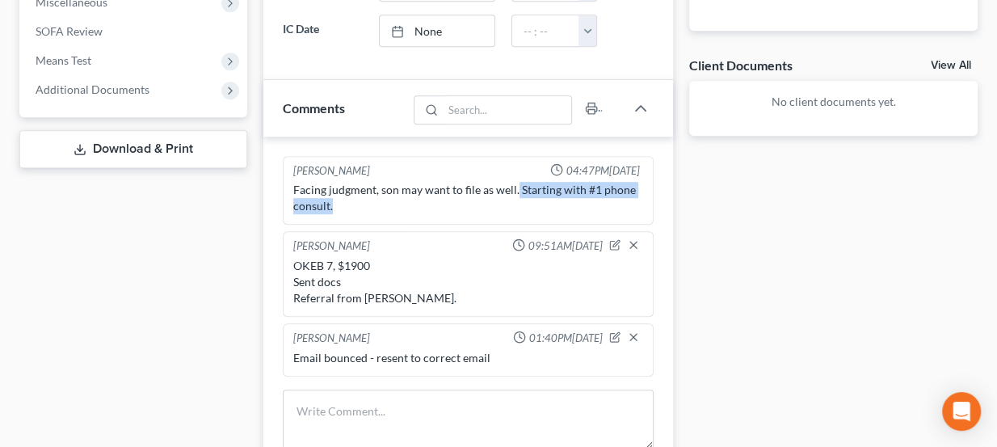
drag, startPoint x: 513, startPoint y: 187, endPoint x: 617, endPoint y: 203, distance: 104.6
click at [617, 203] on div "Facing judgment, son may want to file as well. Starting with #1 phone consult." at bounding box center [468, 198] width 351 height 32
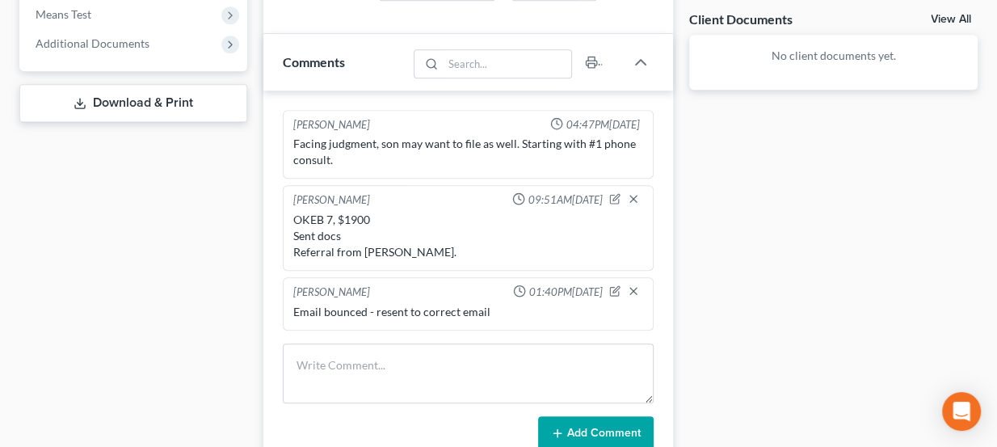
scroll to position [661, 0]
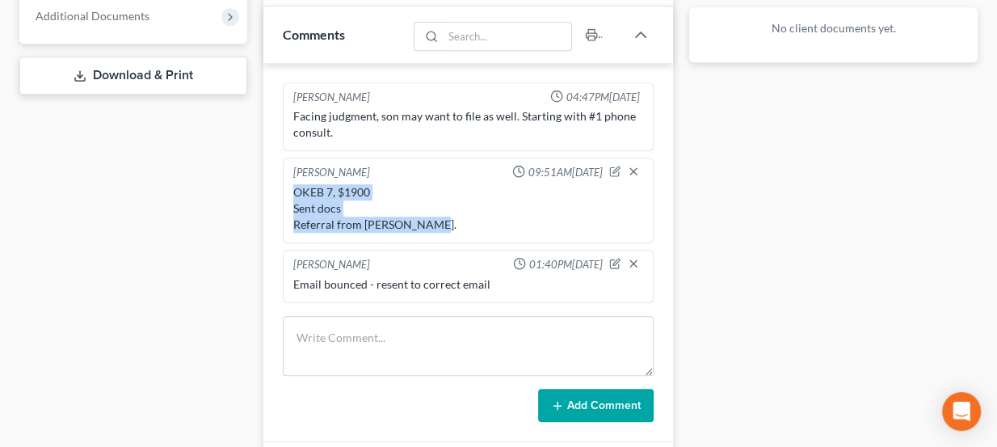
drag, startPoint x: 426, startPoint y: 222, endPoint x: 288, endPoint y: 192, distance: 140.8
click at [290, 192] on div "OKEB 7, $1900 Sent docs Referral from Brad Carter." at bounding box center [468, 208] width 357 height 55
drag, startPoint x: 315, startPoint y: 187, endPoint x: 421, endPoint y: 218, distance: 110.2
click at [421, 218] on div "OKEB 7, $1900 Sent docs Referral from Brad Carter." at bounding box center [468, 208] width 351 height 48
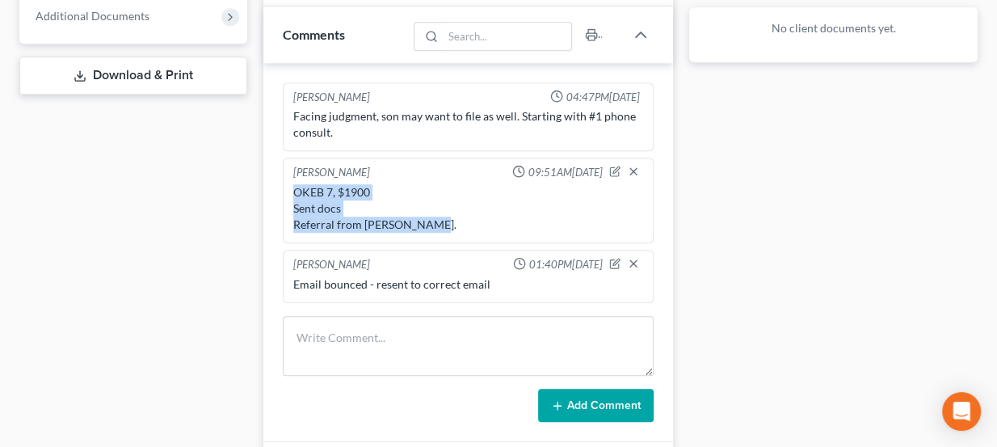
click at [421, 218] on div "OKEB 7, $1900 Sent docs Referral from Brad Carter." at bounding box center [468, 208] width 351 height 48
drag, startPoint x: 433, startPoint y: 225, endPoint x: 283, endPoint y: 192, distance: 153.9
click at [283, 192] on div "Lou Phillips 09:51AM, 09/17/2025 OKEB 7, $1900 Sent docs Referral from Brad Car…" at bounding box center [469, 201] width 372 height 86
drag, startPoint x: 293, startPoint y: 184, endPoint x: 428, endPoint y: 229, distance: 142.1
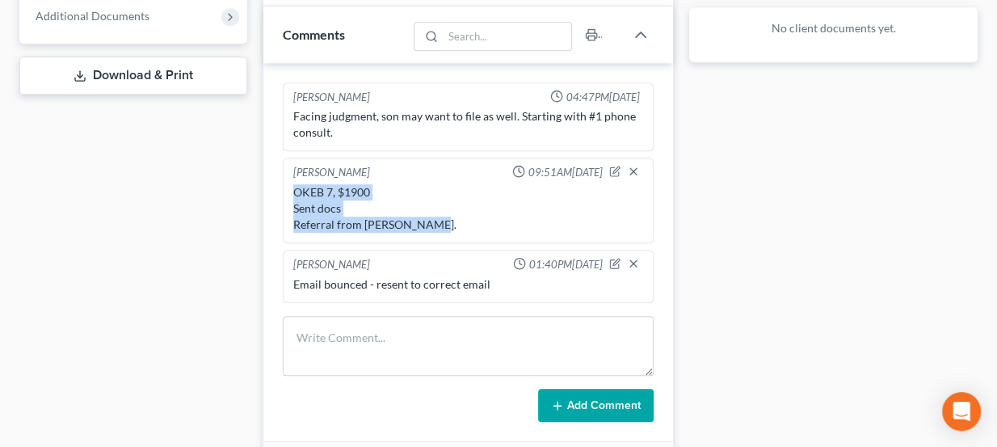
click at [428, 229] on div "OKEB 7, $1900 Sent docs Referral from Brad Carter." at bounding box center [468, 208] width 357 height 55
drag, startPoint x: 431, startPoint y: 224, endPoint x: 281, endPoint y: 187, distance: 153.8
click at [281, 187] on div "Kate Martin 04:47PM, 09/15/2025 Facing judgment, son may want to file as well. …" at bounding box center [468, 252] width 410 height 379
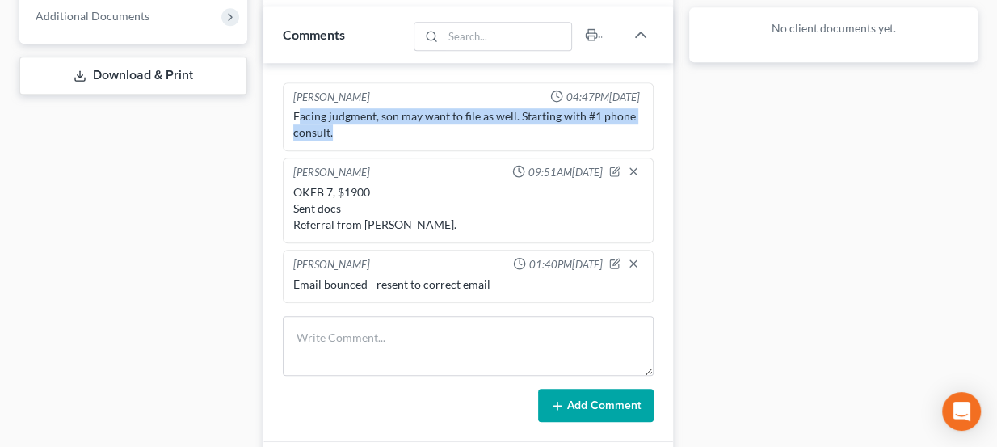
drag, startPoint x: 297, startPoint y: 110, endPoint x: 377, endPoint y: 135, distance: 84.6
click at [377, 135] on div "Facing judgment, son may want to file as well. Starting with #1 phone consult." at bounding box center [468, 124] width 351 height 32
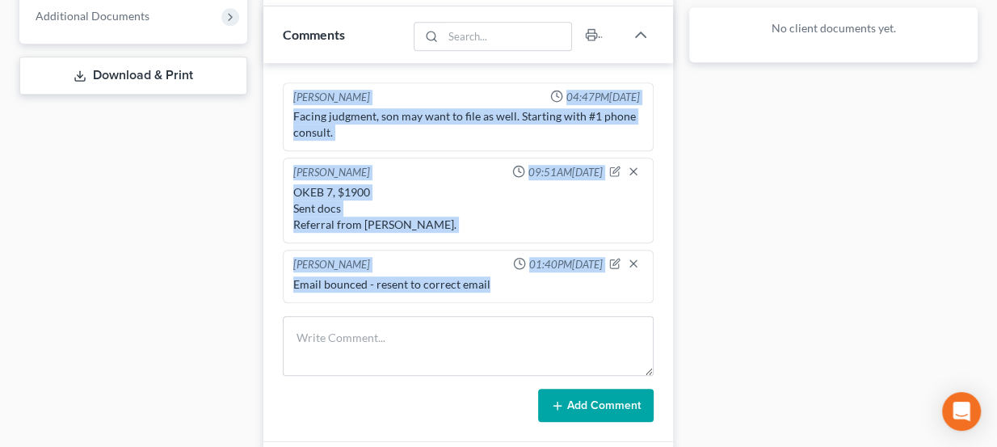
drag, startPoint x: 502, startPoint y: 284, endPoint x: 282, endPoint y: 88, distance: 294.7
click at [283, 88] on ng-include "Kate Martin 04:47PM, 09/15/2025 Facing judgment, son may want to file as well. …" at bounding box center [469, 192] width 372 height 221
click at [283, 89] on div "Kate Martin 04:47PM, 09/15/2025 Facing judgment, son may want to file as well. …" at bounding box center [469, 116] width 372 height 69
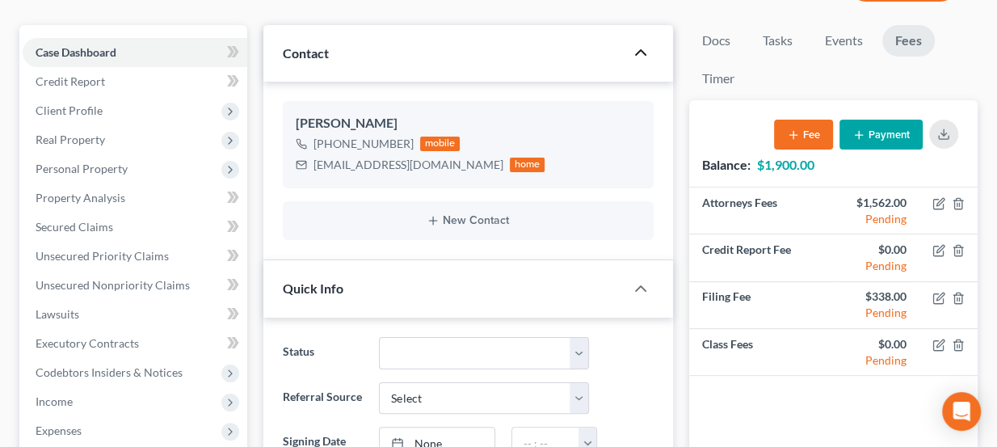
scroll to position [0, 0]
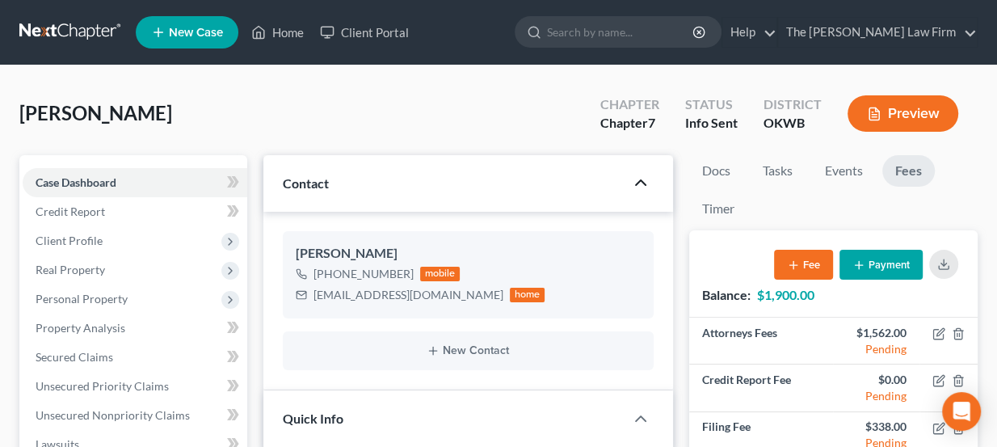
click at [130, 111] on span "[PERSON_NAME]" at bounding box center [95, 112] width 153 height 23
click at [156, 110] on div "Dalinger, Sheryl Upgraded Chapter Chapter 7 Status Info Sent District OKWB Prev…" at bounding box center [498, 120] width 958 height 70
drag, startPoint x: 162, startPoint y: 112, endPoint x: 18, endPoint y: 114, distance: 143.9
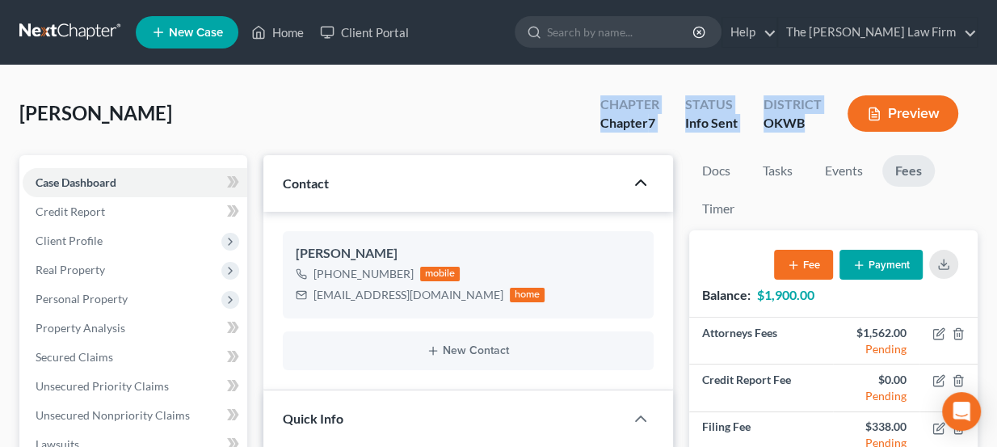
drag, startPoint x: 601, startPoint y: 99, endPoint x: 808, endPoint y: 133, distance: 209.5
click at [808, 133] on div "Chapter Chapter 7 Status Info Sent District OKWB Preview" at bounding box center [782, 115] width 390 height 48
click at [808, 133] on div "District OKWB" at bounding box center [793, 115] width 84 height 48
drag, startPoint x: 817, startPoint y: 119, endPoint x: 589, endPoint y: 99, distance: 228.7
click at [589, 99] on div "Chapter Chapter 7 Status Info Sent District OKWB Preview" at bounding box center [782, 115] width 390 height 48
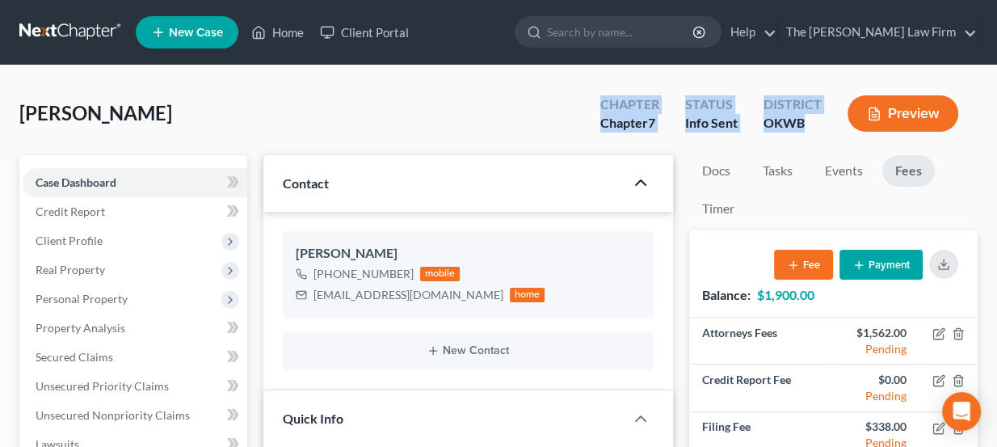
click at [589, 99] on div "Chapter Chapter 7" at bounding box center [629, 115] width 85 height 48
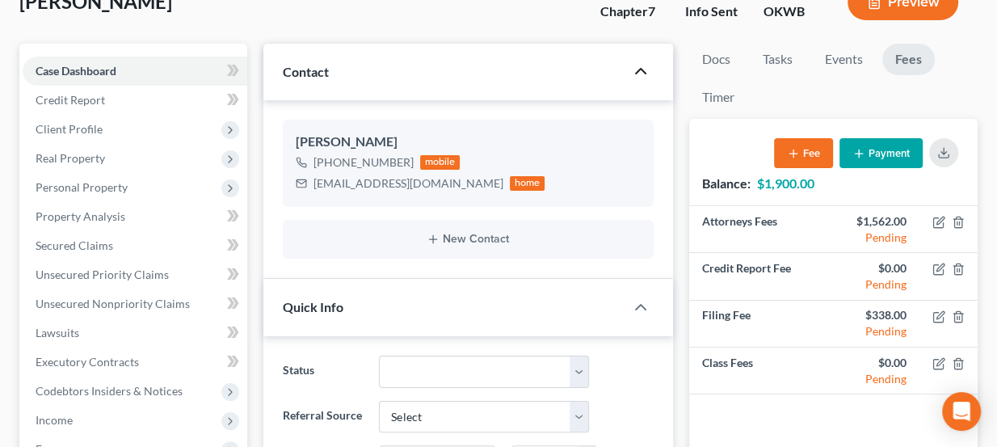
scroll to position [146, 0]
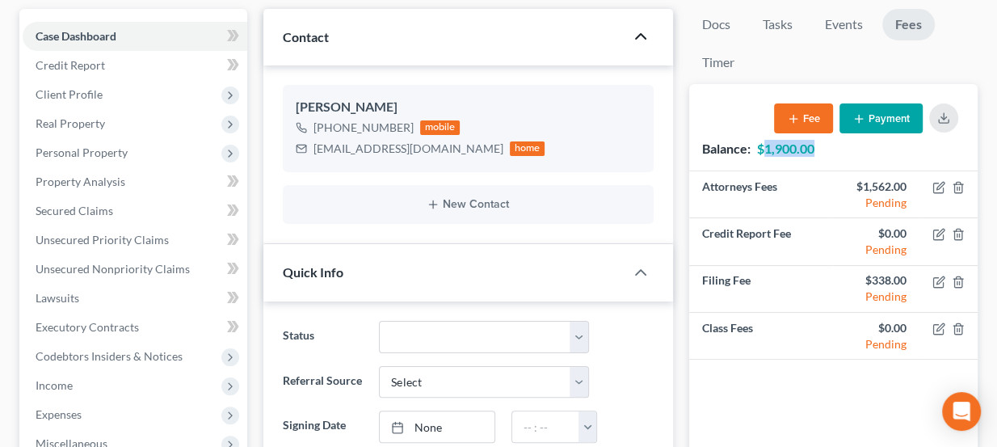
drag, startPoint x: 771, startPoint y: 146, endPoint x: 821, endPoint y: 149, distance: 50.2
click at [821, 149] on div "Balance: $1,900.00 Fee Payment" at bounding box center [833, 127] width 288 height 86
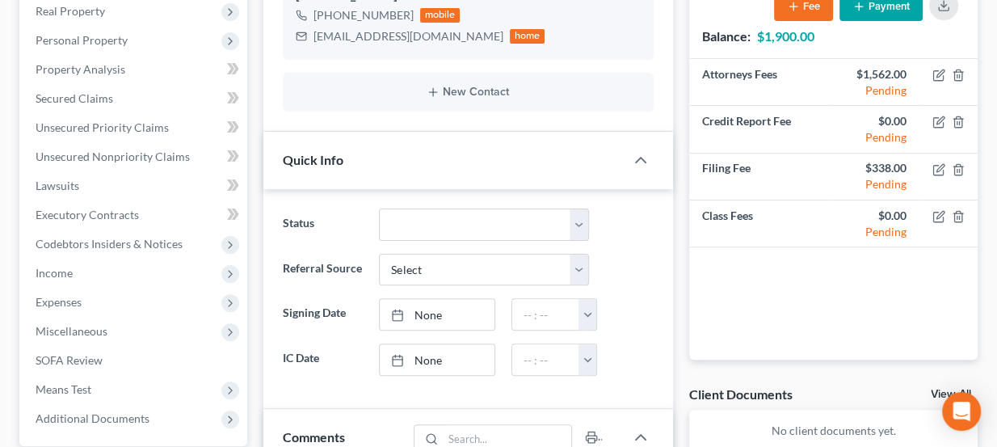
scroll to position [236, 0]
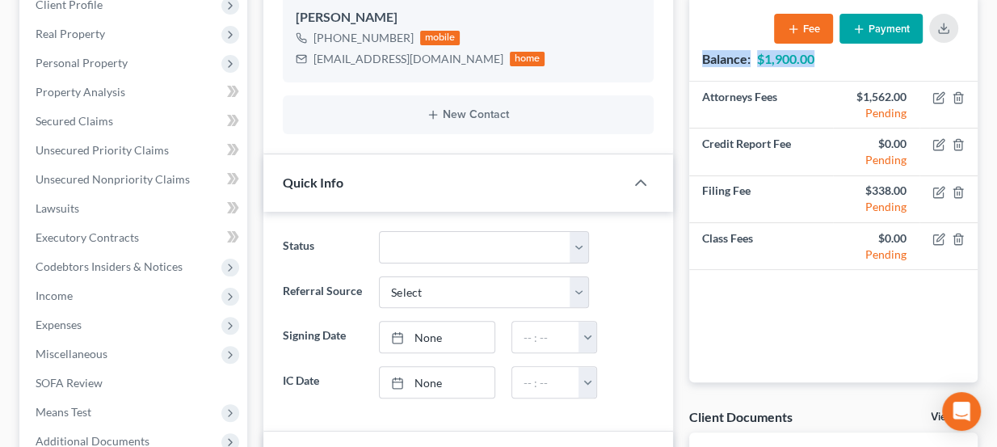
drag, startPoint x: 705, startPoint y: 62, endPoint x: 818, endPoint y: 61, distance: 112.3
click at [818, 61] on div "Balance: $1,900.00 Fee Payment" at bounding box center [833, 37] width 288 height 86
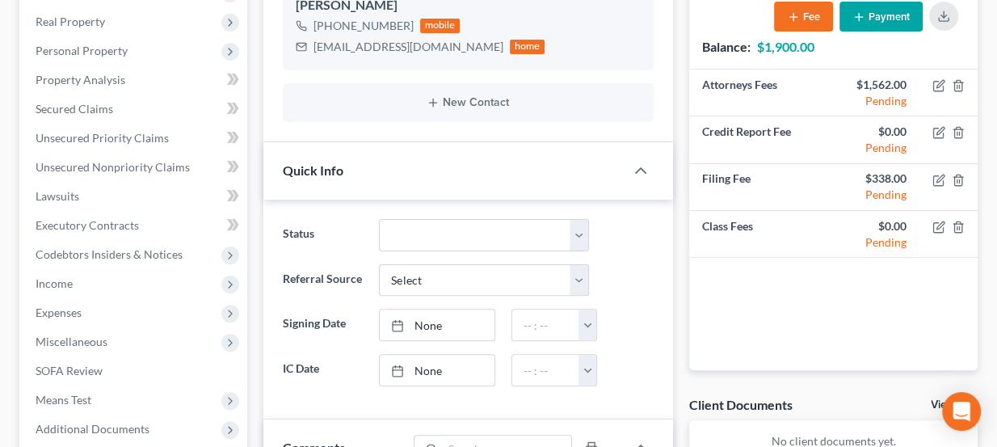
scroll to position [238, 0]
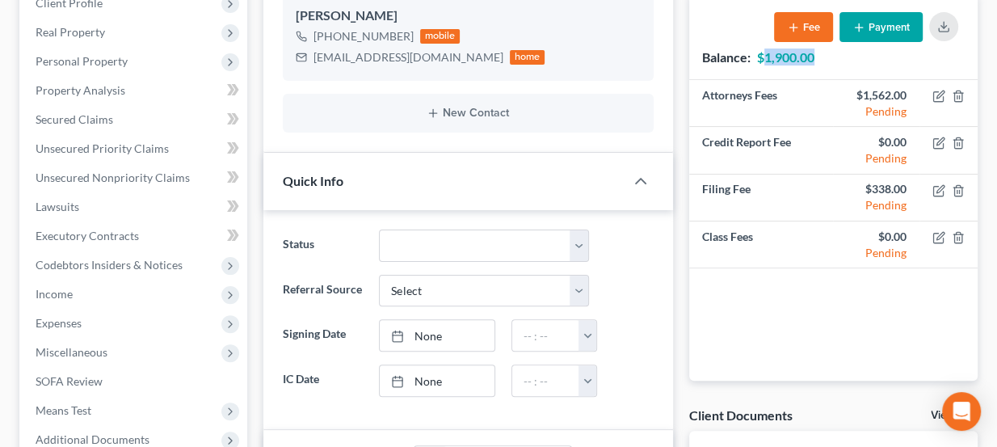
drag, startPoint x: 812, startPoint y: 59, endPoint x: 767, endPoint y: 55, distance: 45.4
click at [767, 55] on strong "$1,900.00" at bounding box center [785, 56] width 57 height 15
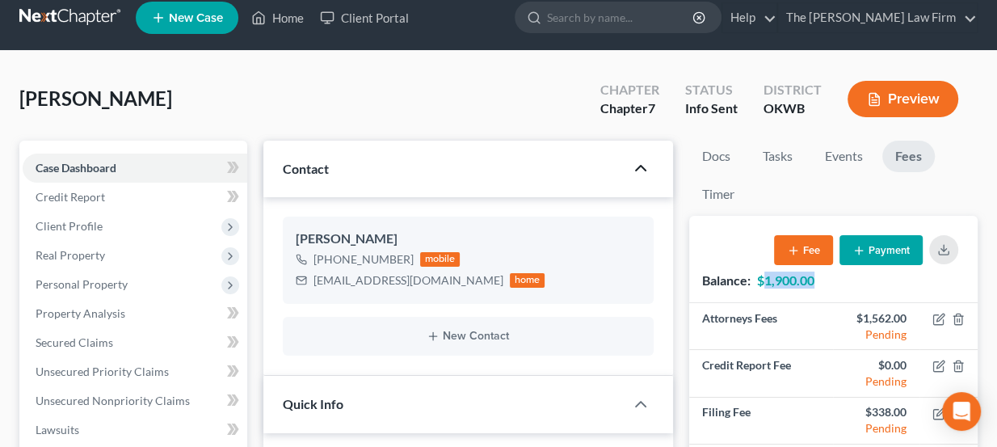
scroll to position [0, 0]
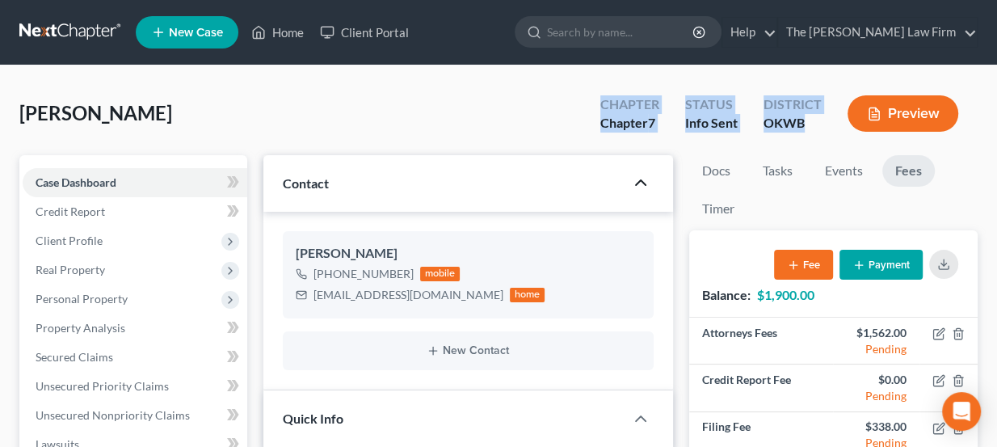
drag, startPoint x: 641, startPoint y: 107, endPoint x: 815, endPoint y: 139, distance: 177.5
click at [815, 139] on div "Chapter Chapter 7 Status Info Sent District OKWB Preview" at bounding box center [779, 113] width 397 height 57
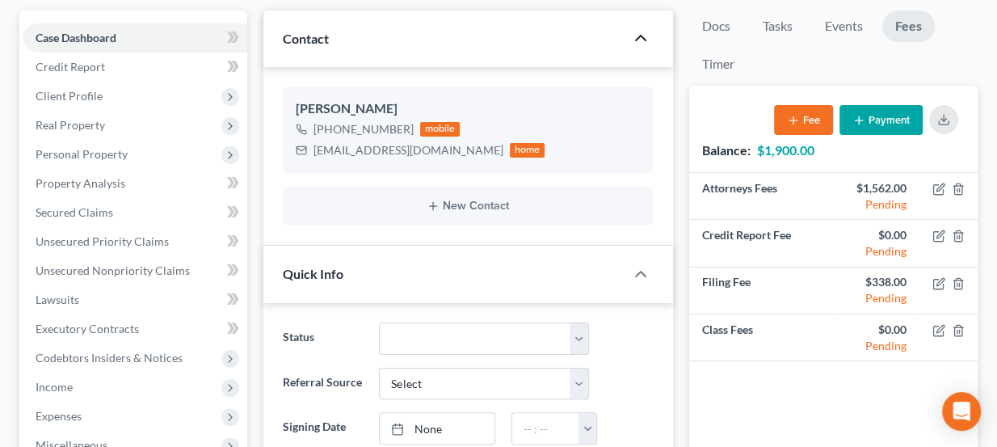
scroll to position [192, 0]
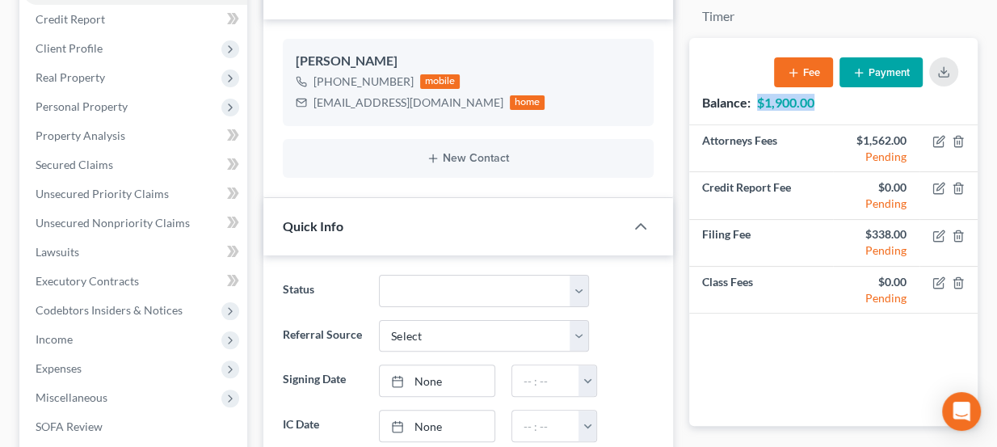
drag, startPoint x: 785, startPoint y: 103, endPoint x: 819, endPoint y: 107, distance: 34.1
click at [819, 107] on div "Balance: $1,900.00 Fee Payment" at bounding box center [833, 81] width 288 height 86
drag, startPoint x: 820, startPoint y: 104, endPoint x: 768, endPoint y: 98, distance: 52.9
click at [768, 98] on div "Balance: $1,900.00 Fee Payment" at bounding box center [833, 81] width 288 height 86
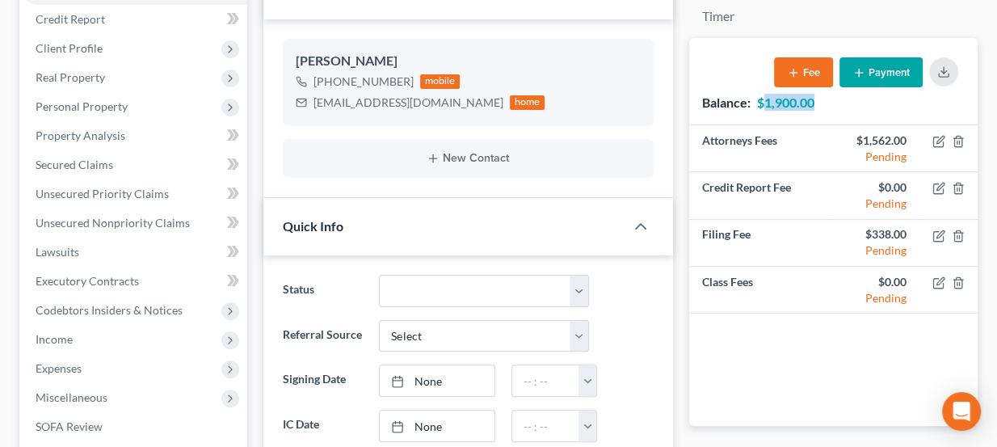
click at [768, 98] on strong "$1,900.00" at bounding box center [785, 102] width 57 height 15
drag, startPoint x: 763, startPoint y: 98, endPoint x: 819, endPoint y: 108, distance: 56.7
click at [819, 108] on div "Balance: $1,900.00 Fee Payment" at bounding box center [833, 81] width 288 height 86
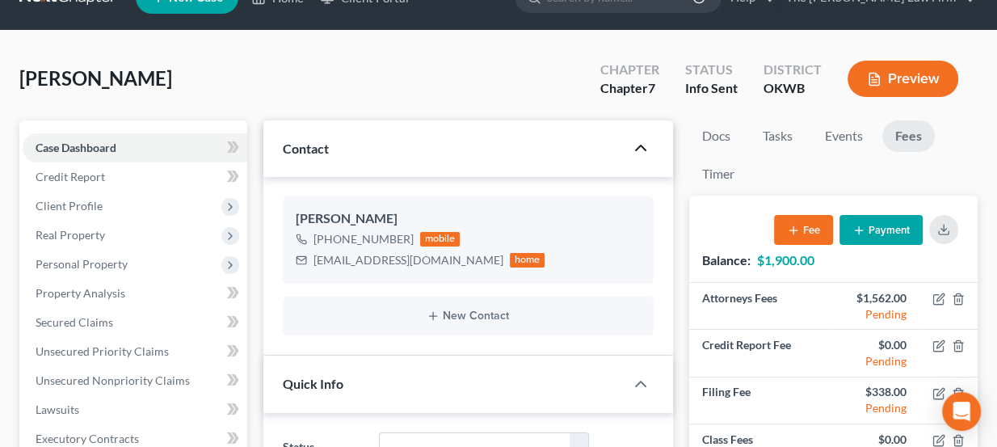
scroll to position [0, 0]
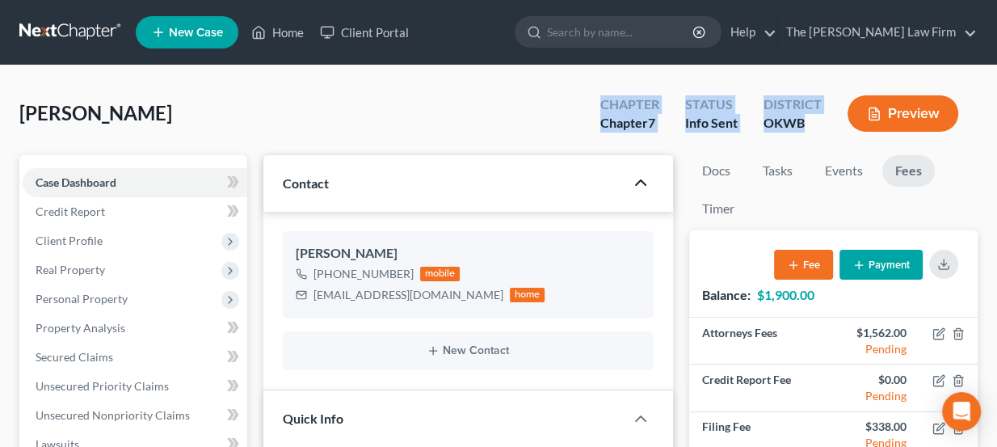
drag, startPoint x: 806, startPoint y: 122, endPoint x: 596, endPoint y: 86, distance: 214.0
click at [596, 86] on div "Chapter Chapter 7 Status Info Sent District OKWB Preview" at bounding box center [779, 113] width 397 height 57
drag, startPoint x: 607, startPoint y: 103, endPoint x: 776, endPoint y: 129, distance: 171.0
click at [776, 129] on div "Chapter Chapter 7 Status Info Sent District OKWB Preview" at bounding box center [782, 115] width 390 height 48
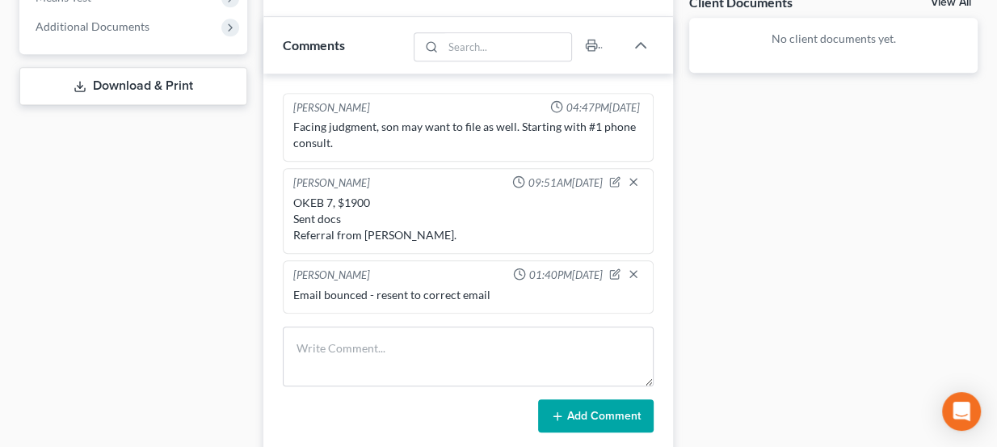
scroll to position [661, 0]
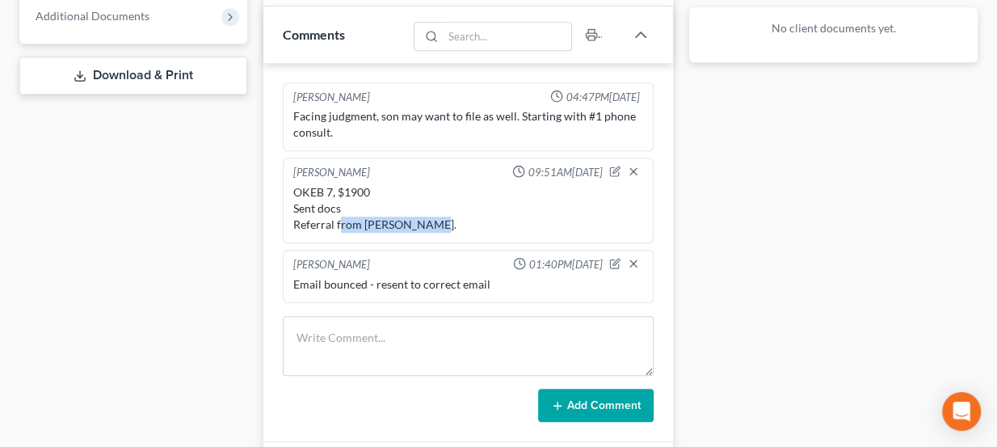
drag, startPoint x: 339, startPoint y: 217, endPoint x: 444, endPoint y: 226, distance: 105.4
click at [444, 226] on div "OKEB 7, $1900 Sent docs Referral from Brad Carter." at bounding box center [468, 208] width 357 height 55
drag, startPoint x: 375, startPoint y: 218, endPoint x: 427, endPoint y: 221, distance: 51.8
click at [427, 221] on div "OKEB 7, $1900 Sent docs Referral from Brad Carter." at bounding box center [468, 208] width 351 height 48
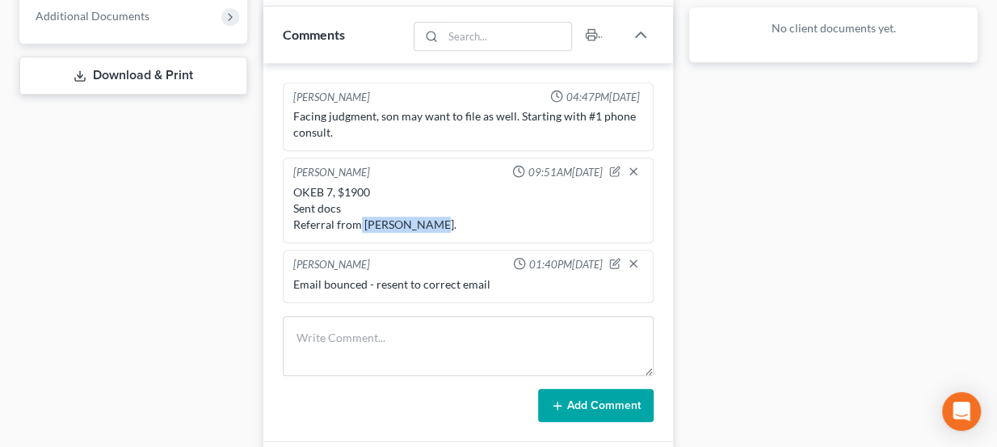
click at [427, 221] on div "OKEB 7, $1900 Sent docs Referral from Brad Carter." at bounding box center [468, 208] width 351 height 48
drag, startPoint x: 370, startPoint y: 187, endPoint x: 290, endPoint y: 187, distance: 80.0
click at [290, 187] on div "OKEB 7, $1900 Sent docs Referral from Brad Carter." at bounding box center [468, 208] width 357 height 55
drag, startPoint x: 418, startPoint y: 219, endPoint x: 281, endPoint y: 188, distance: 140.0
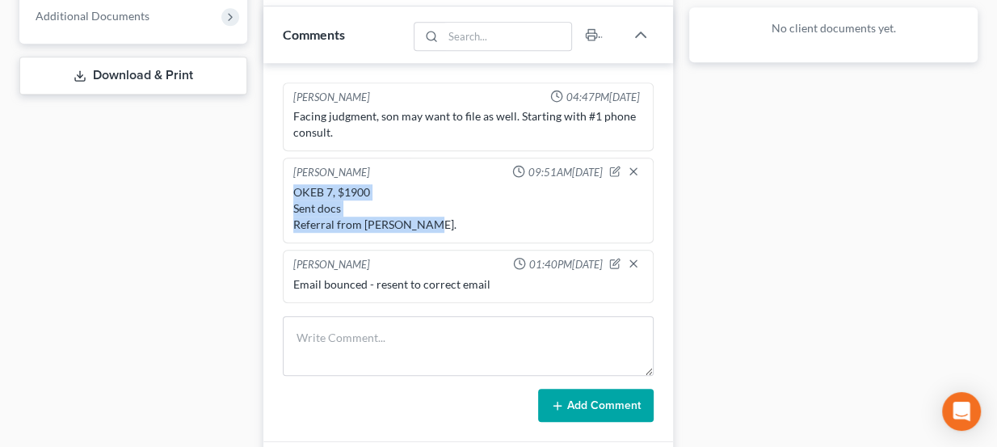
click at [281, 188] on div "Kate Martin 04:47PM, 09/15/2025 Facing judgment, son may want to file as well. …" at bounding box center [468, 252] width 410 height 379
click at [283, 182] on div "Lou Phillips 09:51AM, 09/17/2025 OKEB 7, $1900 Sent docs Referral from Brad Car…" at bounding box center [469, 201] width 372 height 86
drag, startPoint x: 292, startPoint y: 172, endPoint x: 417, endPoint y: 222, distance: 134.9
click at [417, 222] on div "Lou Phillips 09:51AM, 09/17/2025 OKEB 7, $1900 Sent docs Referral from Brad Car…" at bounding box center [469, 201] width 372 height 86
click at [417, 222] on div "OKEB 7, $1900 Sent docs Referral from Brad Carter." at bounding box center [468, 208] width 351 height 48
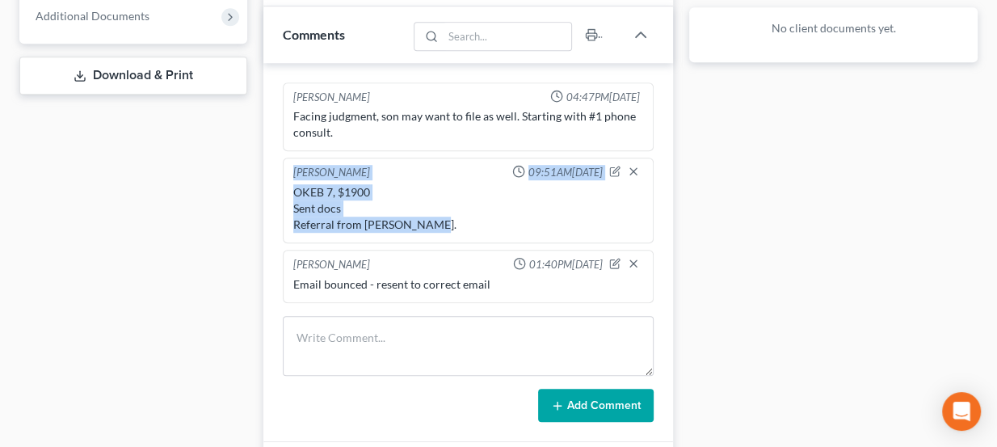
drag, startPoint x: 427, startPoint y: 221, endPoint x: 284, endPoint y: 159, distance: 156.7
click at [284, 159] on div "Lou Phillips 09:51AM, 09/17/2025 OKEB 7, $1900 Sent docs Referral from Brad Car…" at bounding box center [469, 201] width 372 height 86
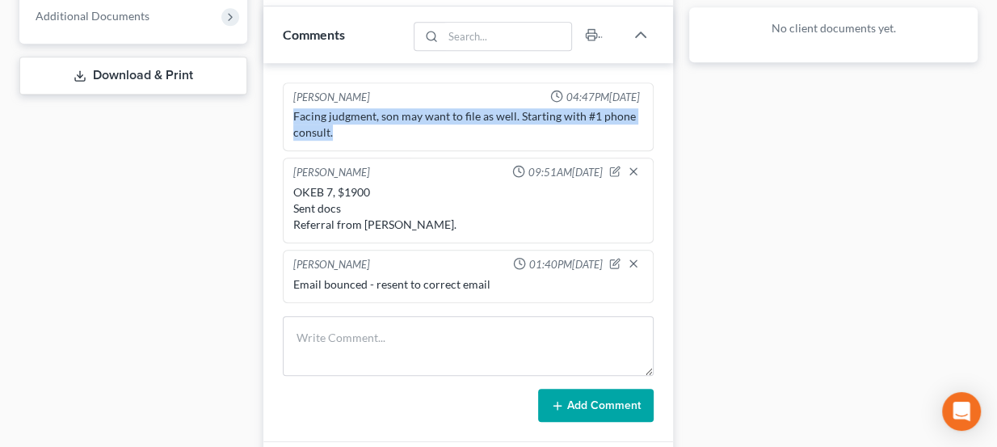
drag, startPoint x: 293, startPoint y: 112, endPoint x: 352, endPoint y: 137, distance: 65.1
click at [352, 137] on div "Facing judgment, son may want to file as well. Starting with #1 phone consult." at bounding box center [468, 124] width 357 height 39
drag, startPoint x: 498, startPoint y: 168, endPoint x: 597, endPoint y: 172, distance: 99.5
click at [597, 172] on div "09:51AM, 09/17/2025" at bounding box center [557, 173] width 91 height 16
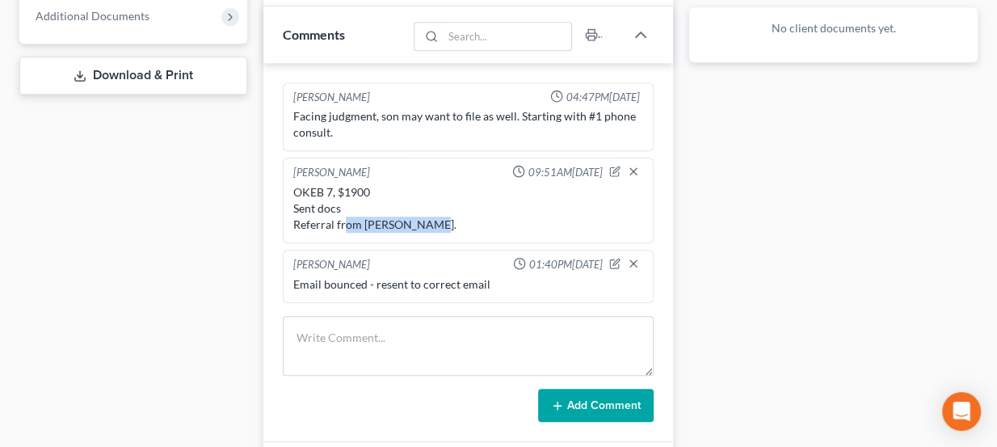
drag, startPoint x: 376, startPoint y: 221, endPoint x: 477, endPoint y: 217, distance: 101.1
click at [477, 217] on div "OKEB 7, $1900 Sent docs Referral from Brad Carter." at bounding box center [468, 208] width 351 height 48
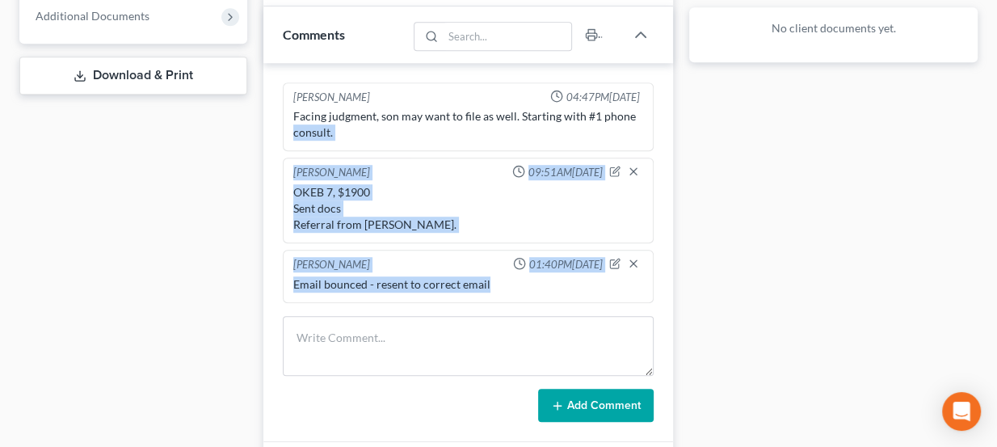
drag, startPoint x: 486, startPoint y: 274, endPoint x: 263, endPoint y: 117, distance: 272.6
click at [266, 122] on div "Kate Martin 04:47PM, 09/15/2025 Facing judgment, son may want to file as well. …" at bounding box center [468, 252] width 410 height 379
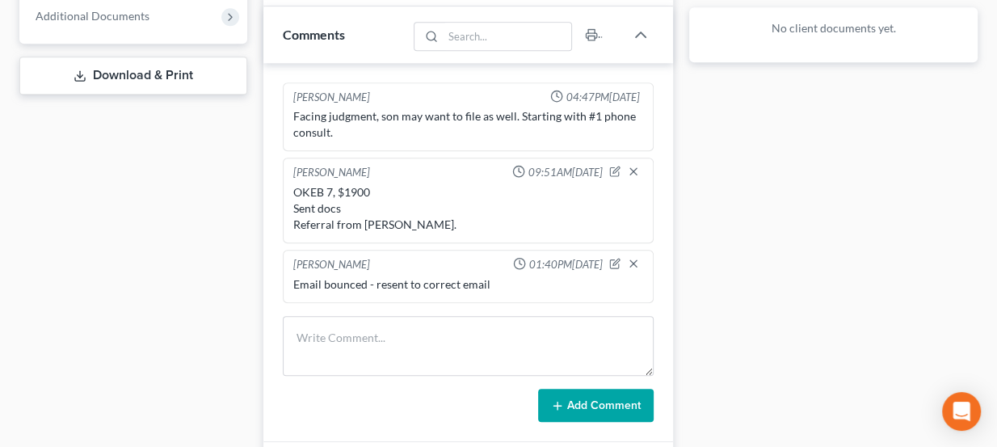
click at [263, 116] on div "Kate Martin 04:47PM, 09/15/2025 Facing judgment, son may want to file as well. …" at bounding box center [468, 252] width 410 height 379
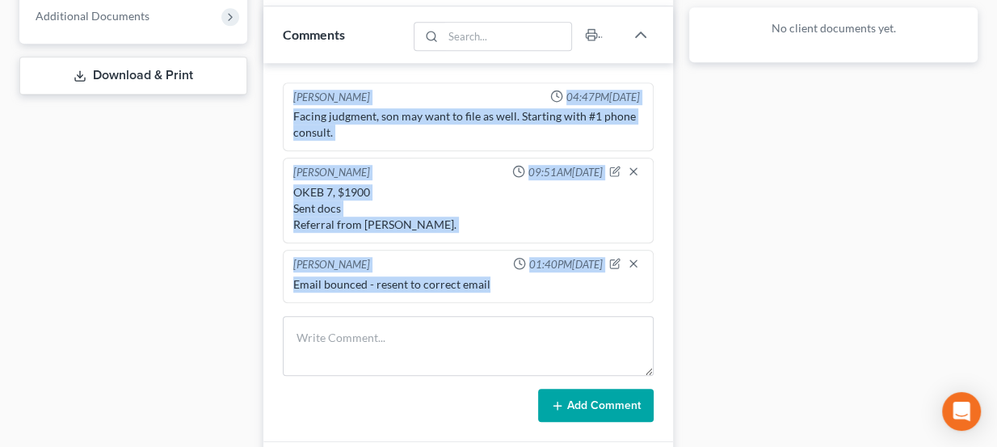
drag, startPoint x: 272, startPoint y: 91, endPoint x: 520, endPoint y: 288, distance: 316.9
click at [520, 288] on div "Kate Martin 04:47PM, 09/15/2025 Facing judgment, son may want to file as well. …" at bounding box center [468, 252] width 410 height 379
click at [520, 288] on div "Email bounced - resent to correct email" at bounding box center [468, 284] width 357 height 23
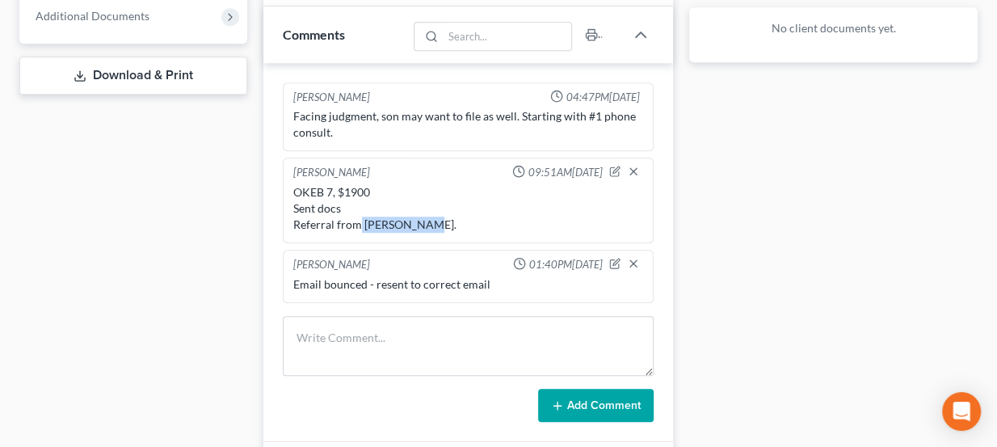
drag, startPoint x: 359, startPoint y: 219, endPoint x: 418, endPoint y: 217, distance: 59.0
click at [418, 217] on div "OKEB 7, $1900 Sent docs Referral from Brad Carter." at bounding box center [468, 208] width 351 height 48
drag, startPoint x: 418, startPoint y: 218, endPoint x: 373, endPoint y: 214, distance: 45.4
click at [373, 214] on div "OKEB 7, $1900 Sent docs Referral from Brad Carter." at bounding box center [468, 208] width 351 height 48
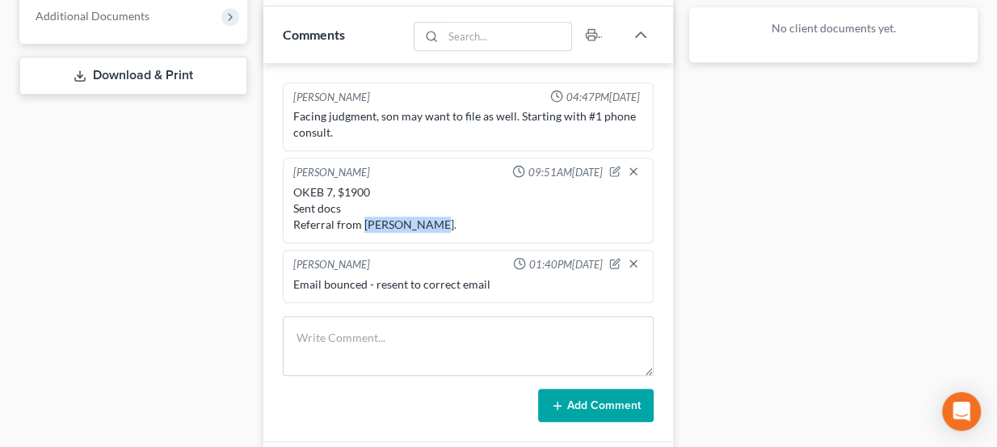
click at [373, 214] on div "OKEB 7, $1900 Sent docs Referral from Brad Carter." at bounding box center [468, 208] width 351 height 48
drag, startPoint x: 371, startPoint y: 187, endPoint x: 338, endPoint y: 179, distance: 33.9
click at [338, 184] on div "OKEB 7, $1900 Sent docs Referral from Brad Carter." at bounding box center [468, 208] width 351 height 48
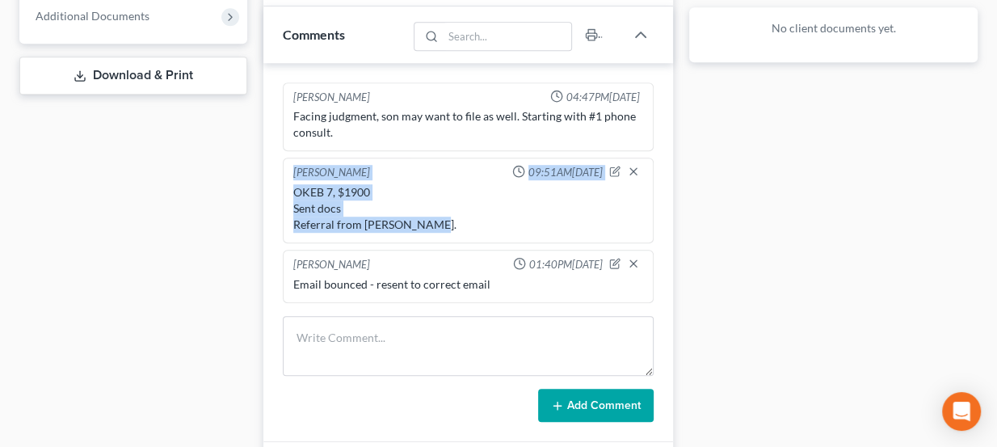
drag, startPoint x: 428, startPoint y: 221, endPoint x: 294, endPoint y: 174, distance: 142.1
click at [294, 174] on div "Lou Phillips 09:51AM, 09/17/2025 OKEB 7, $1900 Sent docs Referral from Brad Car…" at bounding box center [469, 201] width 372 height 86
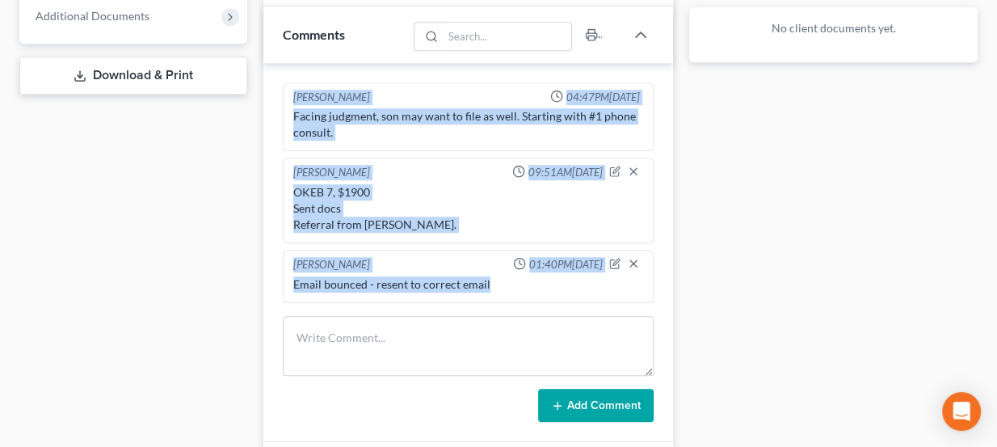
drag, startPoint x: 288, startPoint y: 89, endPoint x: 489, endPoint y: 289, distance: 283.4
click at [489, 289] on ng-include "Kate Martin 04:47PM, 09/15/2025 Facing judgment, son may want to file as well. …" at bounding box center [469, 192] width 372 height 221
click at [489, 289] on div "Lou Phillips 01:40PM, 09/18/2025 Email bounced - resent to correct email" at bounding box center [469, 276] width 372 height 53
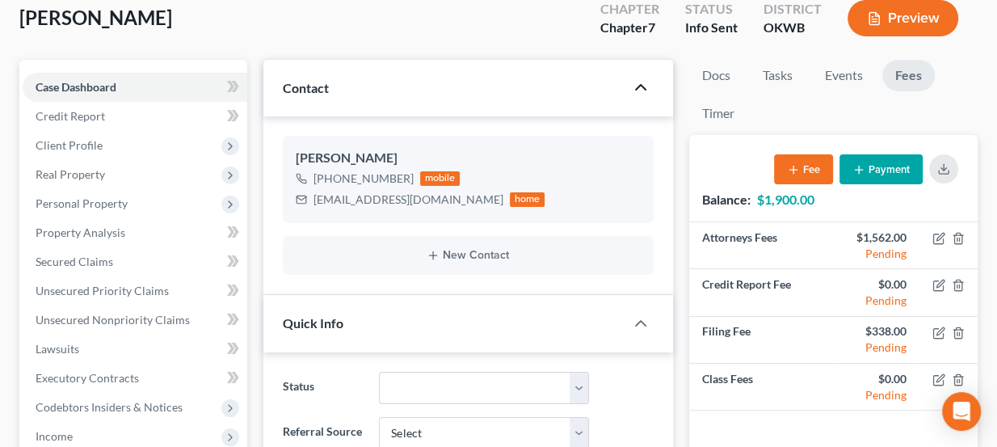
scroll to position [73, 0]
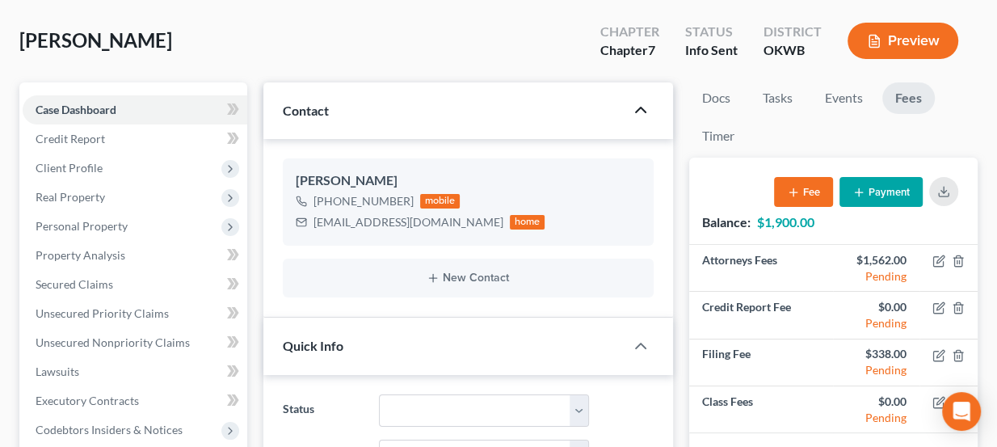
drag, startPoint x: 161, startPoint y: 38, endPoint x: 20, endPoint y: 33, distance: 140.7
click at [20, 33] on div "Dalinger, Sheryl Upgraded Chapter Chapter 7 Status Info Sent District OKWB Prev…" at bounding box center [498, 47] width 958 height 70
click at [20, 33] on span "[PERSON_NAME]" at bounding box center [95, 39] width 153 height 23
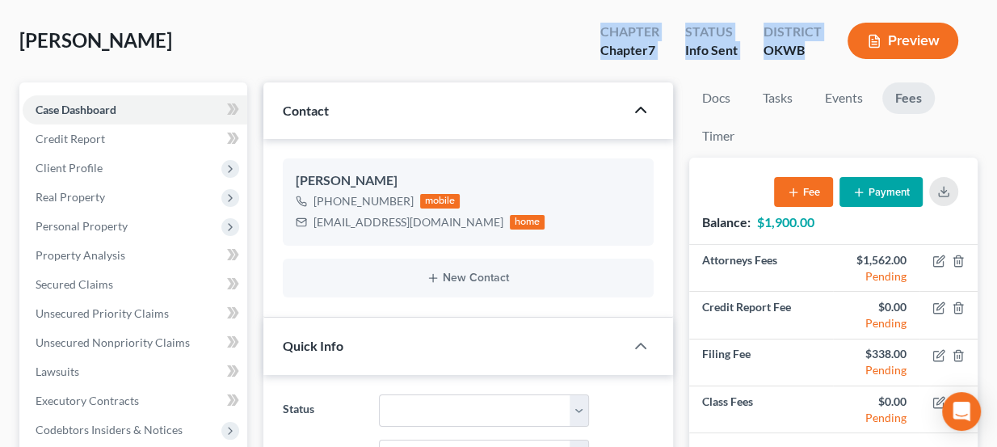
drag, startPoint x: 812, startPoint y: 53, endPoint x: 591, endPoint y: 20, distance: 223.8
click at [591, 20] on div "Chapter Chapter 7 Status Info Sent District OKWB Preview" at bounding box center [782, 43] width 390 height 48
click at [591, 20] on div "Chapter Chapter 7" at bounding box center [629, 43] width 85 height 48
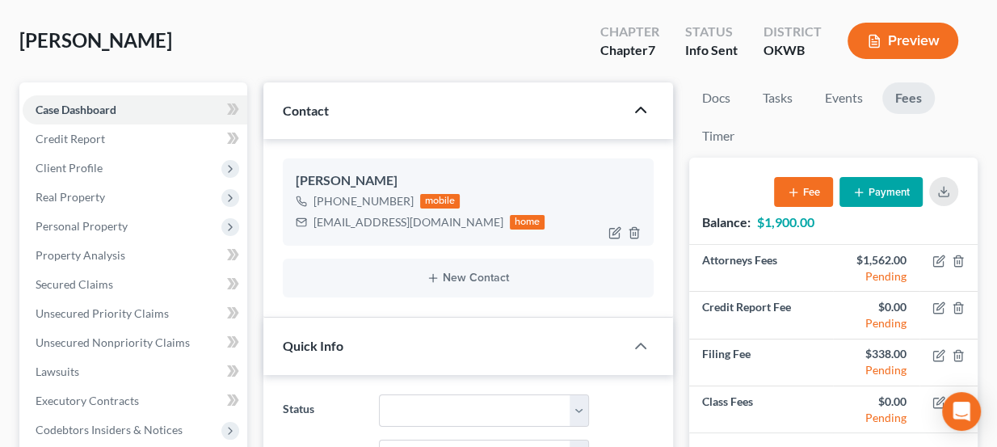
click at [510, 217] on div "home" at bounding box center [528, 222] width 36 height 15
click at [443, 204] on div "mobile" at bounding box center [440, 201] width 40 height 15
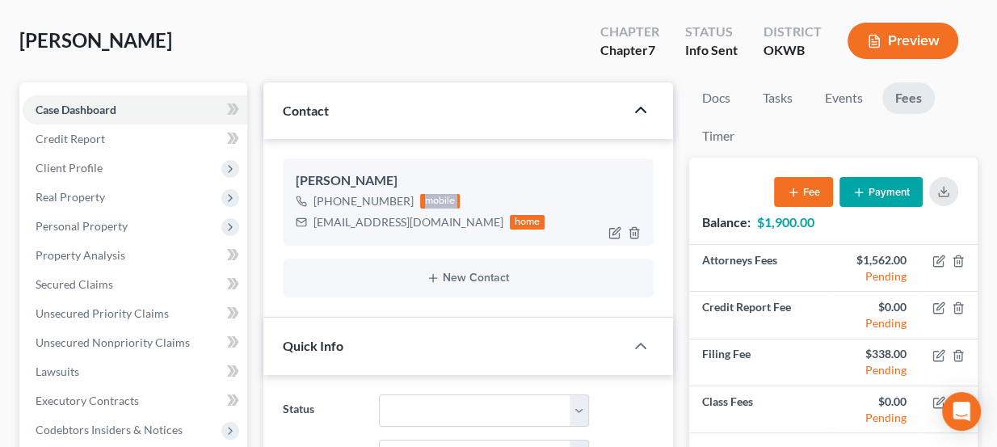
click at [443, 204] on div "mobile" at bounding box center [440, 201] width 40 height 15
click at [510, 219] on div "home" at bounding box center [528, 222] width 36 height 15
click at [441, 196] on div "mobile" at bounding box center [440, 201] width 40 height 15
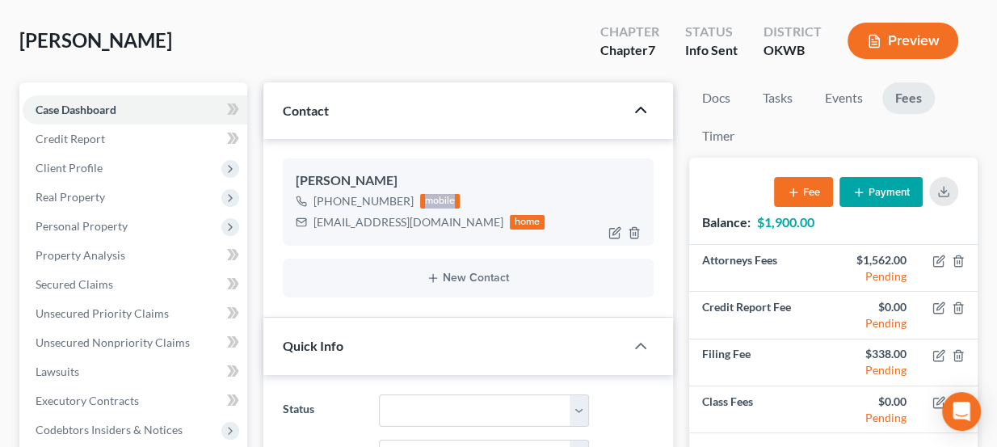
click at [441, 196] on div "mobile" at bounding box center [440, 201] width 40 height 15
click at [445, 212] on div "sherrydalinger@att.net home" at bounding box center [421, 222] width 250 height 21
click at [510, 222] on div "home" at bounding box center [528, 222] width 36 height 15
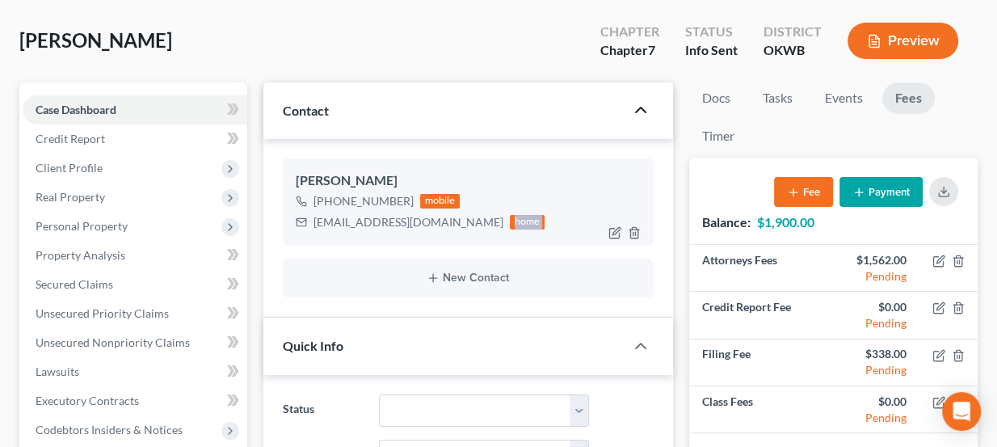
click at [510, 222] on div "home" at bounding box center [528, 222] width 36 height 15
click at [440, 204] on div "mobile" at bounding box center [440, 201] width 40 height 15
click at [440, 201] on div "mobile" at bounding box center [440, 201] width 40 height 15
click at [510, 224] on div "home" at bounding box center [528, 222] width 36 height 15
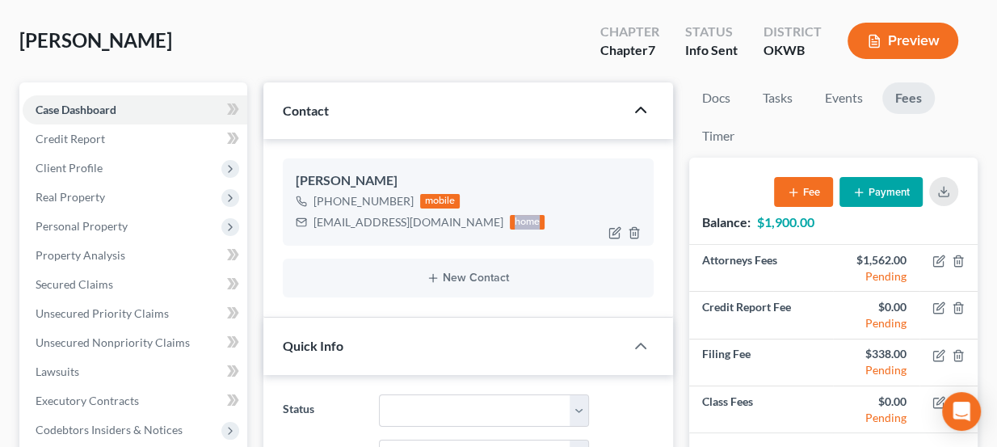
click at [510, 224] on div "home" at bounding box center [528, 222] width 36 height 15
click at [443, 201] on div "mobile" at bounding box center [440, 201] width 40 height 15
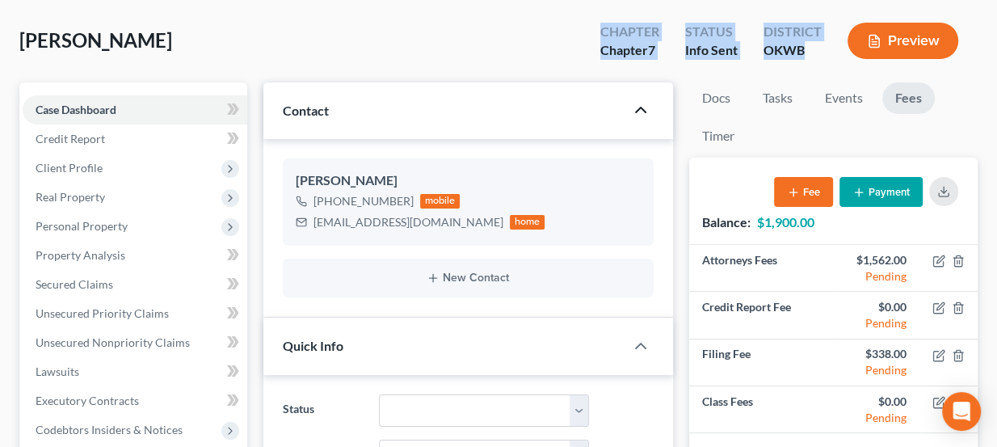
drag, startPoint x: 636, startPoint y: 36, endPoint x: 804, endPoint y: 59, distance: 169.6
click at [804, 59] on div "Chapter Chapter 7 Status Info Sent District OKWB Preview" at bounding box center [782, 43] width 390 height 48
click at [804, 59] on div "District OKWB" at bounding box center [793, 43] width 84 height 48
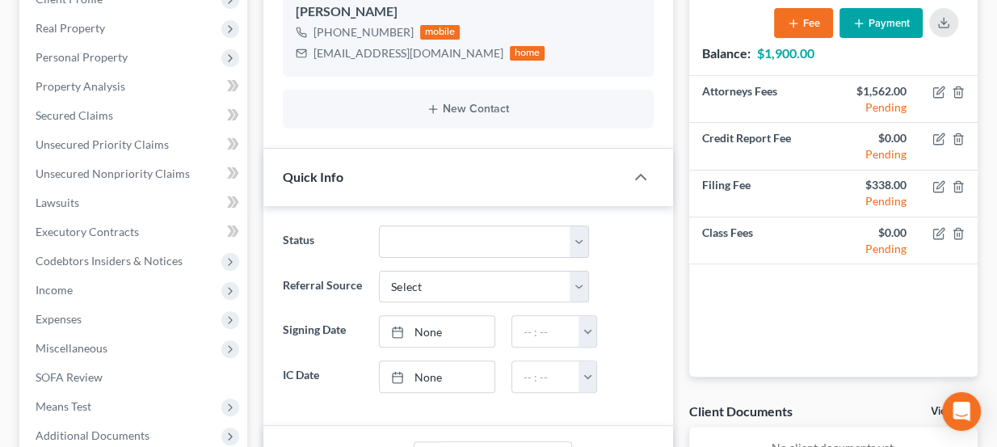
scroll to position [245, 0]
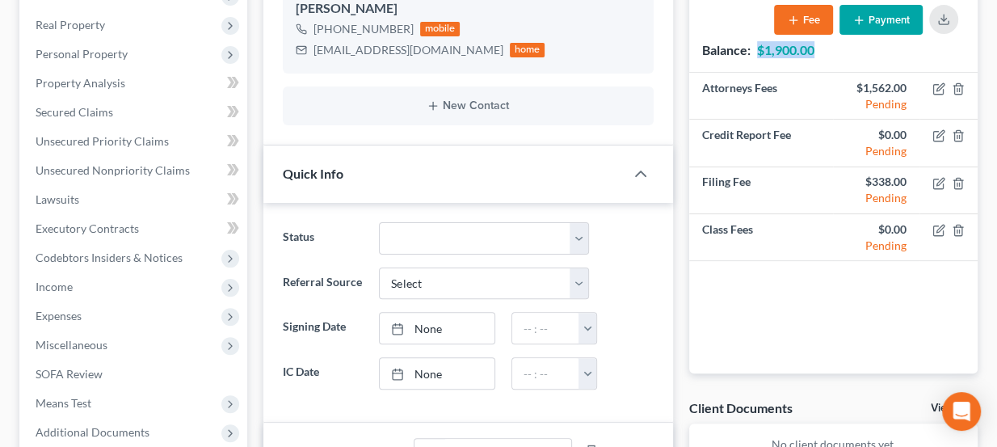
drag, startPoint x: 817, startPoint y: 44, endPoint x: 760, endPoint y: 48, distance: 57.5
click at [760, 48] on div "Balance: $1,900.00 Fee Payment" at bounding box center [833, 28] width 288 height 86
click at [760, 48] on strong "$1,900.00" at bounding box center [785, 49] width 57 height 15
drag, startPoint x: 758, startPoint y: 48, endPoint x: 829, endPoint y: 56, distance: 71.5
click at [829, 56] on div "Balance: $1,900.00 Fee Payment" at bounding box center [833, 28] width 288 height 86
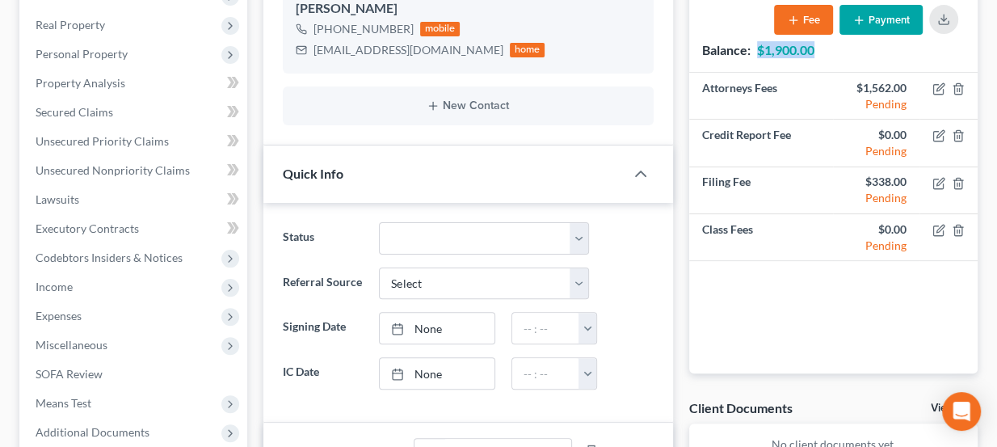
click at [829, 56] on div "Balance: $1,900.00 Fee Payment" at bounding box center [833, 28] width 288 height 86
drag, startPoint x: 798, startPoint y: 52, endPoint x: 764, endPoint y: 50, distance: 33.2
click at [764, 50] on div "Balance: $1,900.00 Fee Payment" at bounding box center [833, 28] width 288 height 86
click at [764, 50] on strong "$1,900.00" at bounding box center [785, 49] width 57 height 15
click at [768, 50] on strong "$1,900.00" at bounding box center [785, 49] width 57 height 15
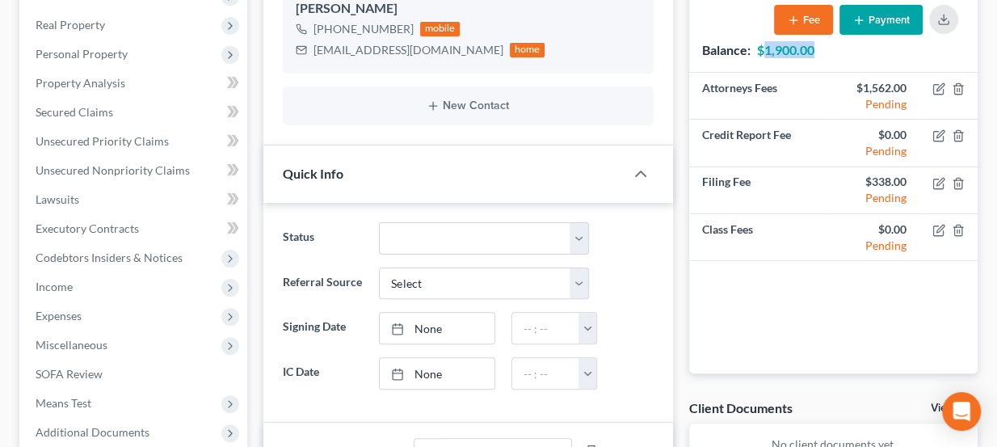
click at [768, 50] on strong "$1,900.00" at bounding box center [785, 49] width 57 height 15
click at [791, 53] on strong "$1,900.00" at bounding box center [785, 49] width 57 height 15
drag, startPoint x: 824, startPoint y: 56, endPoint x: 764, endPoint y: 52, distance: 60.7
click at [764, 52] on div "Balance: $1,900.00 Fee Payment" at bounding box center [833, 28] width 288 height 86
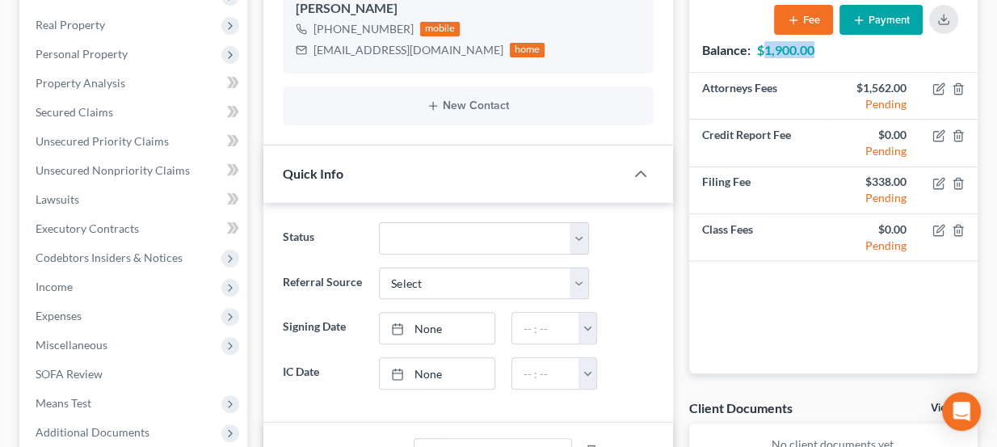
click at [764, 52] on strong "$1,900.00" at bounding box center [785, 49] width 57 height 15
drag, startPoint x: 764, startPoint y: 48, endPoint x: 815, endPoint y: 51, distance: 51.0
click at [815, 51] on strong "$1,900.00" at bounding box center [785, 49] width 57 height 15
drag, startPoint x: 815, startPoint y: 51, endPoint x: 768, endPoint y: 48, distance: 47.7
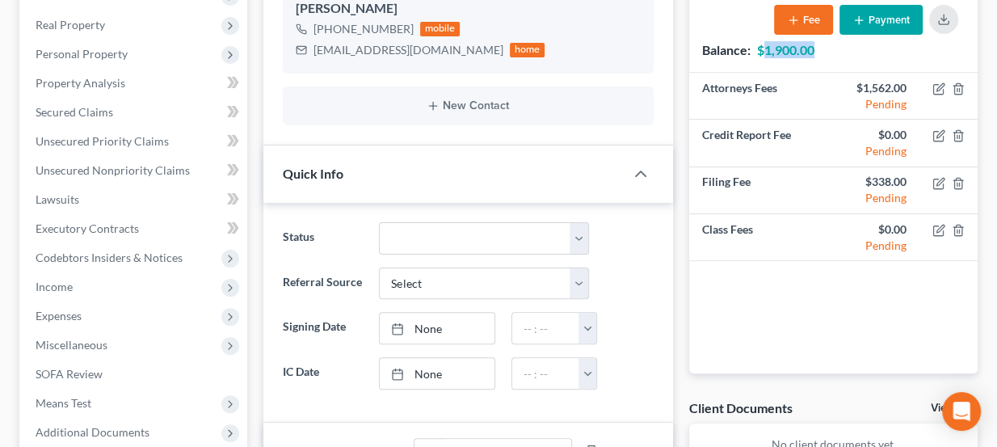
click at [768, 48] on strong "$1,900.00" at bounding box center [785, 49] width 57 height 15
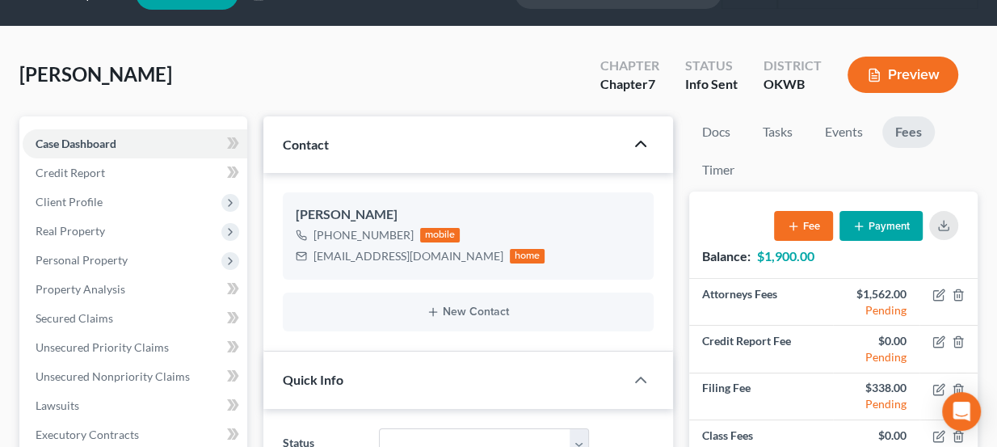
scroll to position [35, 0]
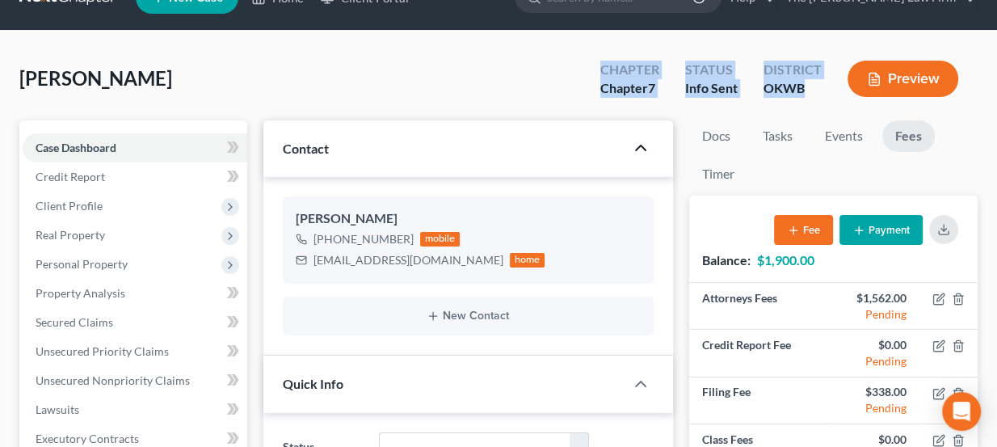
drag, startPoint x: 603, startPoint y: 72, endPoint x: 818, endPoint y: 87, distance: 215.5
click at [818, 87] on div "Chapter Chapter 7 Status Info Sent District OKWB Preview" at bounding box center [782, 81] width 390 height 48
click at [818, 87] on div "OKWB" at bounding box center [793, 88] width 58 height 19
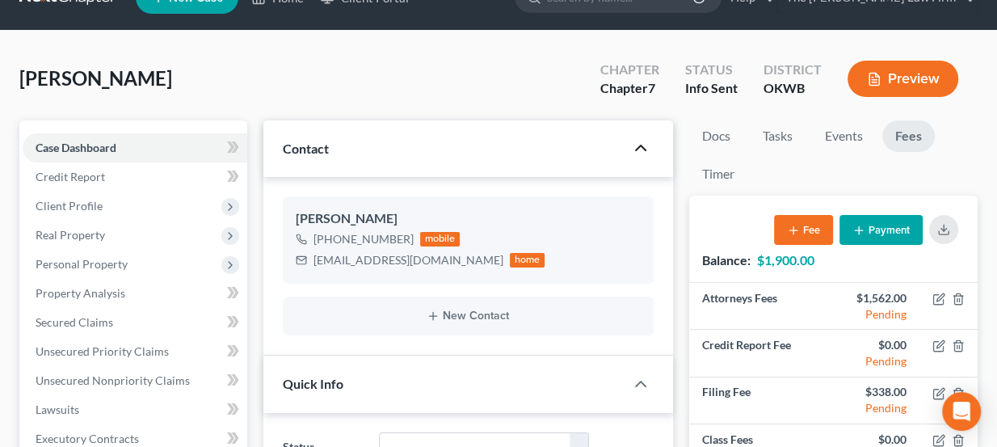
scroll to position [0, 0]
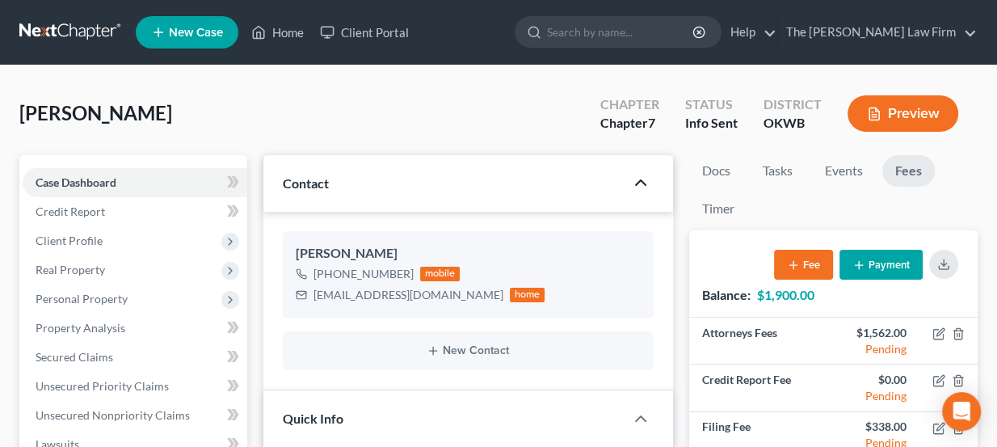
click at [513, 22] on ul "New Case Home Client Portal - No Result - See all results Or Press Enter... Hel…" at bounding box center [557, 32] width 842 height 42
drag, startPoint x: 164, startPoint y: 115, endPoint x: 28, endPoint y: 118, distance: 135.8
click at [28, 118] on div "Dalinger, Sheryl Upgraded Chapter Chapter 7 Status Info Sent District OKWB Prev…" at bounding box center [498, 120] width 958 height 70
click at [28, 118] on span "[PERSON_NAME]" at bounding box center [95, 112] width 153 height 23
drag, startPoint x: 23, startPoint y: 118, endPoint x: 160, endPoint y: 116, distance: 136.6
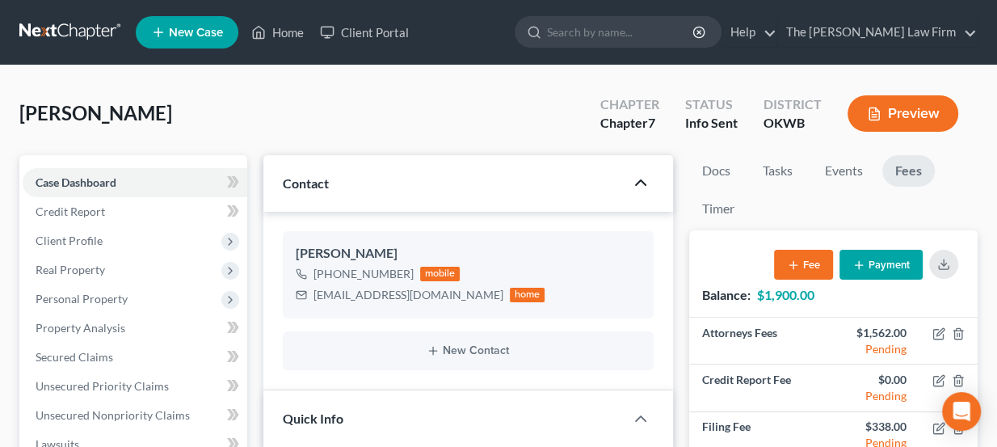
click at [160, 116] on div "Dalinger, Sheryl Upgraded Chapter Chapter 7 Status Info Sent District OKWB Prev…" at bounding box center [498, 120] width 958 height 70
click at [330, 192] on div "Contact" at bounding box center [444, 183] width 362 height 56
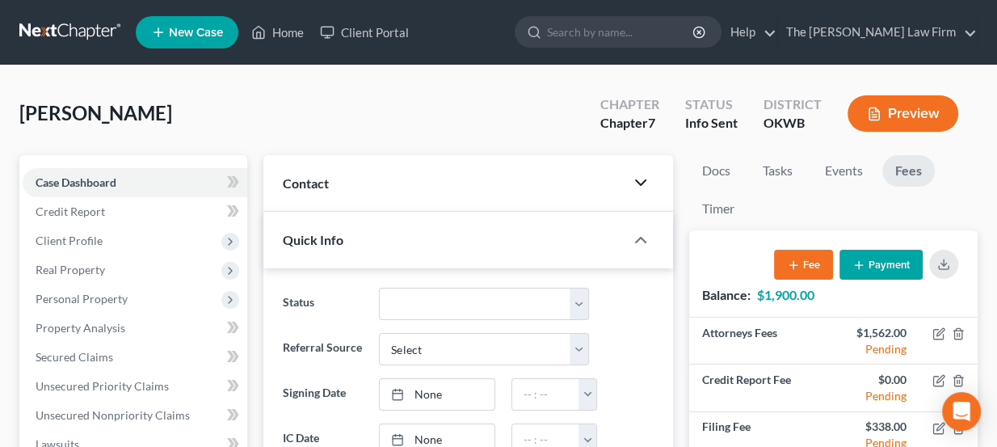
click at [330, 192] on div "Contact" at bounding box center [444, 183] width 362 height 56
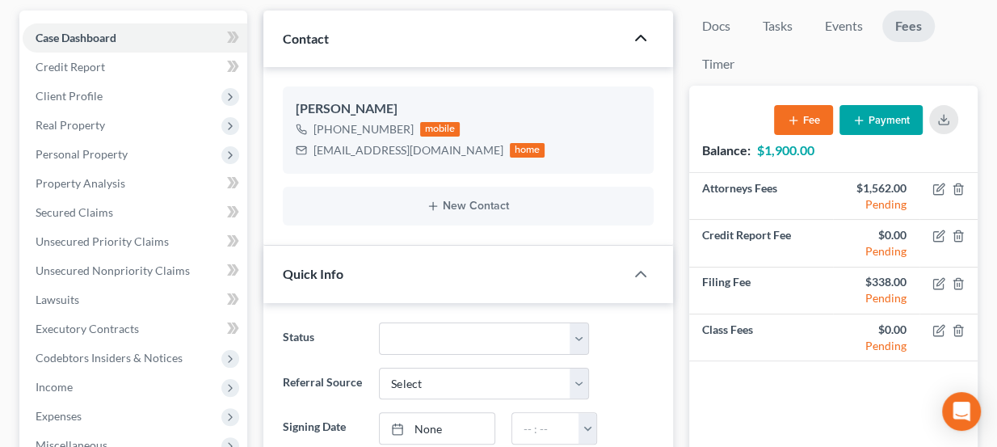
scroll to position [146, 0]
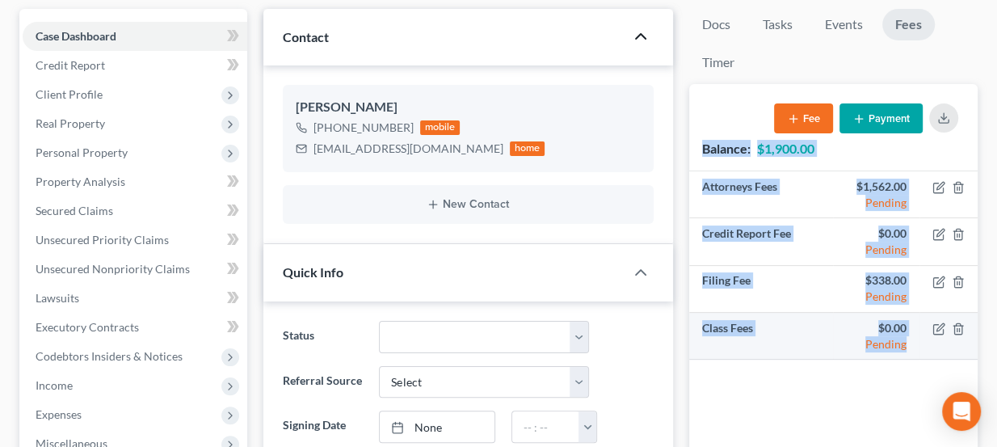
drag, startPoint x: 701, startPoint y: 146, endPoint x: 911, endPoint y: 349, distance: 292.0
click at [911, 349] on div "Balance: $1,900.00 Fee Payment Attorneys Fees $1,562.00 Pending Credit Report F…" at bounding box center [833, 278] width 288 height 388
click at [911, 349] on td "$0.00 Pending" at bounding box center [876, 336] width 86 height 47
drag, startPoint x: 914, startPoint y: 347, endPoint x: 685, endPoint y: 147, distance: 303.5
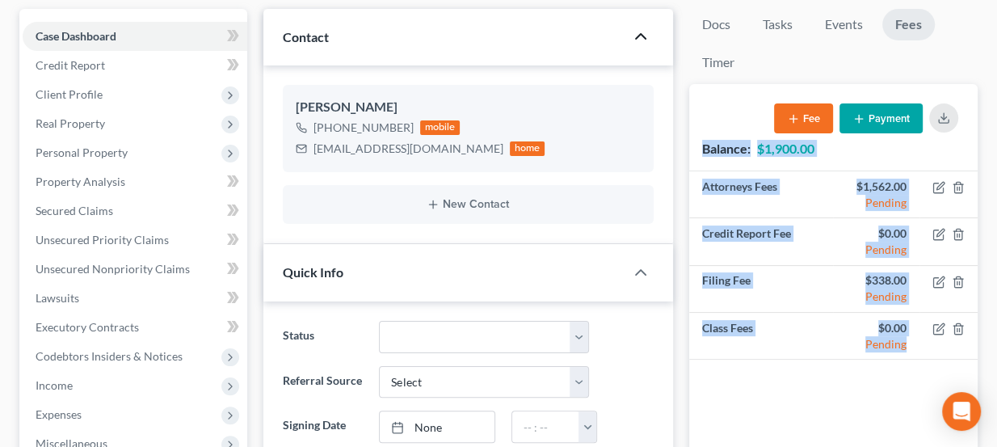
drag, startPoint x: 697, startPoint y: 138, endPoint x: 918, endPoint y: 354, distance: 309.1
click at [918, 354] on div "Balance: $1,900.00 Fee Payment Attorneys Fees $1,562.00 Pending Credit Report F…" at bounding box center [833, 278] width 288 height 388
click at [918, 354] on td "$0.00 Pending" at bounding box center [876, 336] width 86 height 47
drag, startPoint x: 907, startPoint y: 346, endPoint x: 692, endPoint y: 158, distance: 285.2
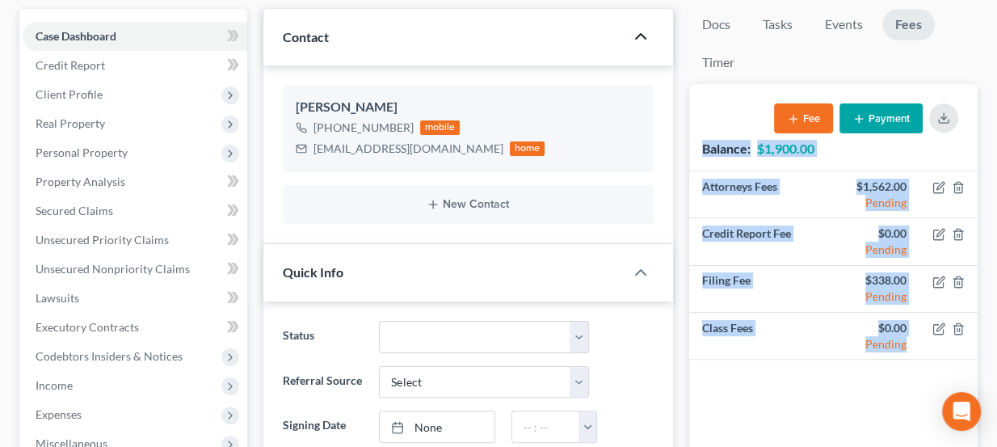
click at [692, 158] on div "Balance: $1,900.00 Fee Payment Attorneys Fees $1,562.00 Pending Credit Report F…" at bounding box center [833, 278] width 288 height 388
click at [692, 158] on div "Balance: $1,900.00 Fee Payment" at bounding box center [833, 127] width 288 height 86
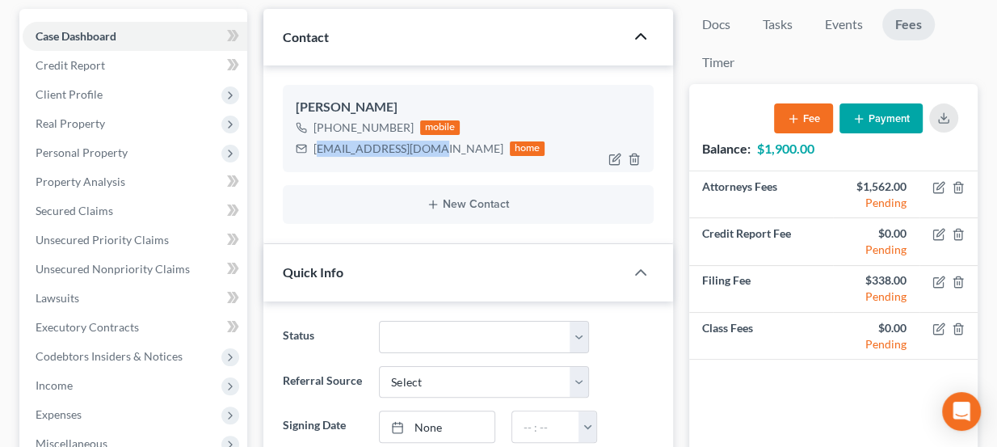
drag, startPoint x: 415, startPoint y: 145, endPoint x: 318, endPoint y: 146, distance: 97.8
click at [318, 146] on div "sherrydalinger@att.net" at bounding box center [409, 149] width 190 height 16
drag, startPoint x: 318, startPoint y: 146, endPoint x: 430, endPoint y: 156, distance: 112.7
click at [430, 156] on div "sherrydalinger@att.net home" at bounding box center [421, 148] width 250 height 21
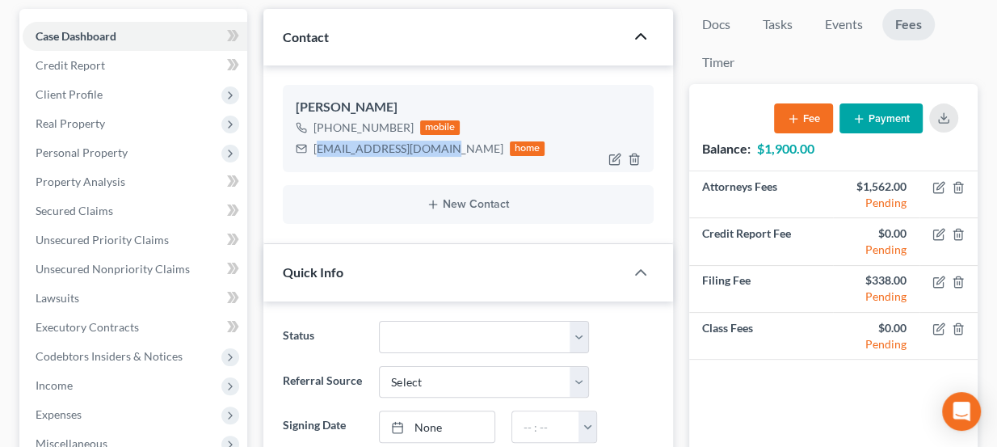
click at [430, 156] on div "sherrydalinger@att.net home" at bounding box center [421, 148] width 250 height 21
drag, startPoint x: 429, startPoint y: 148, endPoint x: 328, endPoint y: 124, distance: 103.9
click at [328, 124] on div "+1 (580) 421-5882 mobile sherrydalinger@att.net home" at bounding box center [421, 138] width 250 height 42
click at [328, 124] on div "+1 (580) 421-5882" at bounding box center [364, 128] width 100 height 16
drag, startPoint x: 328, startPoint y: 123, endPoint x: 421, endPoint y: 158, distance: 99.2
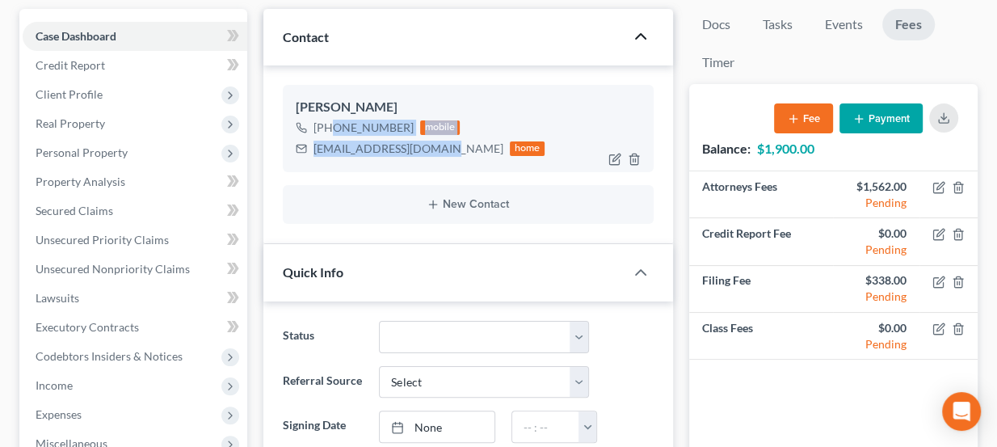
click at [421, 158] on div "Sheryl Dalinger +1 (580) 421-5882 mobile sherrydalinger@att.net home" at bounding box center [469, 128] width 372 height 87
drag, startPoint x: 423, startPoint y: 153, endPoint x: 391, endPoint y: 143, distance: 33.7
click at [391, 143] on div "sherrydalinger@att.net" at bounding box center [409, 149] width 190 height 16
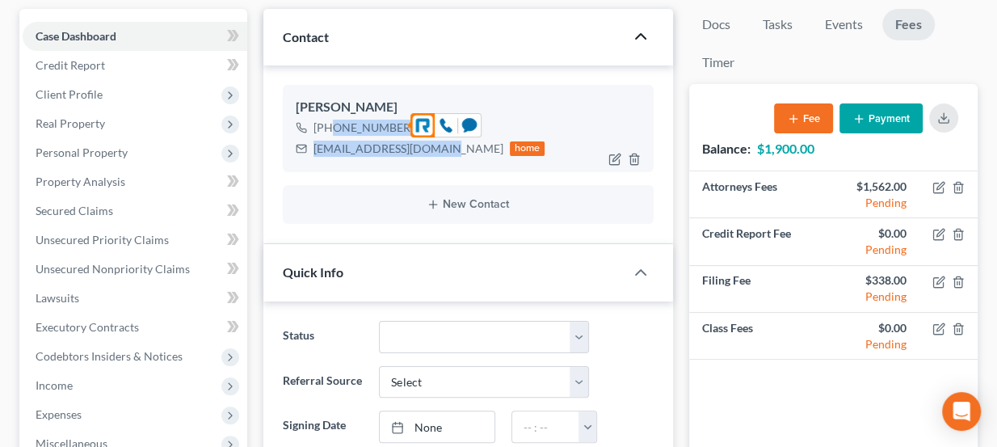
drag, startPoint x: 429, startPoint y: 145, endPoint x: 329, endPoint y: 124, distance: 102.4
click at [329, 124] on div "+1 (580) 421-5882 mobile sherrydalinger@att.net home" at bounding box center [421, 138] width 250 height 42
click at [329, 124] on div "+1 (580) 421-5882" at bounding box center [364, 128] width 100 height 16
drag, startPoint x: 299, startPoint y: 103, endPoint x: 393, endPoint y: 102, distance: 93.7
click at [393, 102] on div "Sheryl Dalinger" at bounding box center [469, 107] width 346 height 19
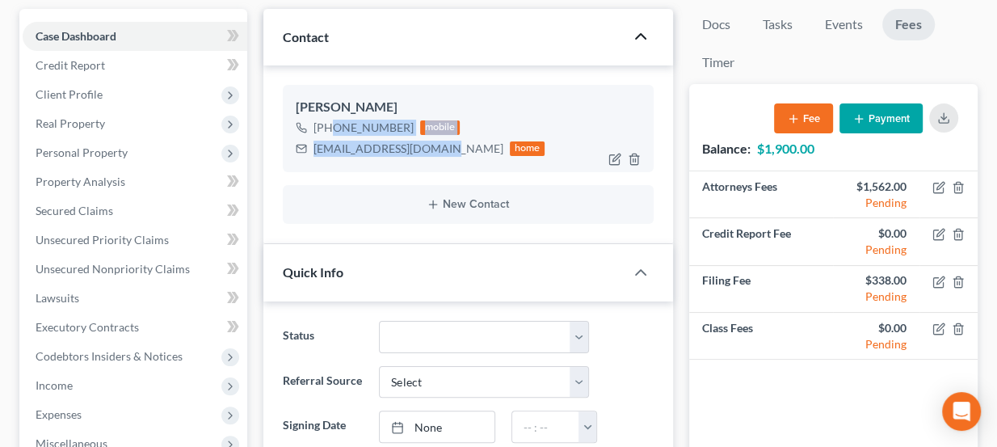
click at [393, 102] on div "Sheryl Dalinger" at bounding box center [469, 107] width 346 height 19
drag, startPoint x: 385, startPoint y: 102, endPoint x: 291, endPoint y: 105, distance: 94.6
click at [291, 105] on div "Sheryl Dalinger +1 (580) 421-5882 mobile sherrydalinger@att.net home" at bounding box center [469, 128] width 372 height 87
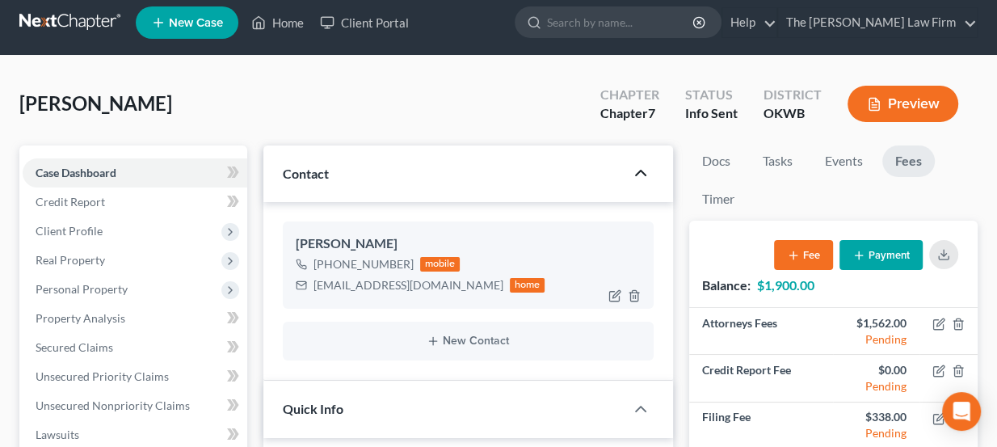
scroll to position [0, 0]
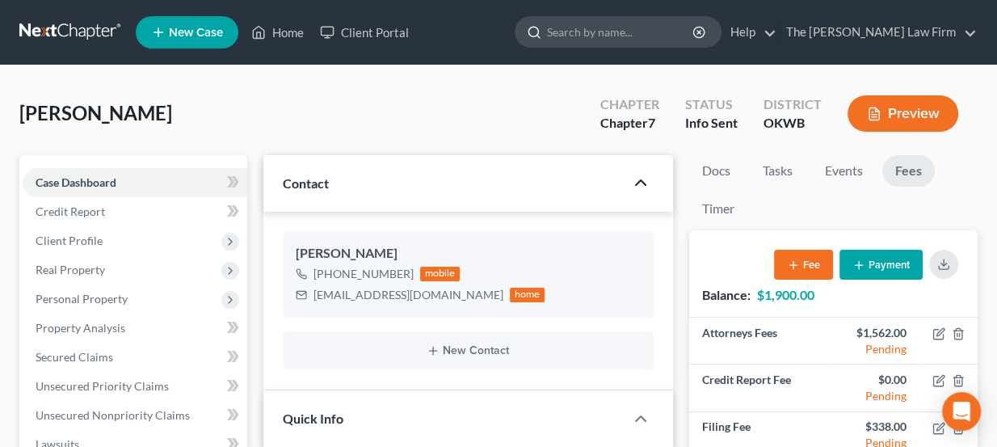
click at [634, 28] on input "search" at bounding box center [621, 32] width 148 height 30
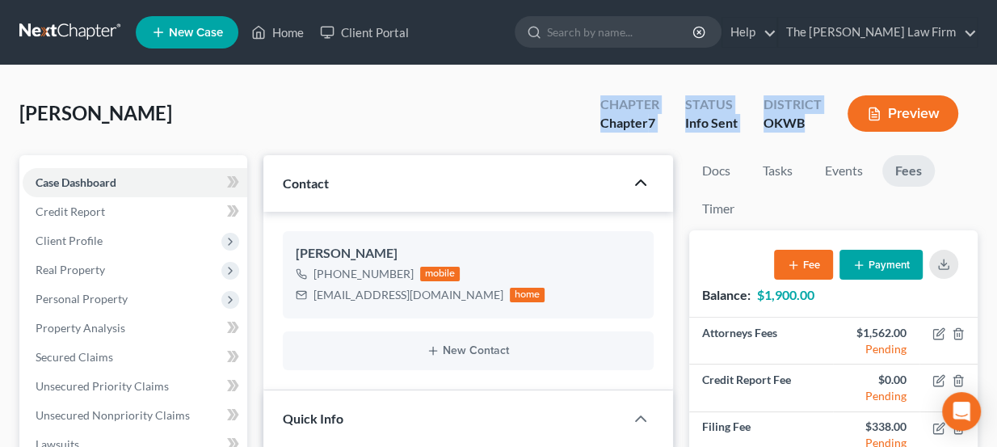
drag, startPoint x: 584, startPoint y: 105, endPoint x: 809, endPoint y: 121, distance: 225.2
click at [809, 121] on div "Chapter Chapter 7 Status Info Sent District OKWB Preview" at bounding box center [779, 113] width 397 height 57
click at [809, 121] on div "OKWB" at bounding box center [793, 123] width 58 height 19
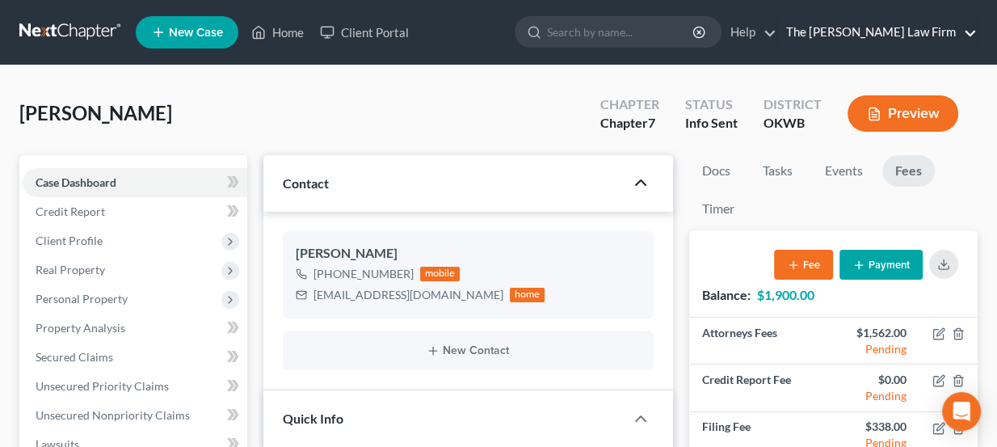
click at [970, 31] on link "The [PERSON_NAME] Law Firm" at bounding box center [877, 32] width 199 height 29
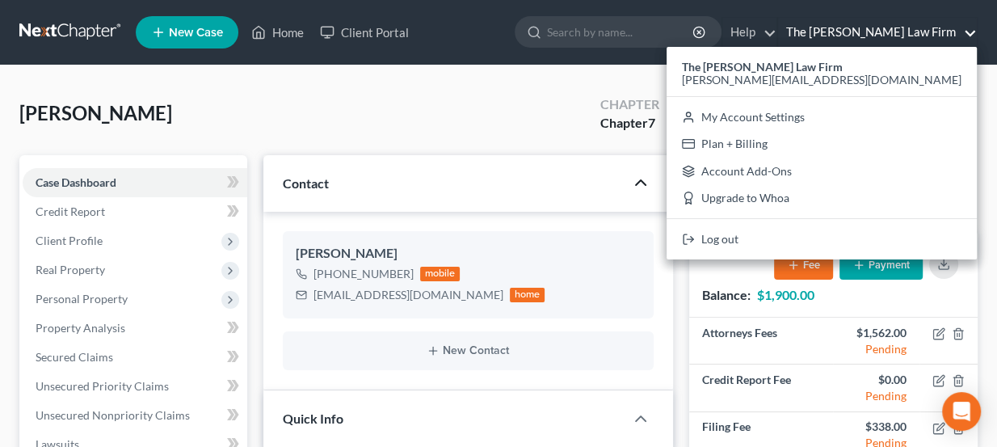
click at [970, 31] on link "The [PERSON_NAME] Law Firm" at bounding box center [877, 32] width 199 height 29
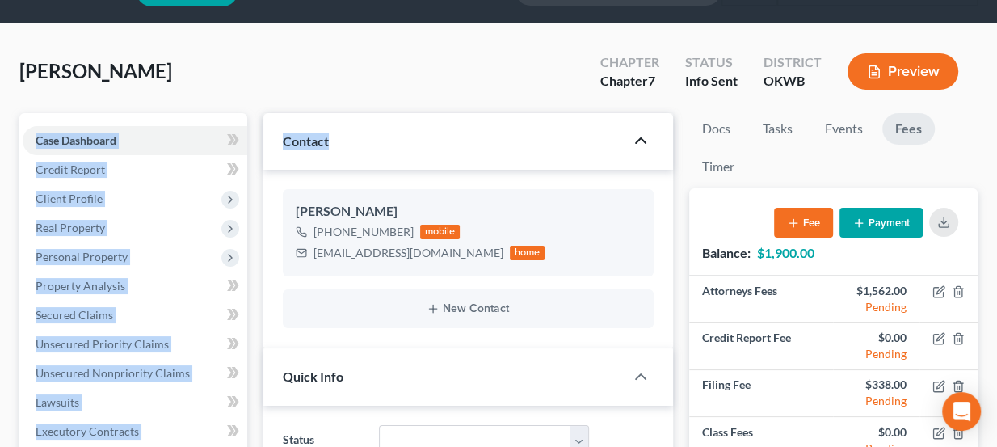
scroll to position [73, 0]
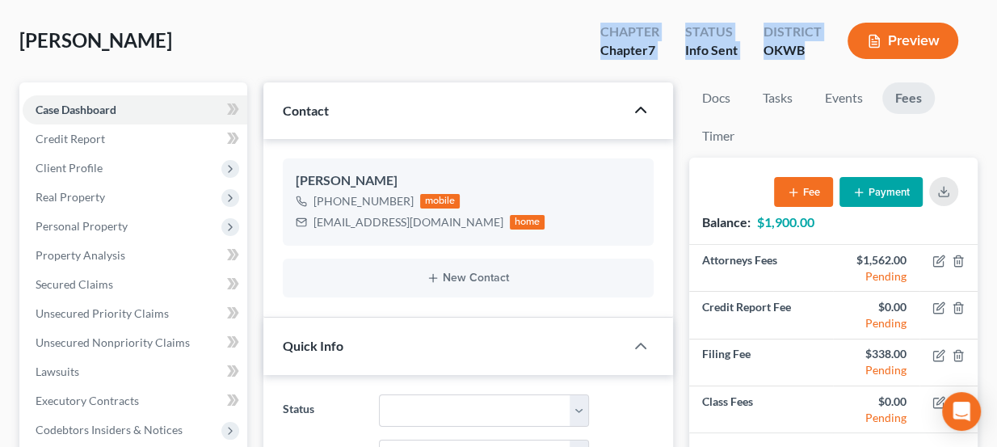
drag, startPoint x: 807, startPoint y: 123, endPoint x: 594, endPoint y: 32, distance: 231.7
click at [594, 32] on div "Chapter Chapter 7 Status Info Sent District OKWB Preview" at bounding box center [782, 43] width 390 height 48
click at [594, 32] on div "Chapter Chapter 7" at bounding box center [629, 43] width 85 height 48
drag, startPoint x: 604, startPoint y: 33, endPoint x: 809, endPoint y: 62, distance: 207.3
click at [809, 62] on div "Chapter Chapter 7 Status Info Sent District OKWB Preview" at bounding box center [782, 43] width 390 height 48
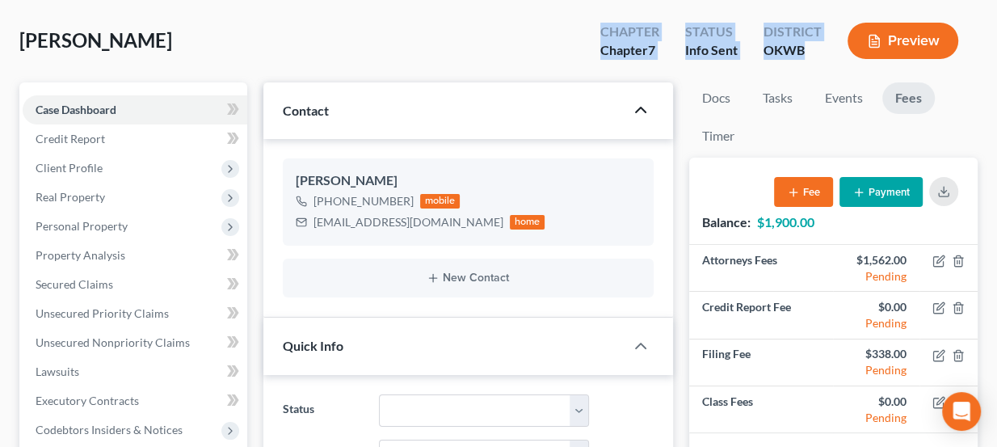
click at [809, 62] on div "District OKWB" at bounding box center [793, 43] width 84 height 48
drag, startPoint x: 808, startPoint y: 53, endPoint x: 586, endPoint y: 19, distance: 224.8
click at [586, 19] on div "Chapter Chapter 7 Status Info Sent District OKWB Preview" at bounding box center [779, 40] width 397 height 57
drag, startPoint x: 600, startPoint y: 28, endPoint x: 804, endPoint y: 59, distance: 206.7
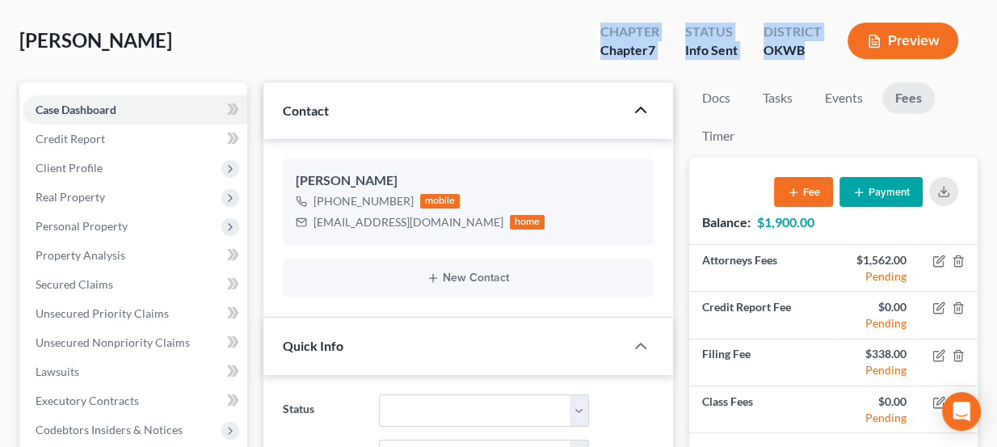
click at [804, 59] on div "Chapter Chapter 7 Status Info Sent District OKWB Preview" at bounding box center [782, 43] width 390 height 48
click at [804, 59] on div "District OKWB" at bounding box center [793, 43] width 84 height 48
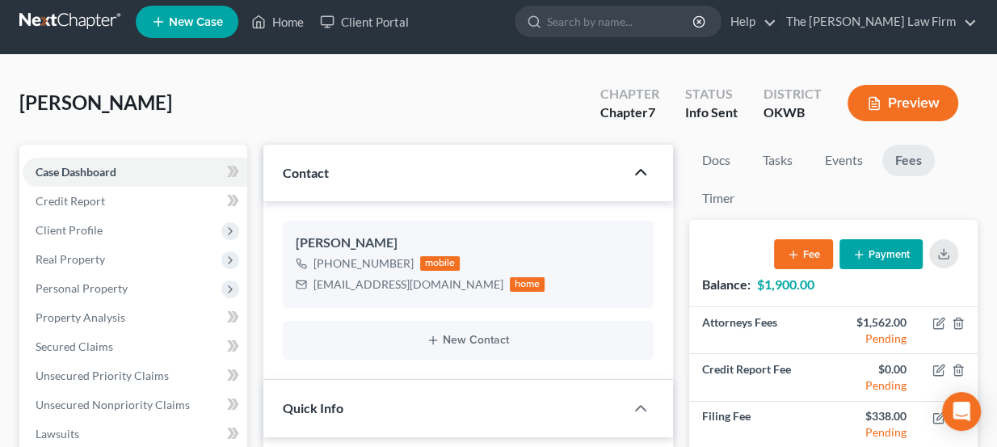
scroll to position [1, 0]
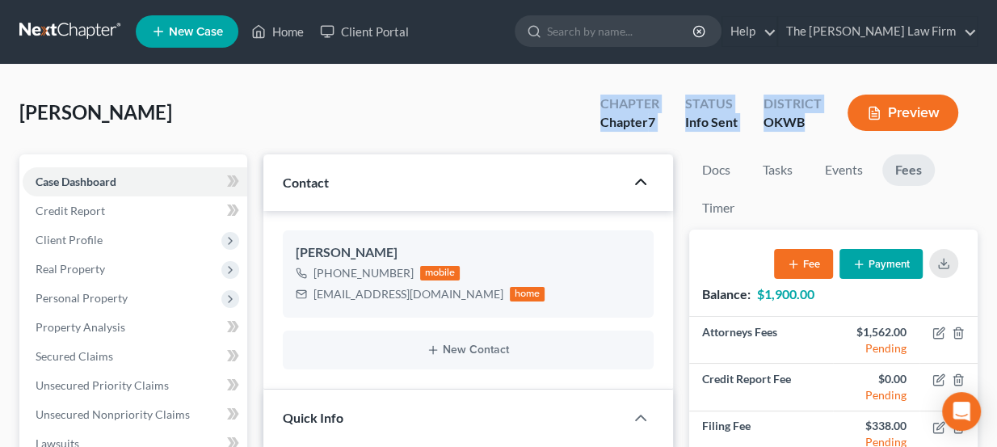
drag, startPoint x: 805, startPoint y: 118, endPoint x: 584, endPoint y: 93, distance: 222.0
click at [584, 93] on div "Chapter Chapter 7 Status Info Sent District OKWB Preview" at bounding box center [779, 112] width 397 height 57
drag, startPoint x: 600, startPoint y: 99, endPoint x: 806, endPoint y: 133, distance: 209.5
click at [806, 133] on div "Chapter Chapter 7 Status Info Sent District OKWB Preview" at bounding box center [782, 115] width 390 height 48
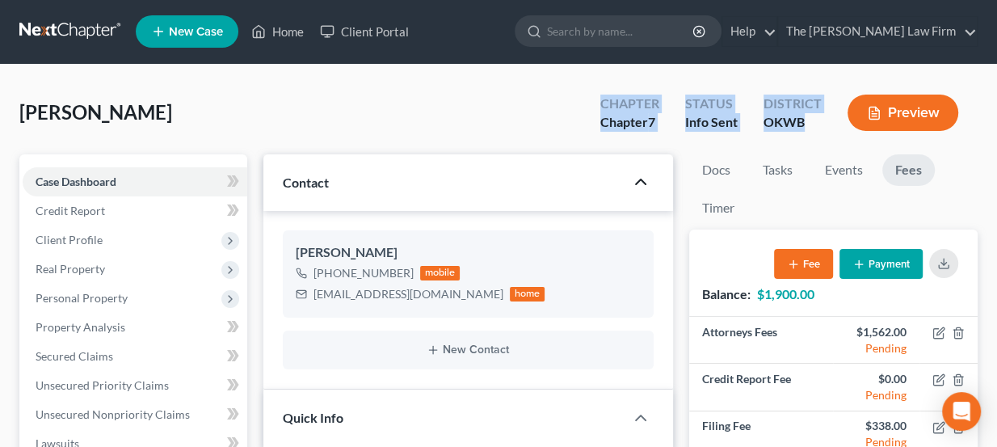
click at [806, 132] on div "District OKWB" at bounding box center [793, 115] width 84 height 48
click at [772, 121] on div "OKWB" at bounding box center [793, 122] width 58 height 19
drag, startPoint x: 804, startPoint y: 122, endPoint x: 586, endPoint y: 96, distance: 219.7
click at [586, 96] on div "Chapter Chapter 7 Status Info Sent District OKWB Preview" at bounding box center [779, 112] width 397 height 57
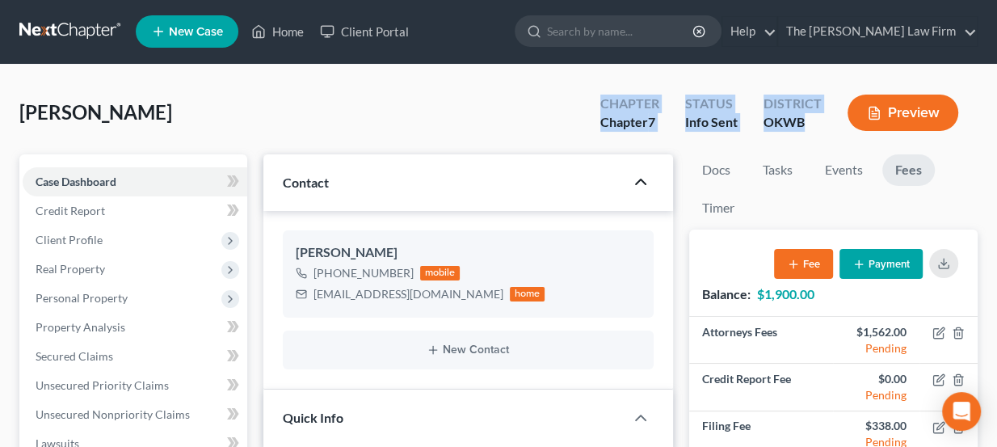
drag, startPoint x: 598, startPoint y: 99, endPoint x: 803, endPoint y: 128, distance: 207.2
click at [803, 128] on div "Chapter Chapter 7 Status Info Sent District OKWB Preview" at bounding box center [782, 115] width 390 height 48
click at [803, 128] on div "OKWB" at bounding box center [793, 122] width 58 height 19
drag, startPoint x: 737, startPoint y: 116, endPoint x: 604, endPoint y: 94, distance: 135.1
click at [604, 94] on div "Chapter Chapter 7 Status Info Sent District OKWB Preview" at bounding box center [782, 115] width 390 height 48
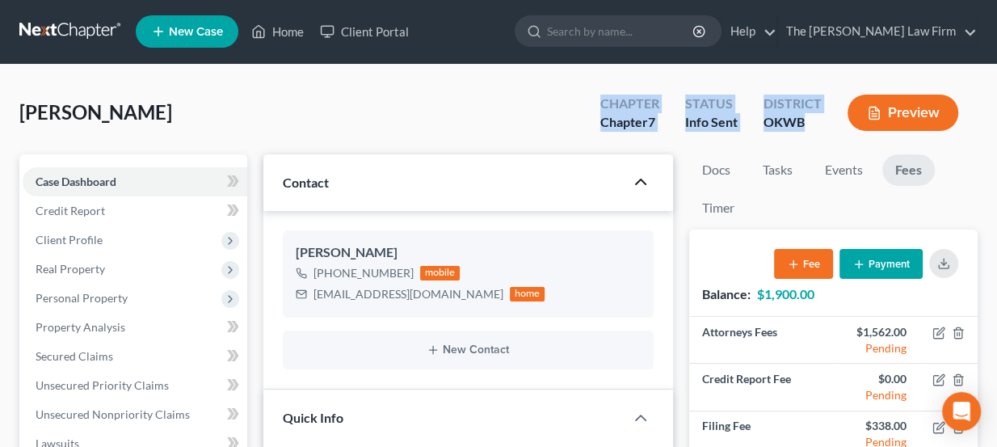
click at [604, 95] on div "Chapter" at bounding box center [629, 104] width 59 height 19
drag, startPoint x: 604, startPoint y: 99, endPoint x: 817, endPoint y: 124, distance: 214.8
click at [817, 124] on div "Chapter Chapter 7 Status Info Sent District OKWB Preview" at bounding box center [782, 115] width 390 height 48
click at [817, 124] on div "OKWB" at bounding box center [793, 122] width 58 height 19
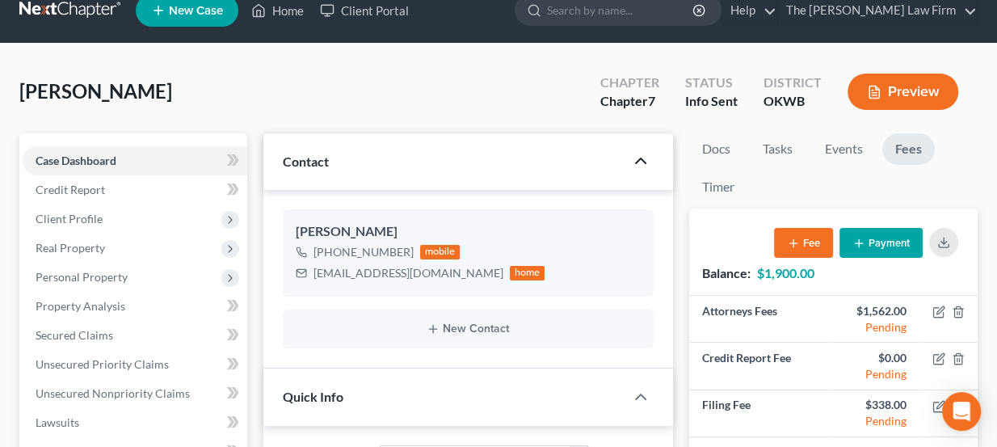
scroll to position [0, 0]
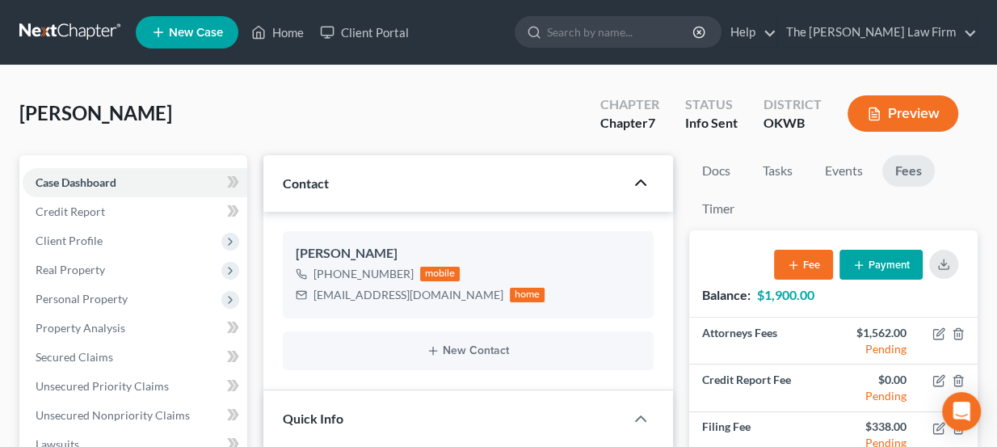
click at [518, 46] on ul "New Case Home Client Portal - No Result - See all results Or Press Enter... Hel…" at bounding box center [557, 32] width 842 height 42
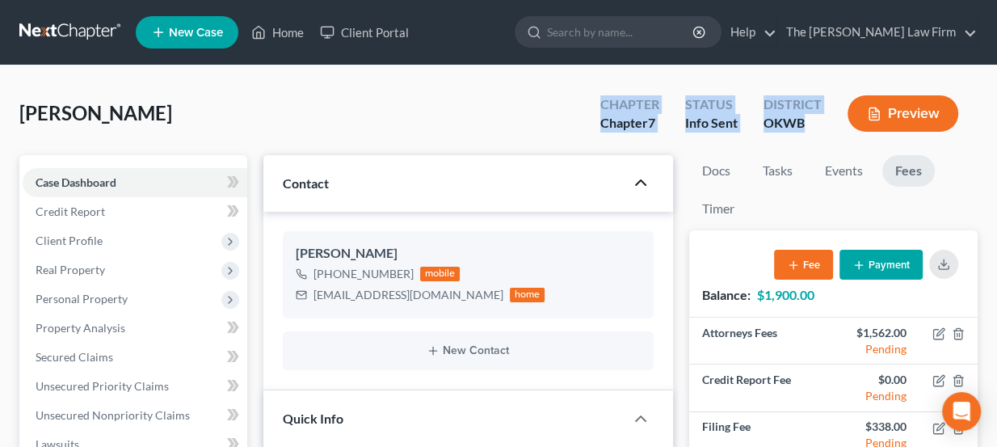
drag, startPoint x: 602, startPoint y: 103, endPoint x: 810, endPoint y: 141, distance: 211.9
click at [810, 141] on div "Dalinger, Sheryl Upgraded Chapter Chapter 7 Status Info Sent District OKWB Prev…" at bounding box center [498, 120] width 958 height 70
click at [810, 141] on div "Chapter Chapter 7 Status Info Sent District OKWB Preview" at bounding box center [779, 113] width 397 height 57
drag, startPoint x: 604, startPoint y: 101, endPoint x: 803, endPoint y: 141, distance: 203.5
click at [803, 141] on div "Chapter Chapter 7 Status Info Sent District OKWB Preview" at bounding box center [779, 113] width 397 height 57
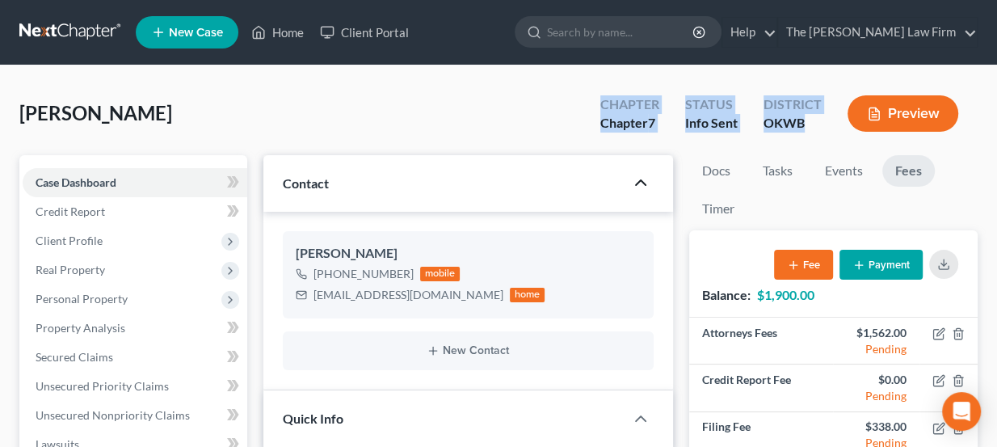
click at [803, 141] on div "Chapter Chapter 7 Status Info Sent District OKWB Preview" at bounding box center [779, 113] width 397 height 57
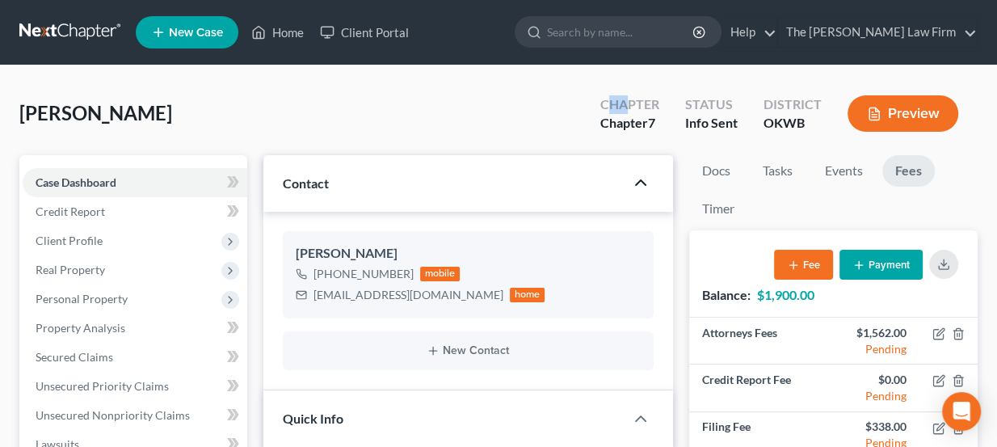
drag, startPoint x: 606, startPoint y: 107, endPoint x: 629, endPoint y: 107, distance: 23.4
click at [629, 107] on div "Chapter" at bounding box center [629, 104] width 59 height 19
click at [83, 42] on link at bounding box center [70, 32] width 103 height 29
click at [83, 38] on link at bounding box center [70, 32] width 103 height 29
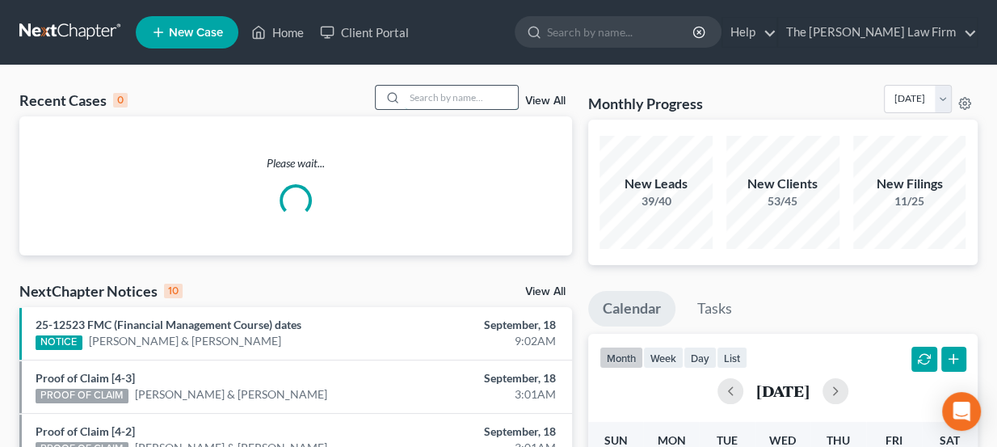
click at [487, 96] on input "search" at bounding box center [461, 97] width 113 height 23
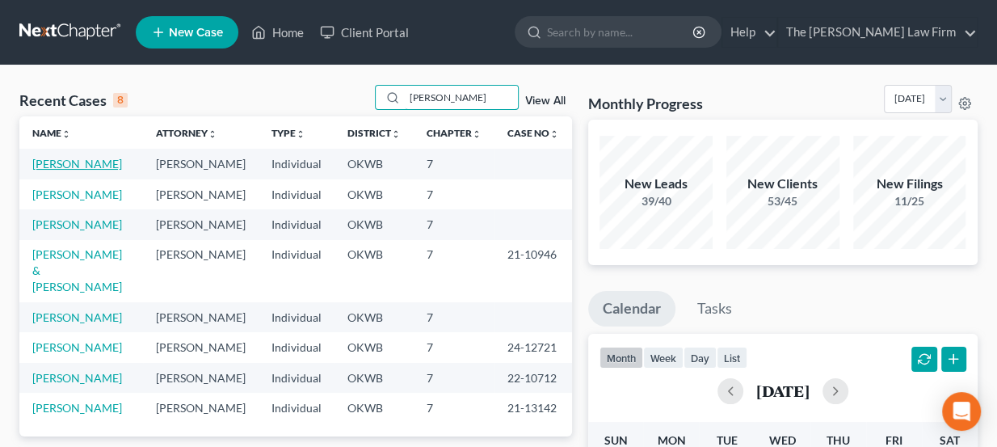
type input "[PERSON_NAME]"
click at [71, 160] on link "[PERSON_NAME]" at bounding box center [77, 164] width 90 height 14
select select "0"
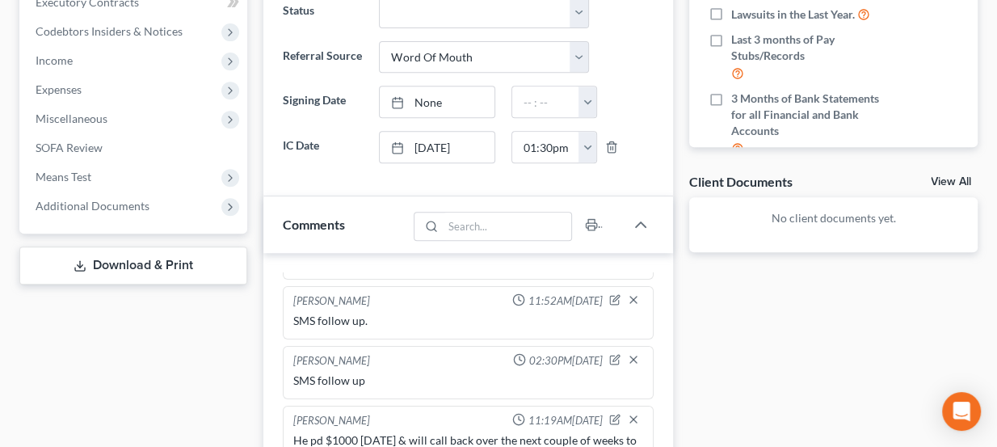
scroll to position [735, 0]
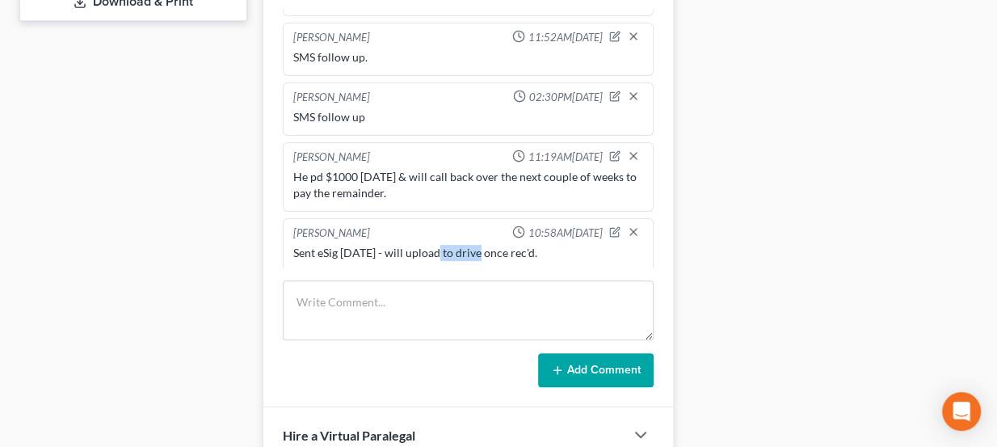
drag, startPoint x: 436, startPoint y: 242, endPoint x: 473, endPoint y: 245, distance: 37.3
click at [473, 245] on div "Sent eSig [DATE] - will upload to drive once rec'd." at bounding box center [468, 253] width 351 height 16
drag, startPoint x: 461, startPoint y: 242, endPoint x: 504, endPoint y: 247, distance: 43.2
click at [503, 247] on div "Sent eSig [DATE] - will upload to drive once rec'd." at bounding box center [468, 253] width 351 height 16
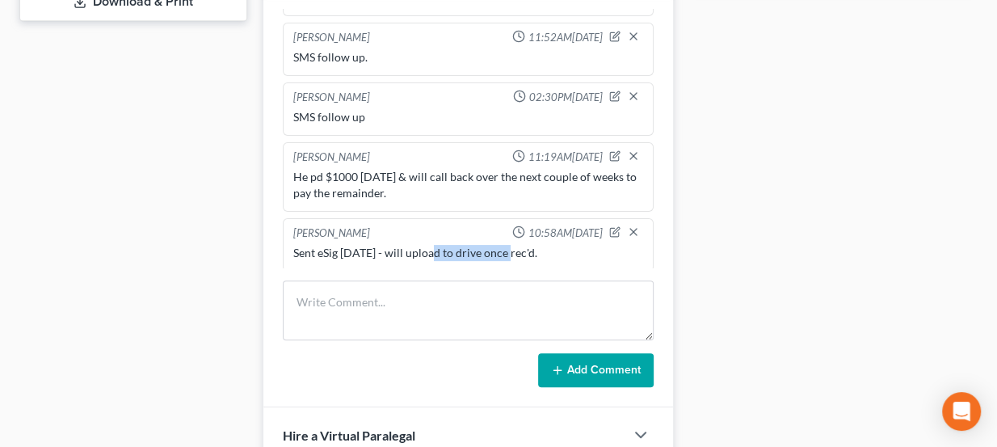
click at [504, 247] on div "Sent eSig [DATE] - will upload to drive once rec'd." at bounding box center [468, 253] width 351 height 16
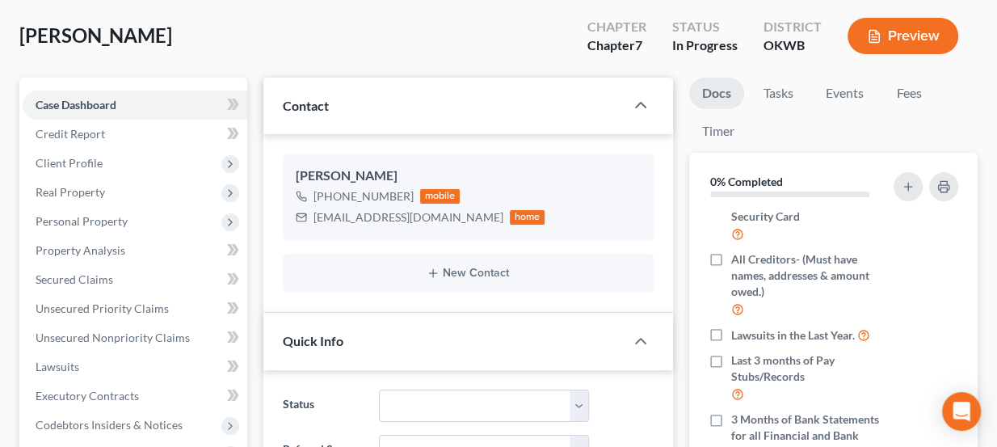
scroll to position [73, 0]
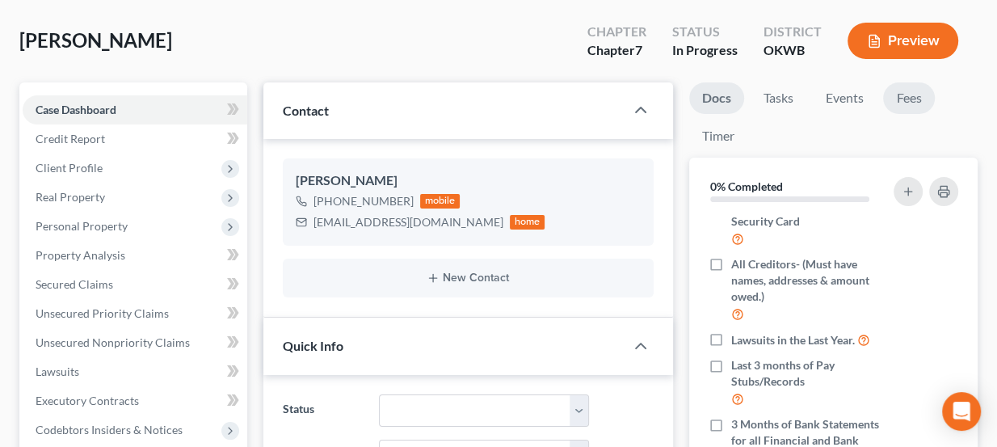
click at [899, 86] on link "Fees" at bounding box center [909, 98] width 52 height 32
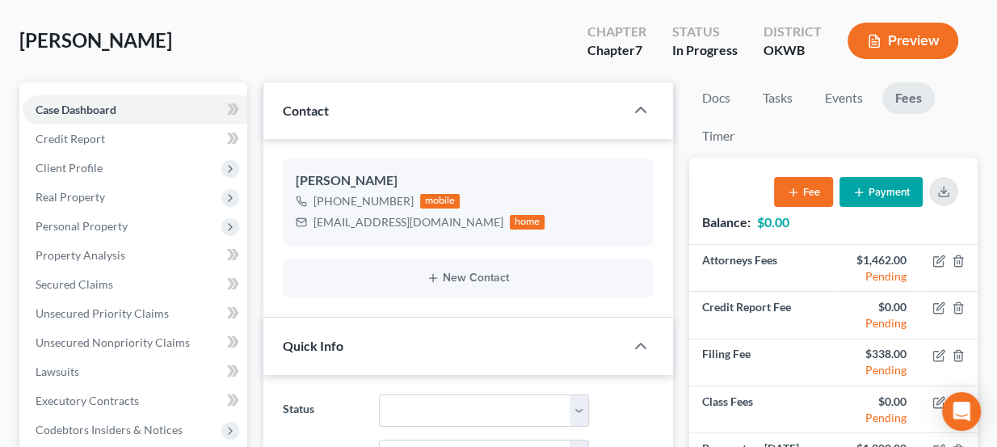
click at [919, 89] on link "Fees" at bounding box center [908, 98] width 53 height 32
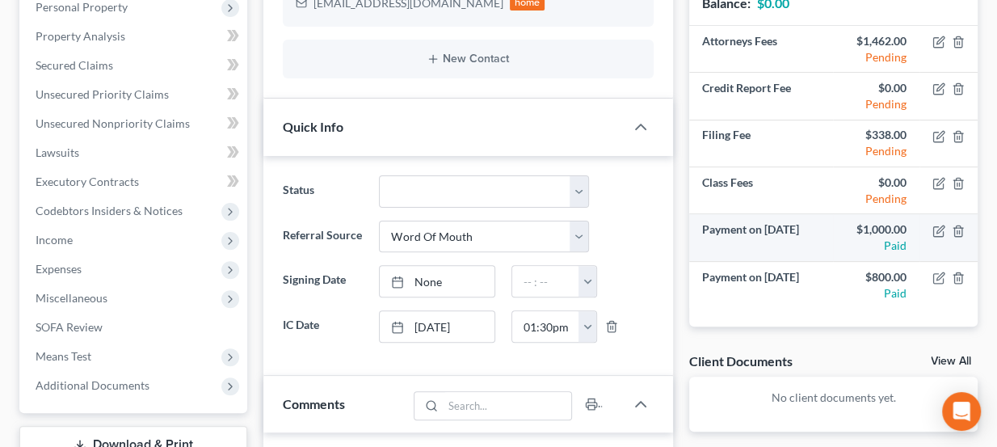
scroll to position [293, 0]
